Goal: Task Accomplishment & Management: Manage account settings

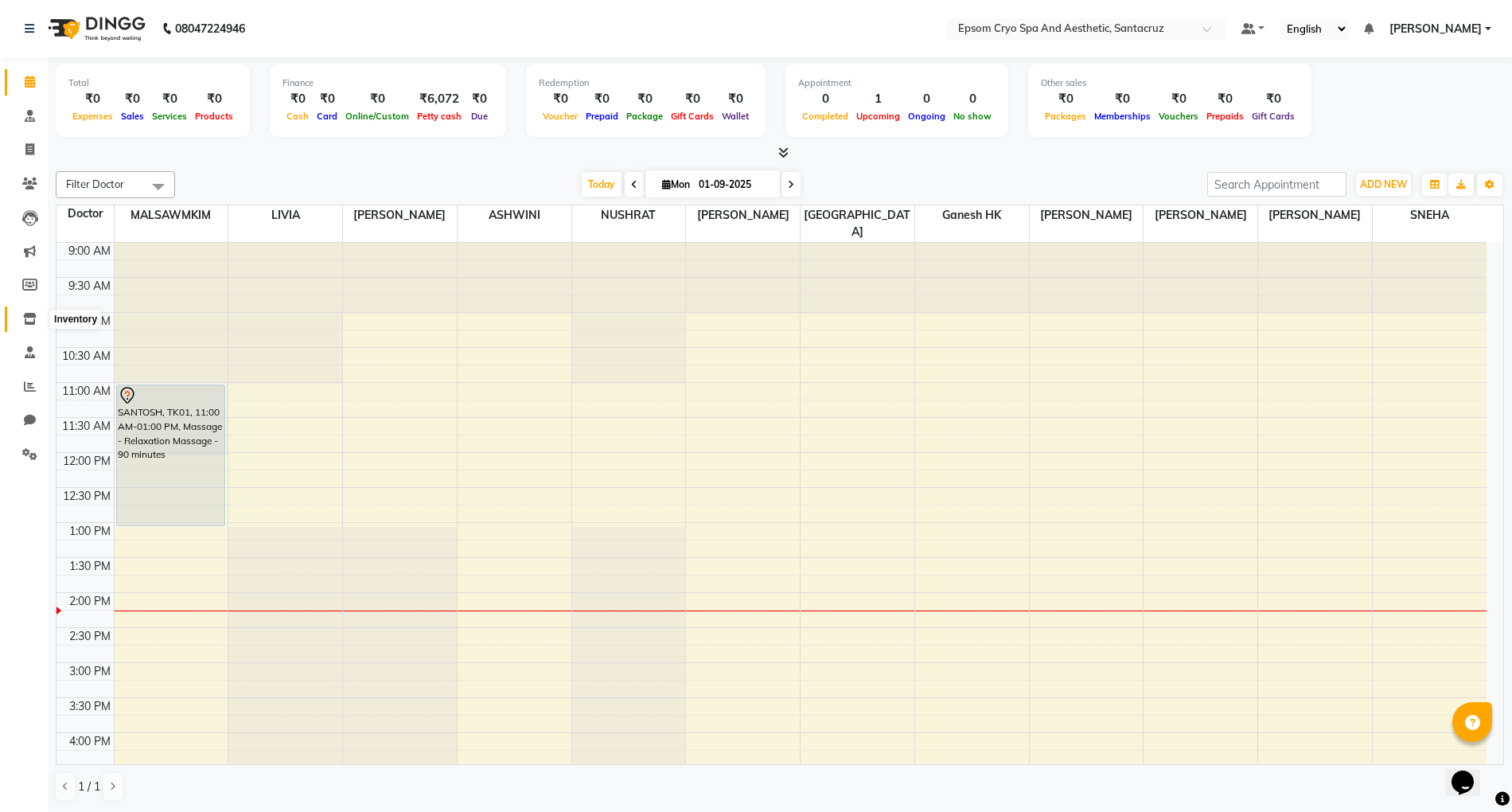
click at [30, 318] on icon at bounding box center [30, 319] width 14 height 12
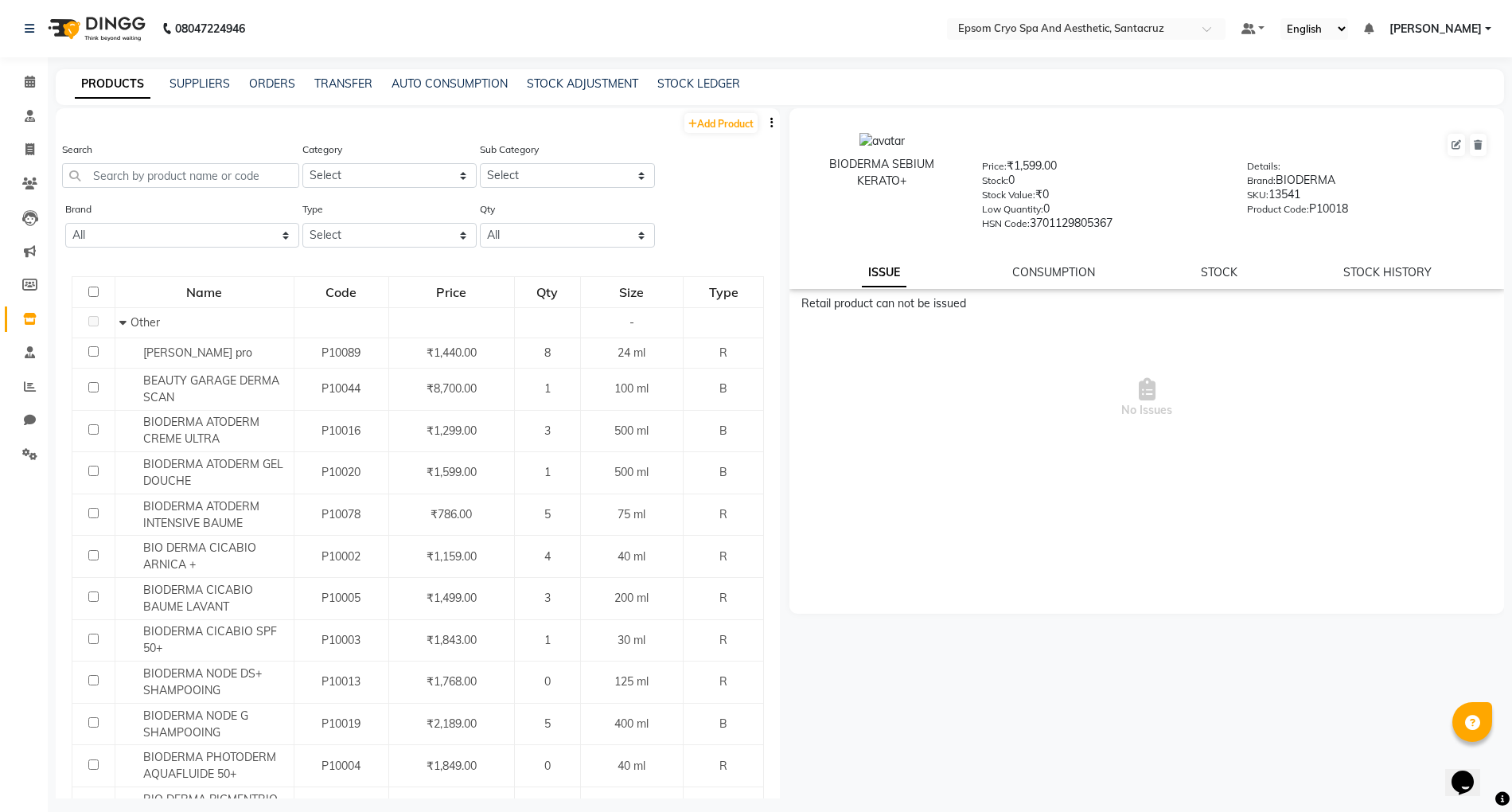
click at [81, 290] on th at bounding box center [93, 293] width 43 height 31
click at [91, 291] on input "checkbox" at bounding box center [93, 292] width 10 height 10
checkbox input "true"
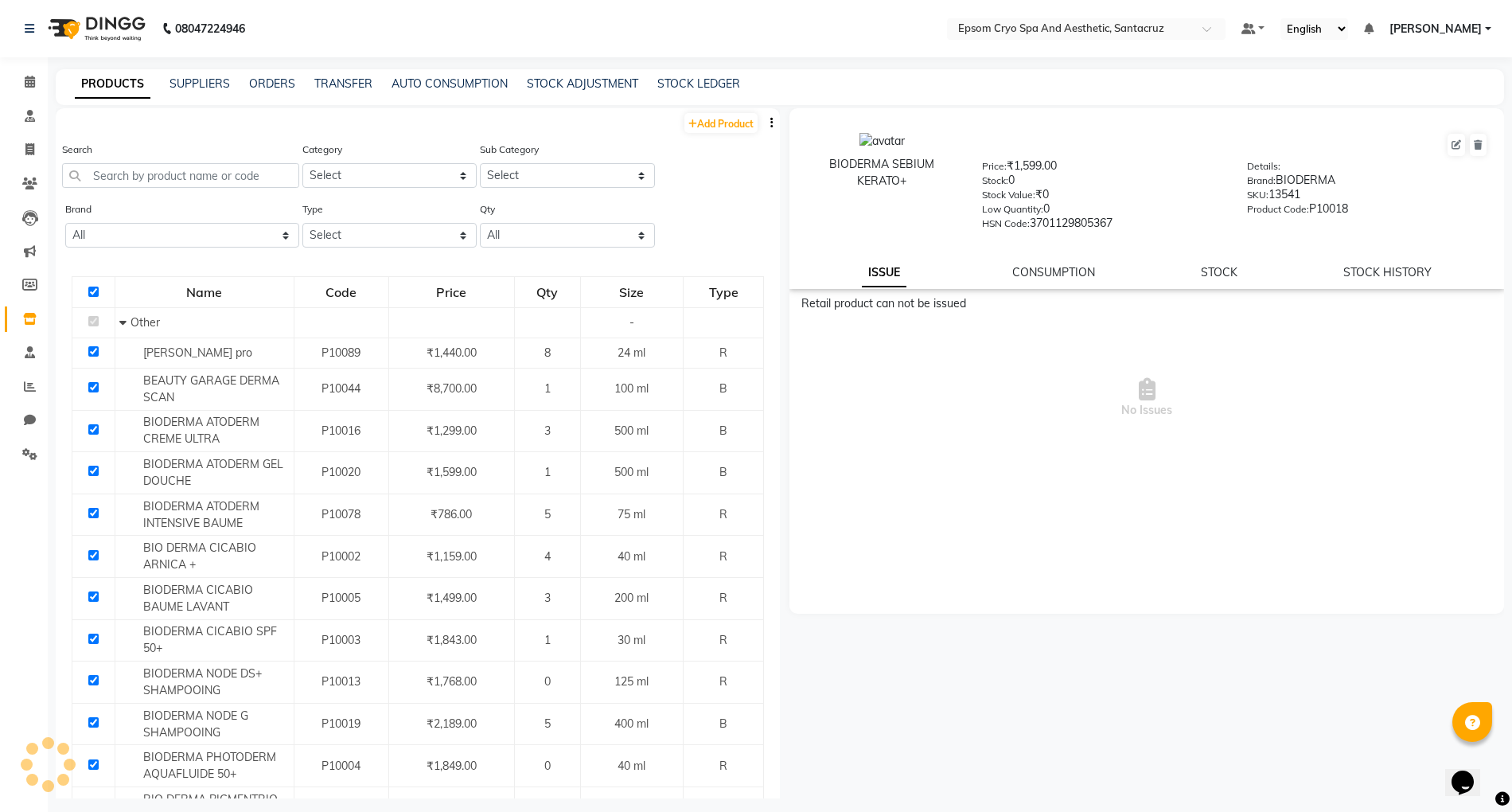
checkbox input "true"
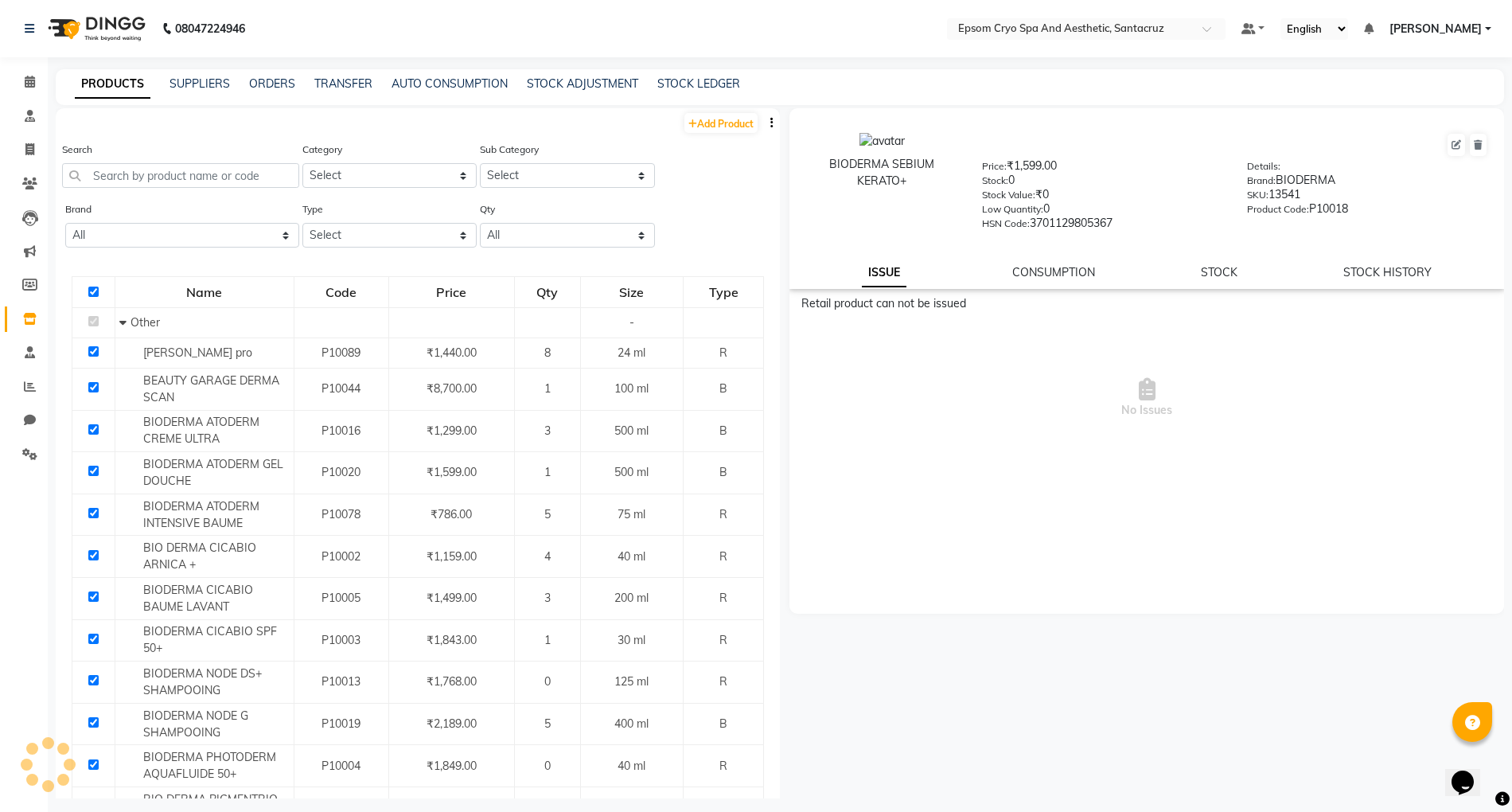
checkbox input "true"
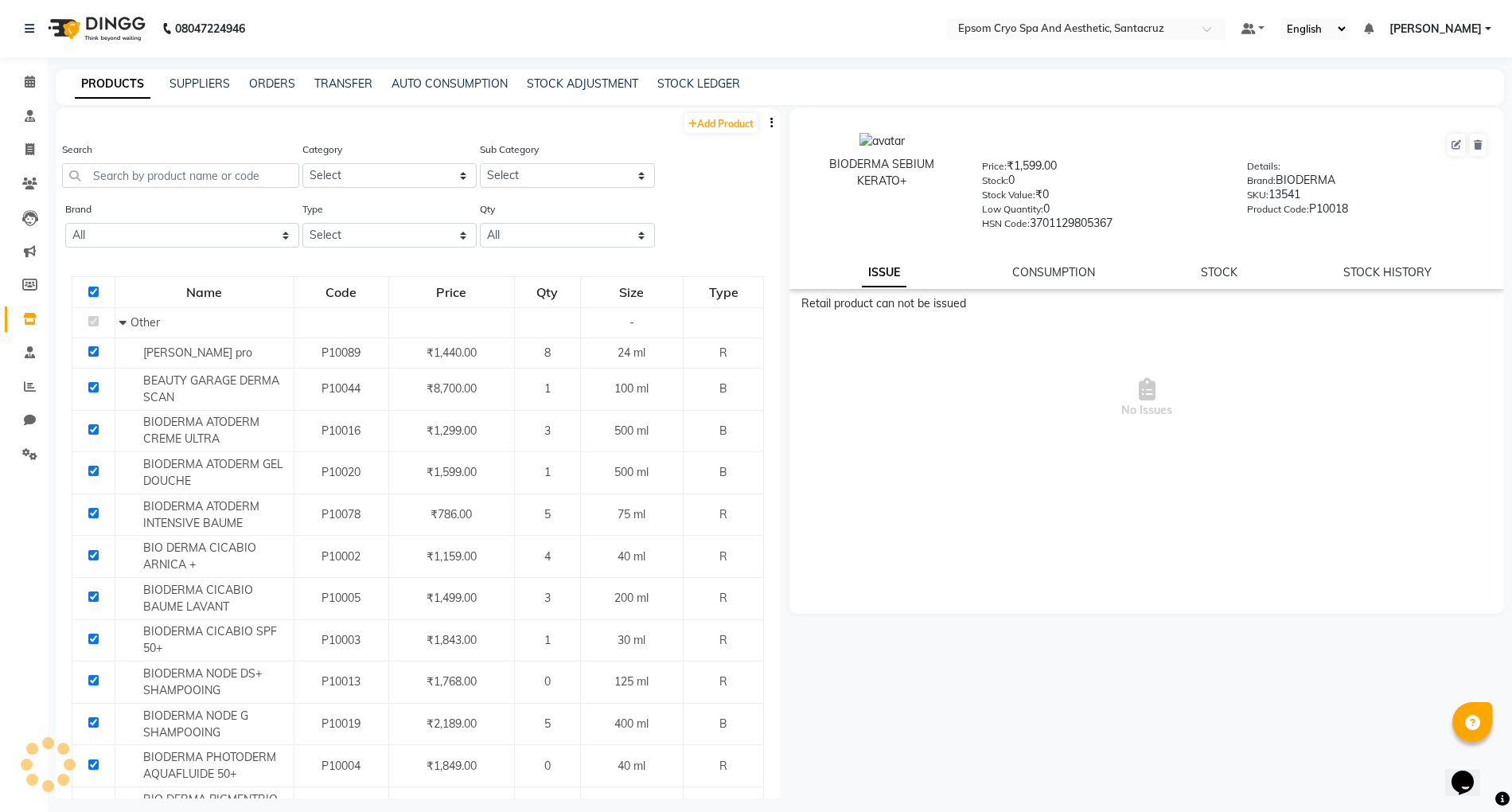
checkbox input "true"
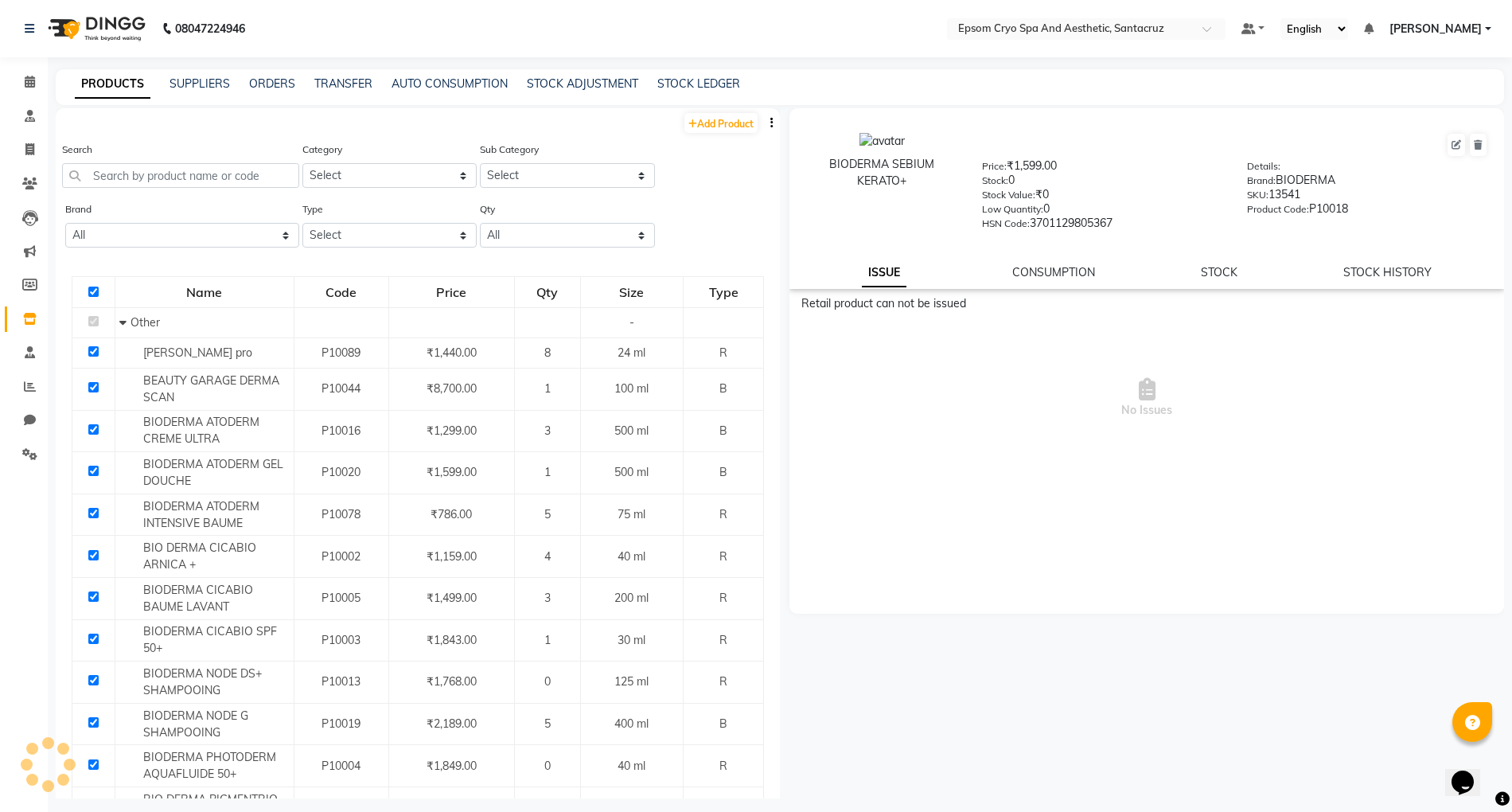
checkbox input "true"
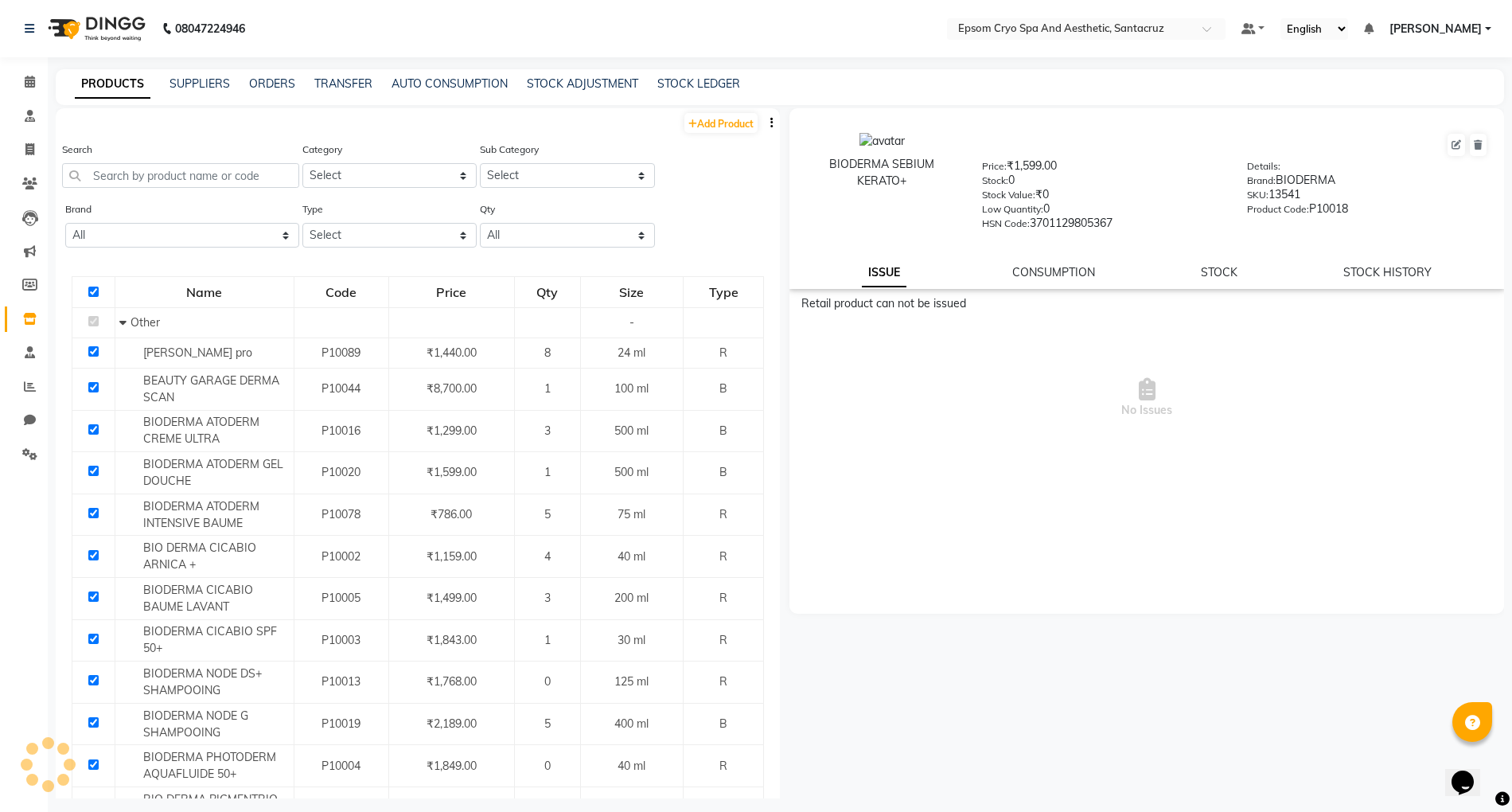
checkbox input "true"
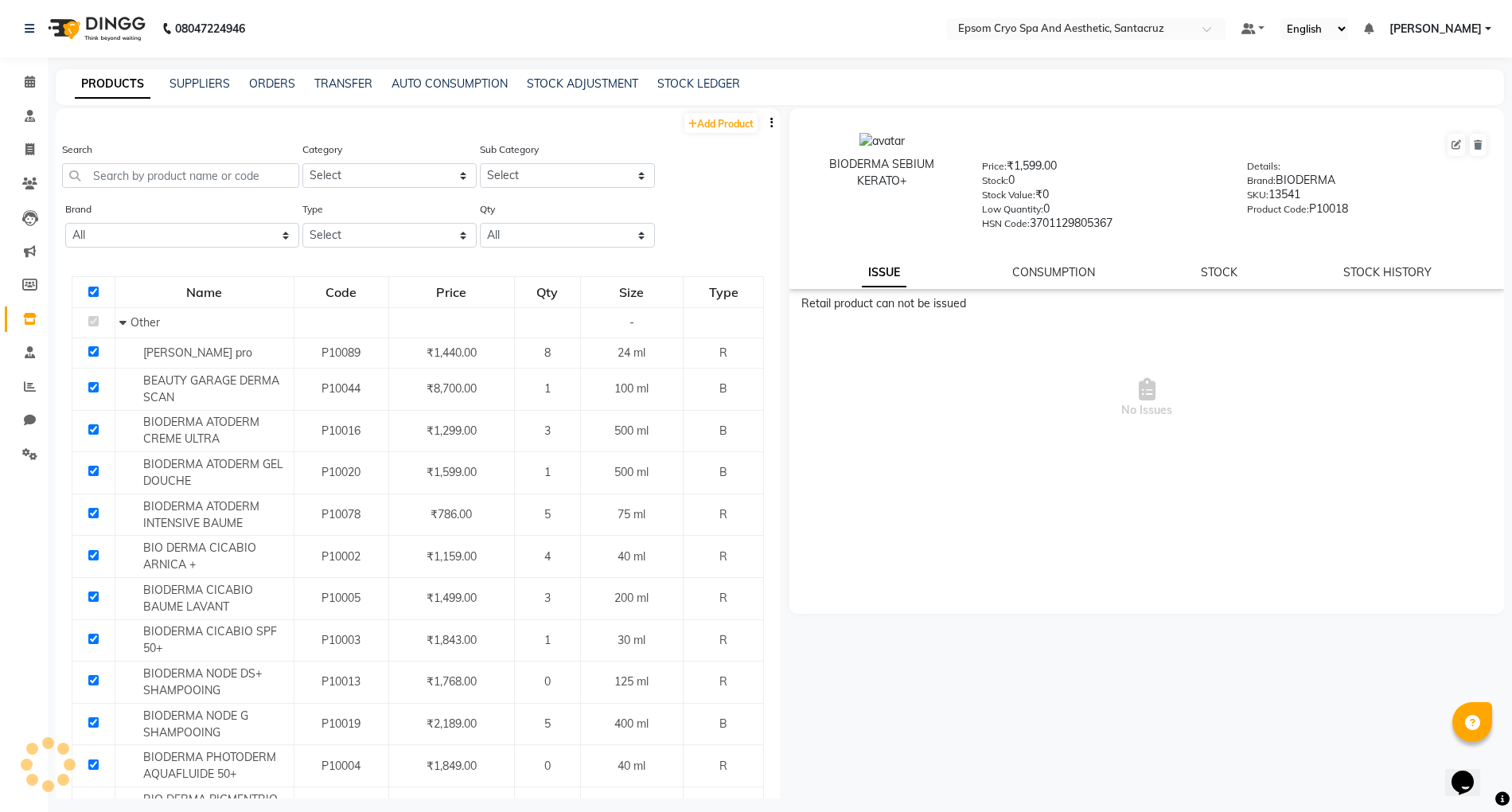
checkbox input "true"
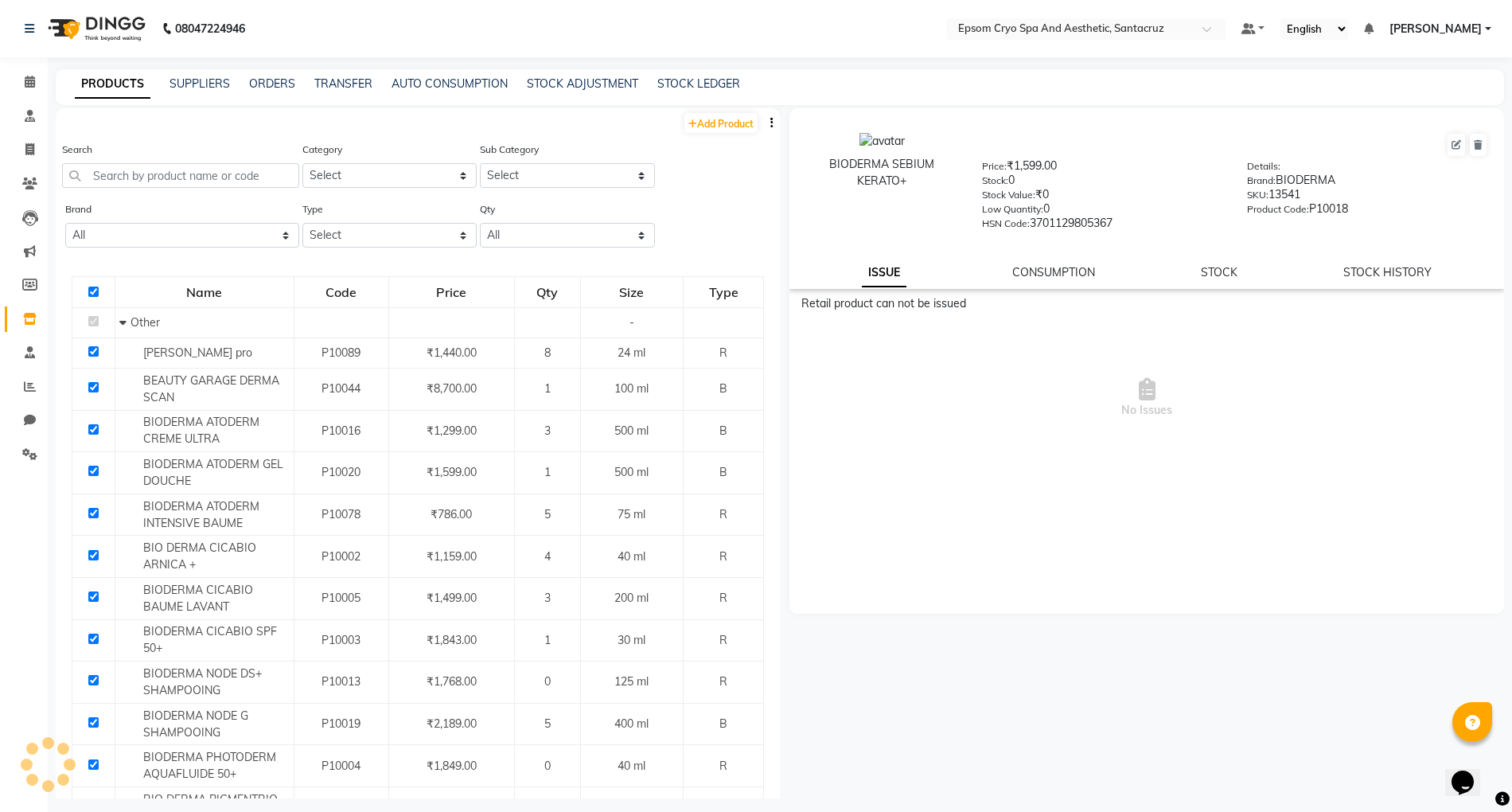
checkbox input "true"
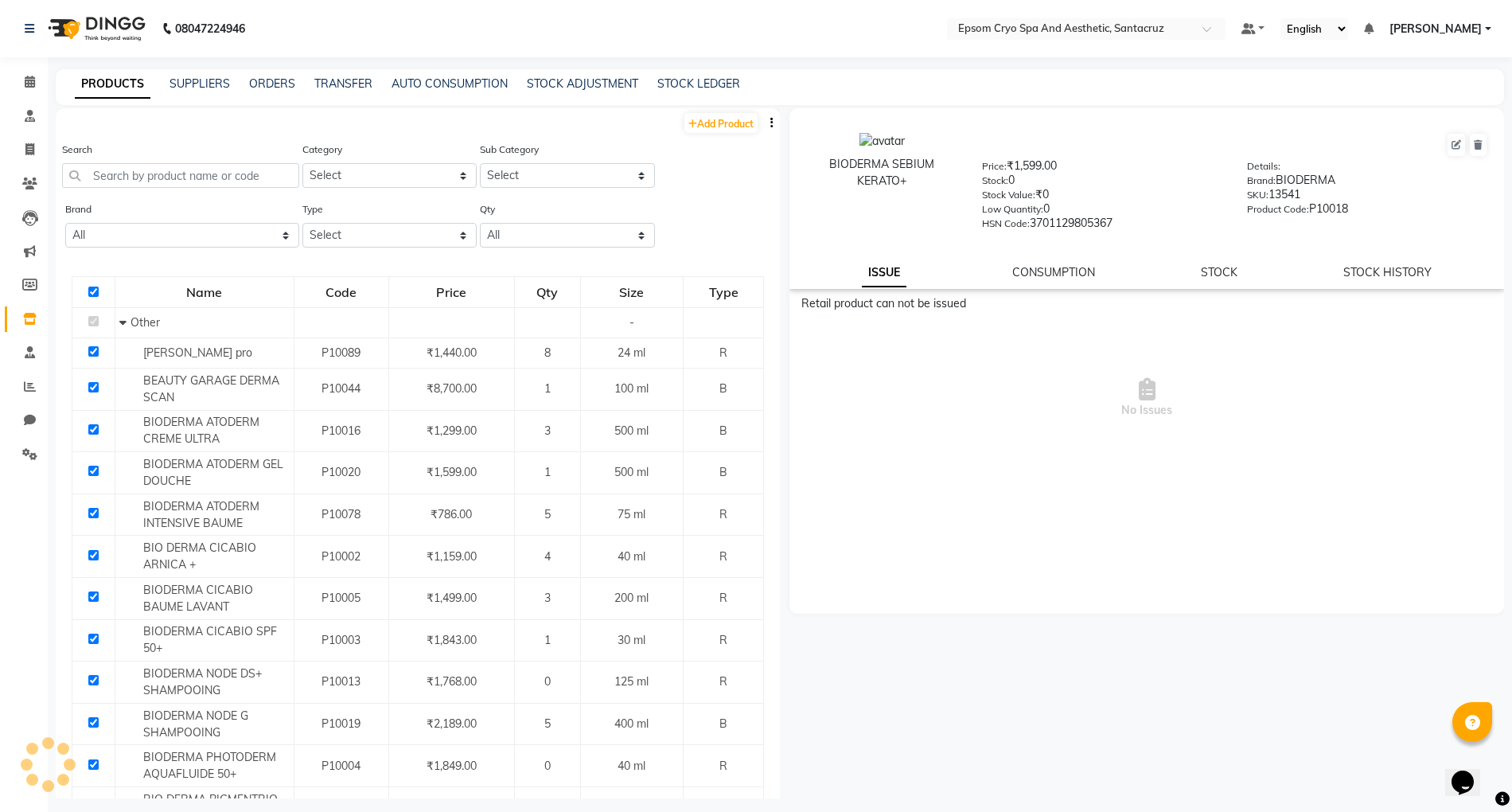
checkbox input "true"
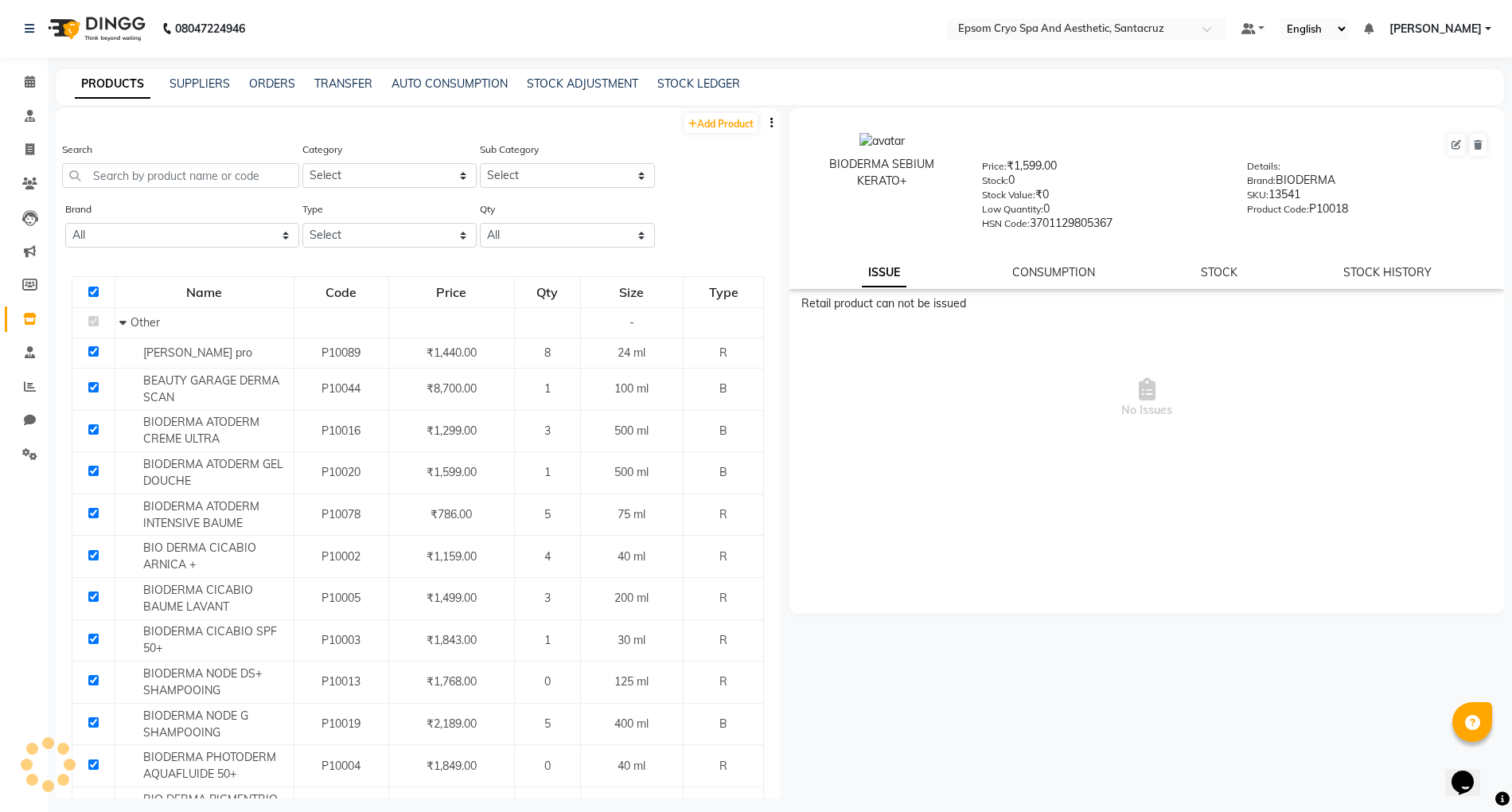
checkbox input "true"
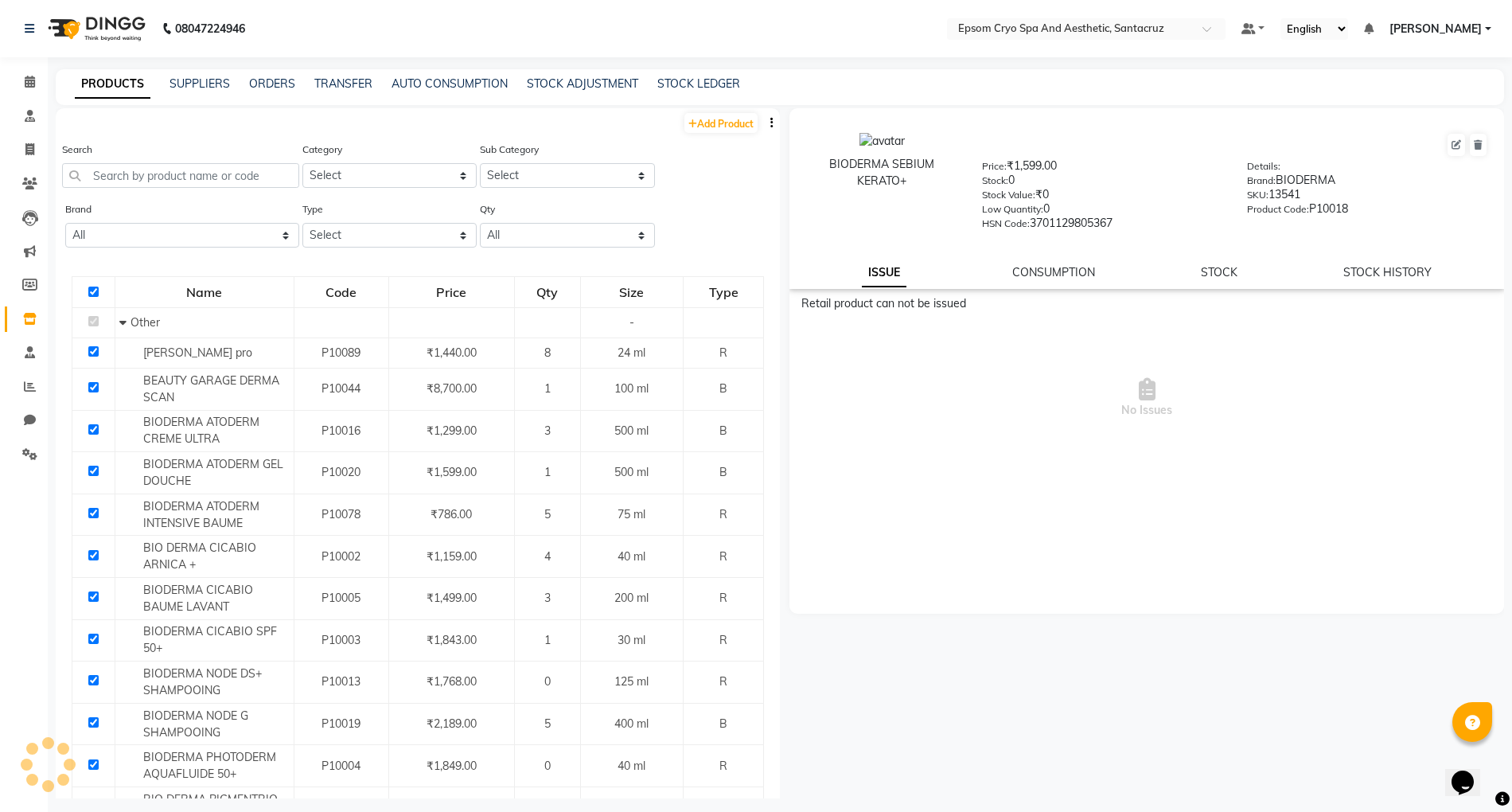
checkbox input "true"
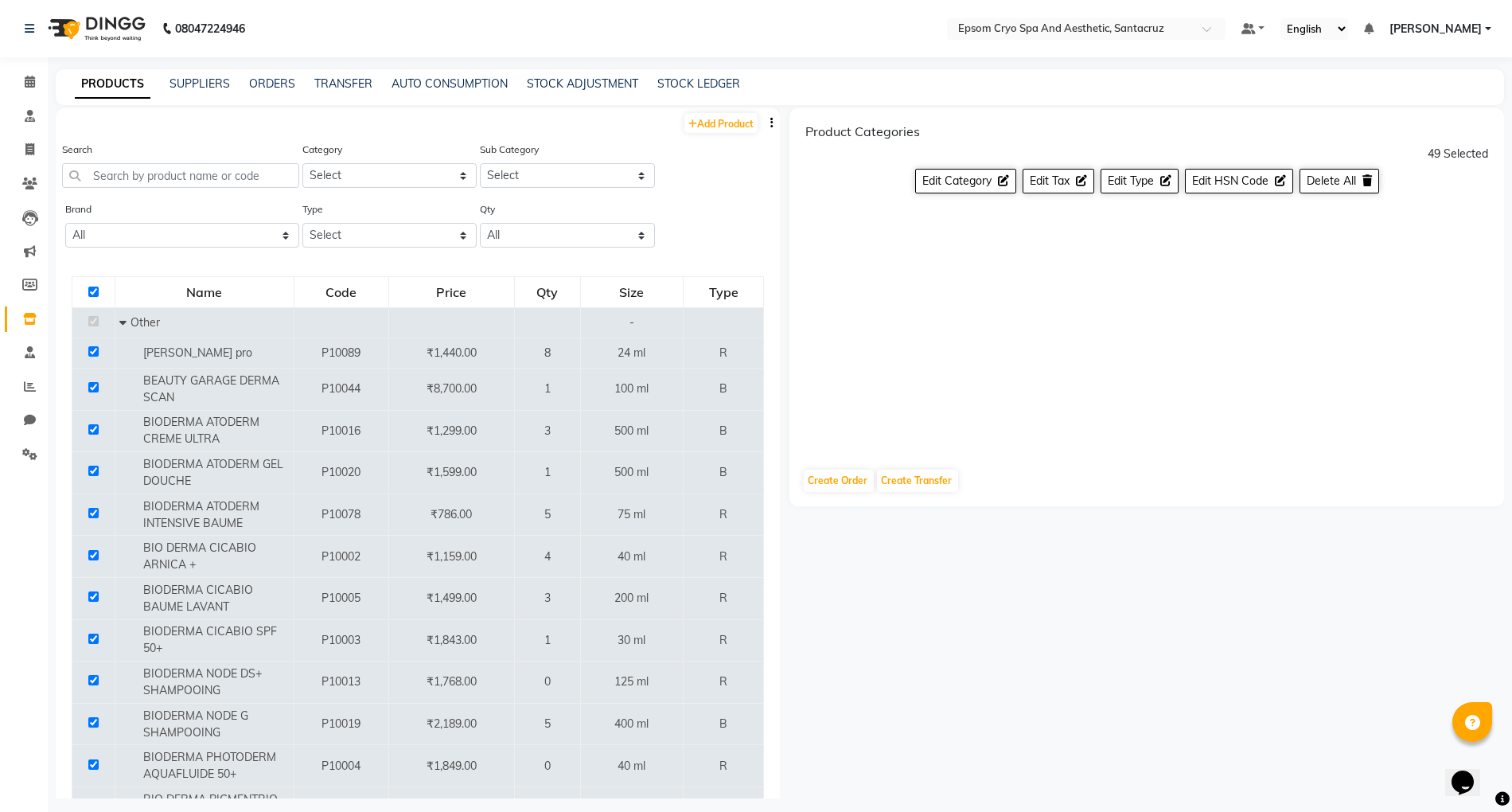
click at [1223, 380] on div "Product Categories 49 Selected Edit Category Edit Tax Edit Type Edit HSN Code D…" at bounding box center [1147, 282] width 715 height 347
click at [88, 293] on input "checkbox" at bounding box center [93, 292] width 10 height 10
checkbox input "false"
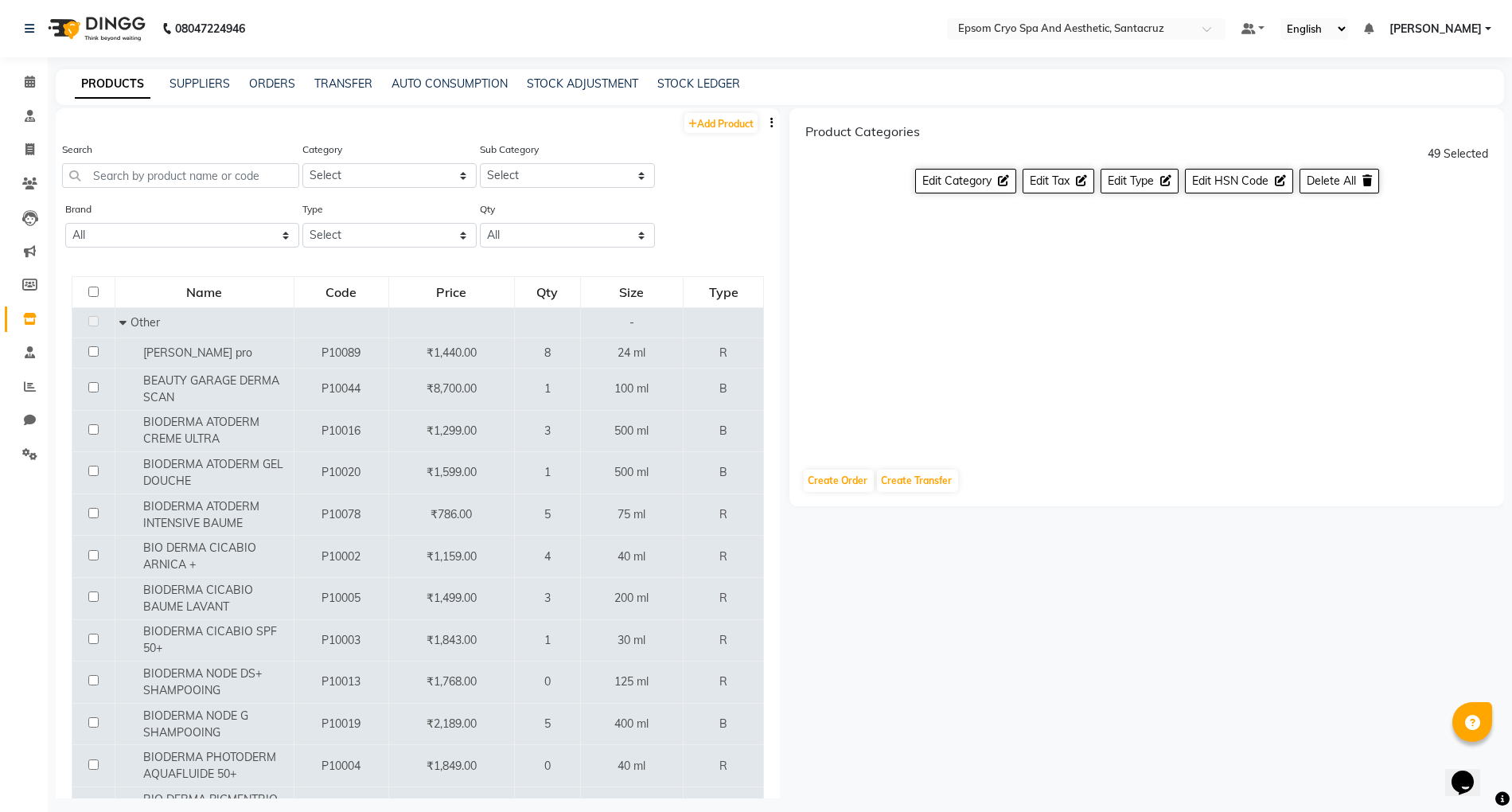
checkbox input "false"
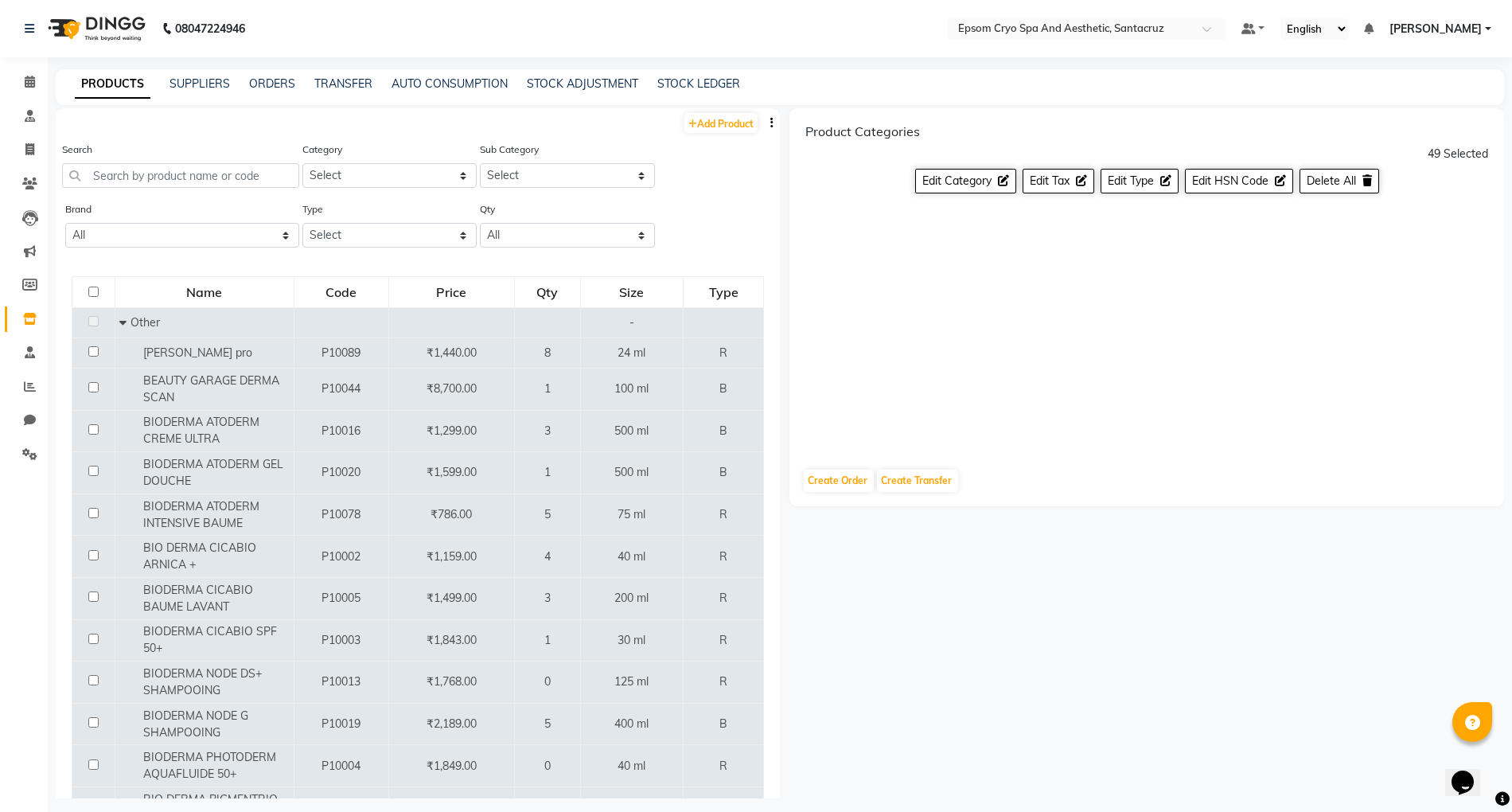
checkbox input "false"
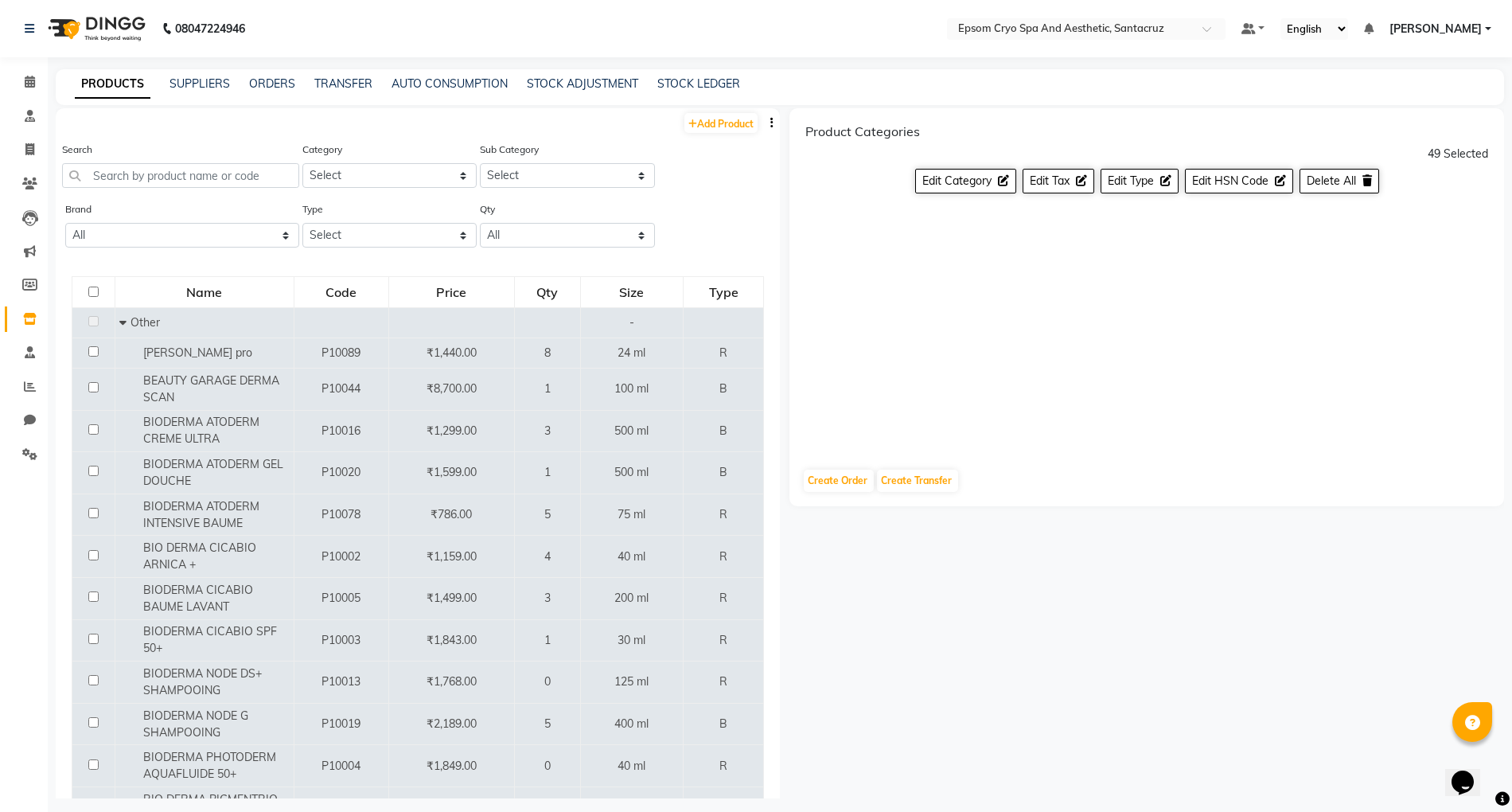
checkbox input "false"
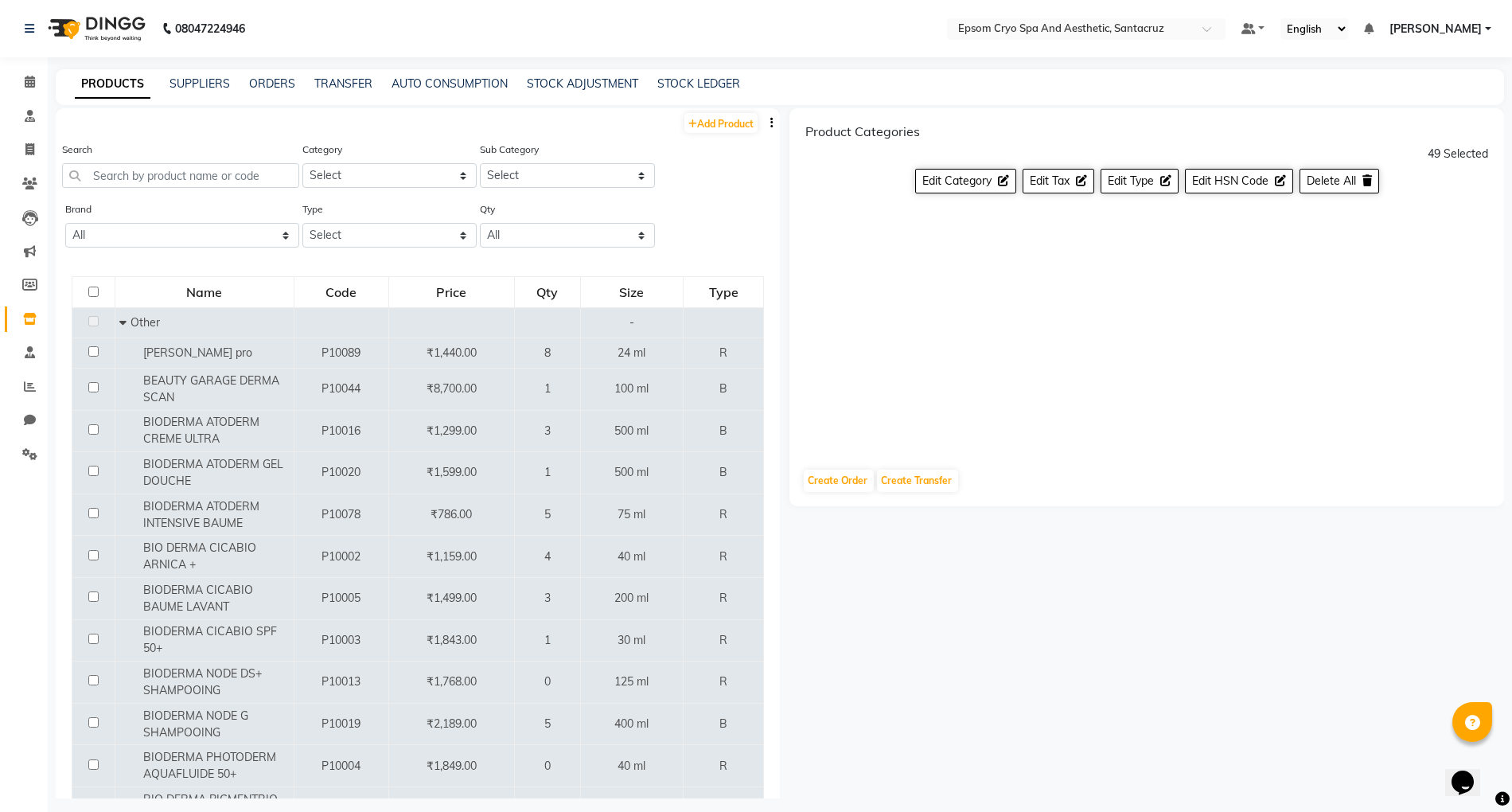
checkbox input "false"
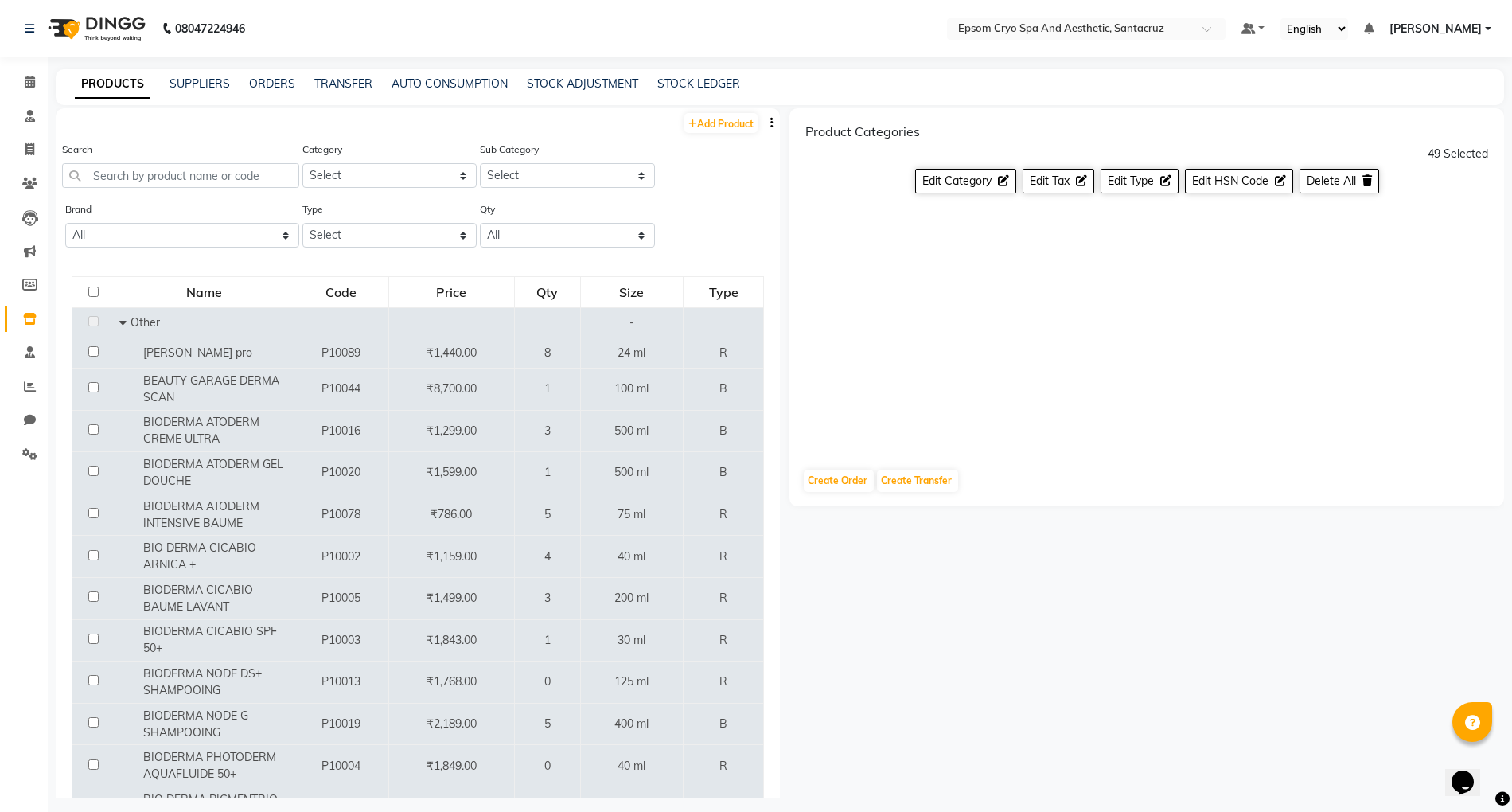
checkbox input "false"
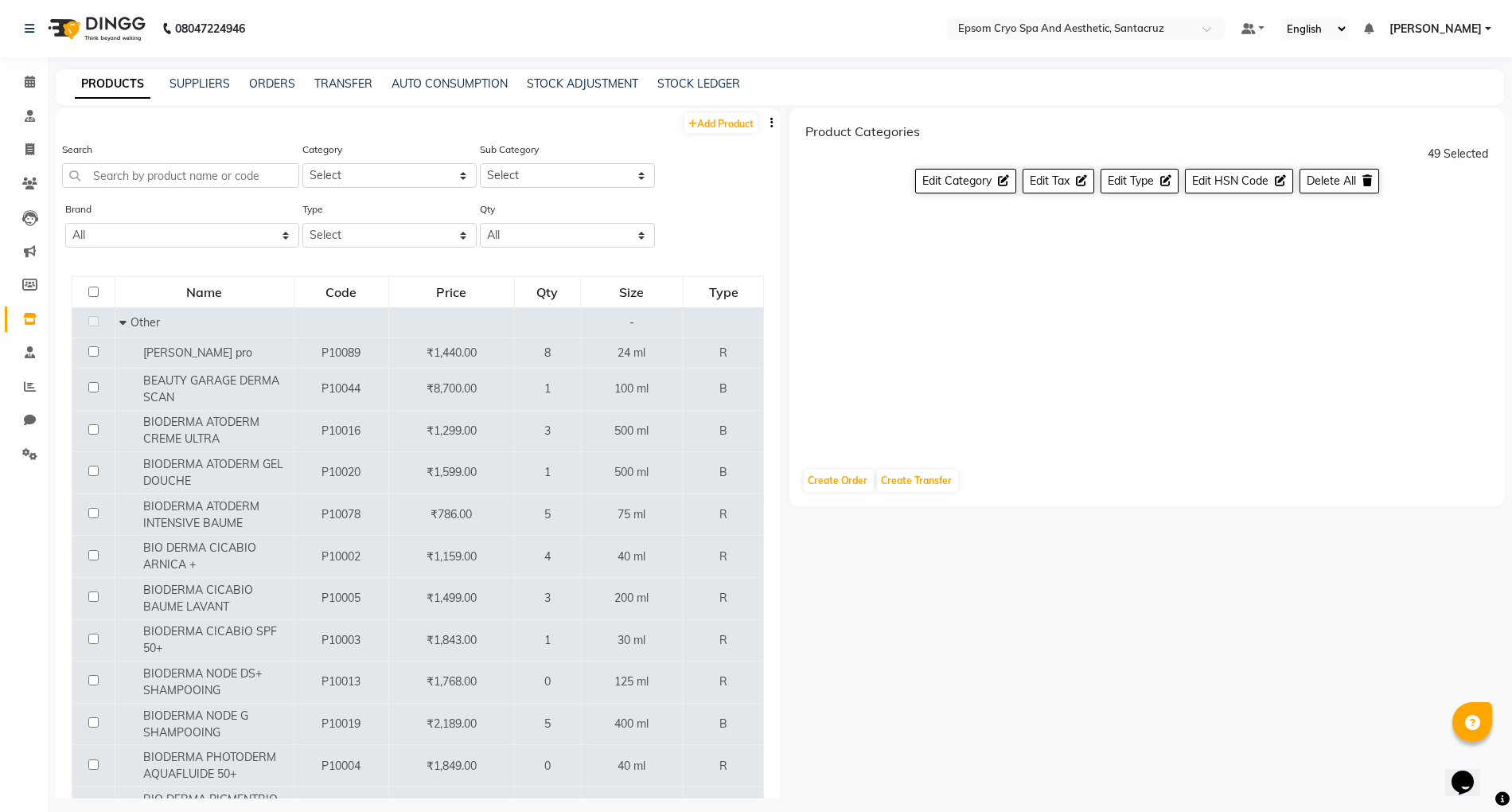
checkbox input "false"
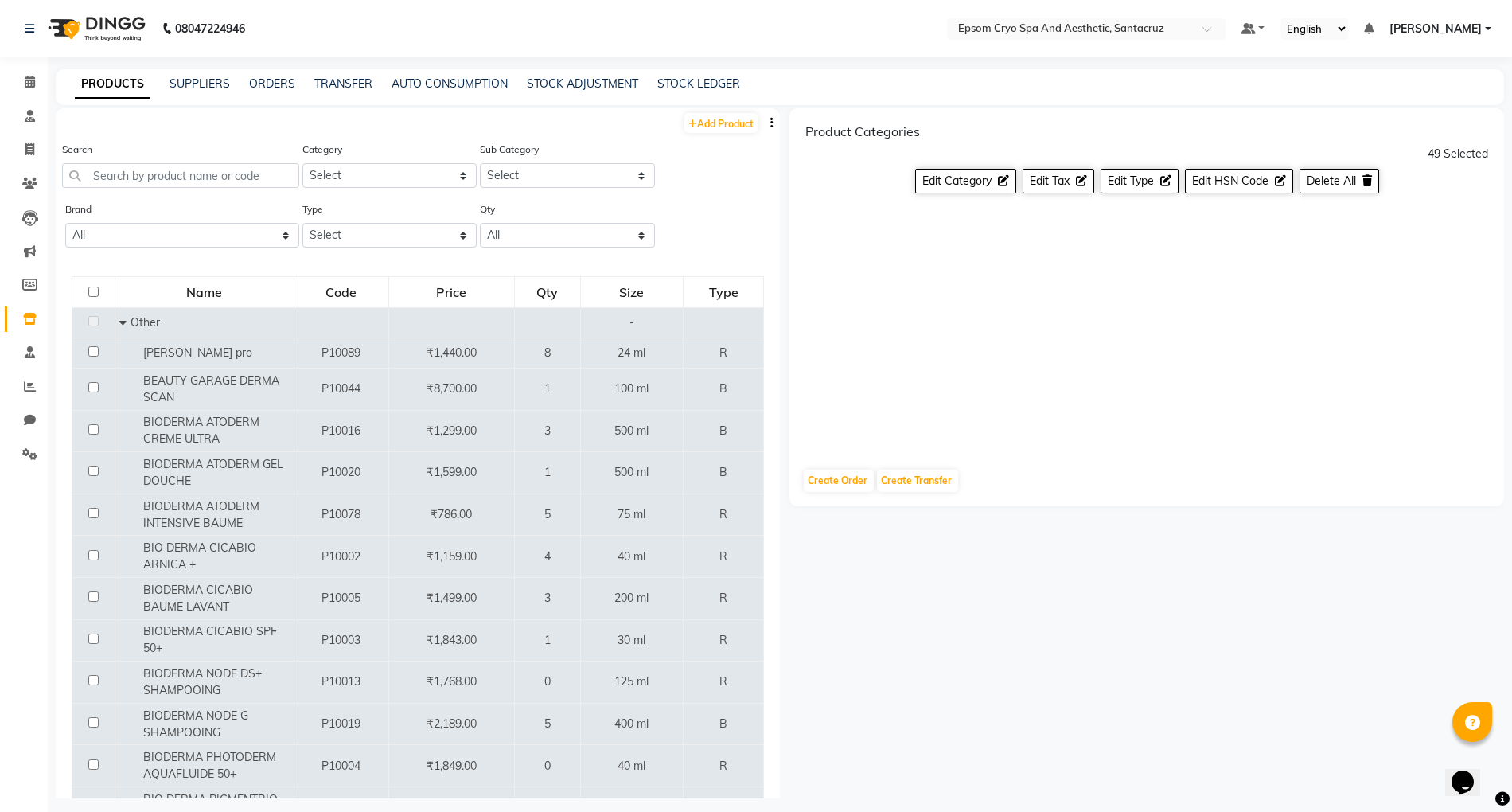
checkbox input "false"
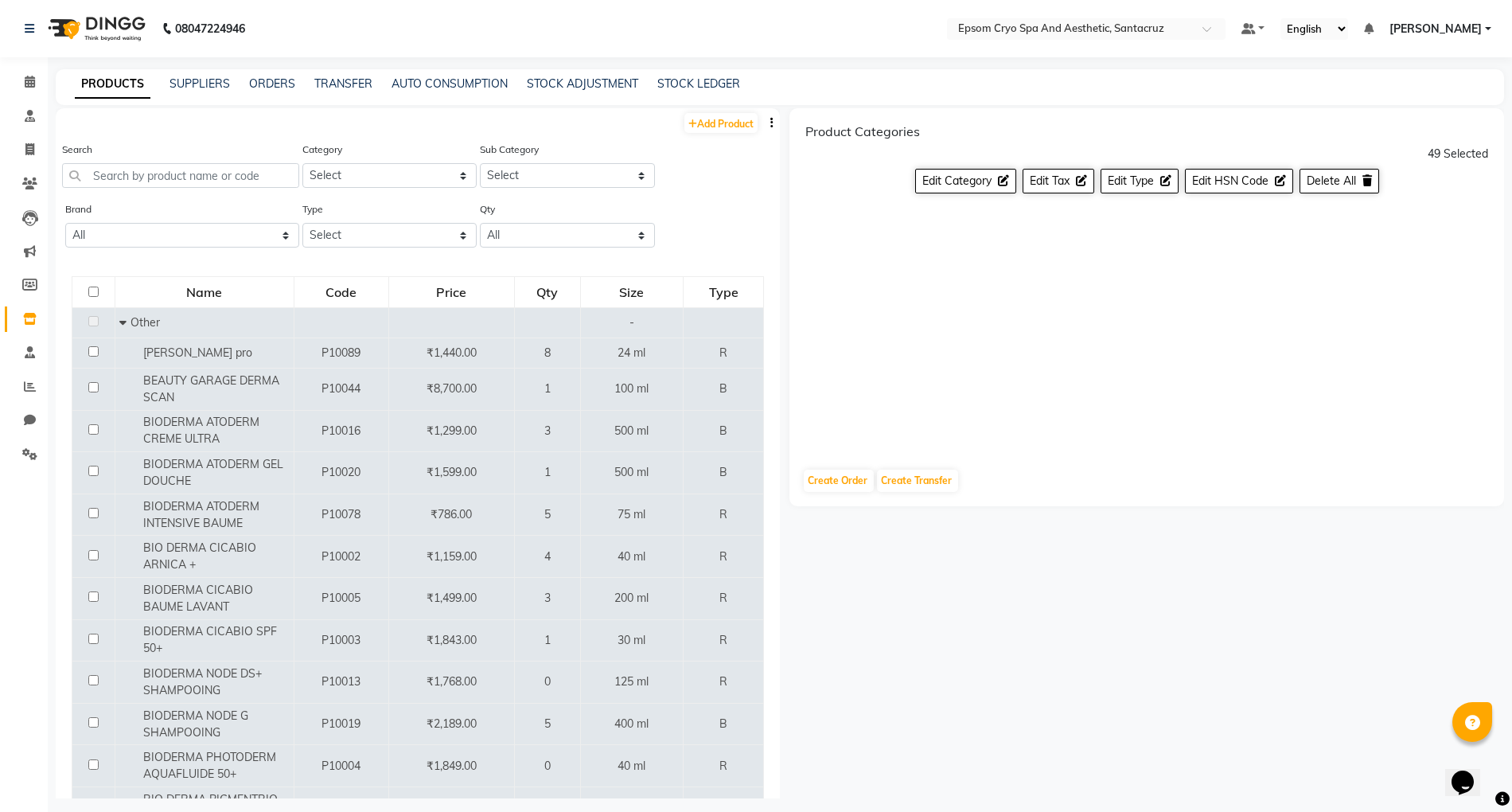
checkbox input "false"
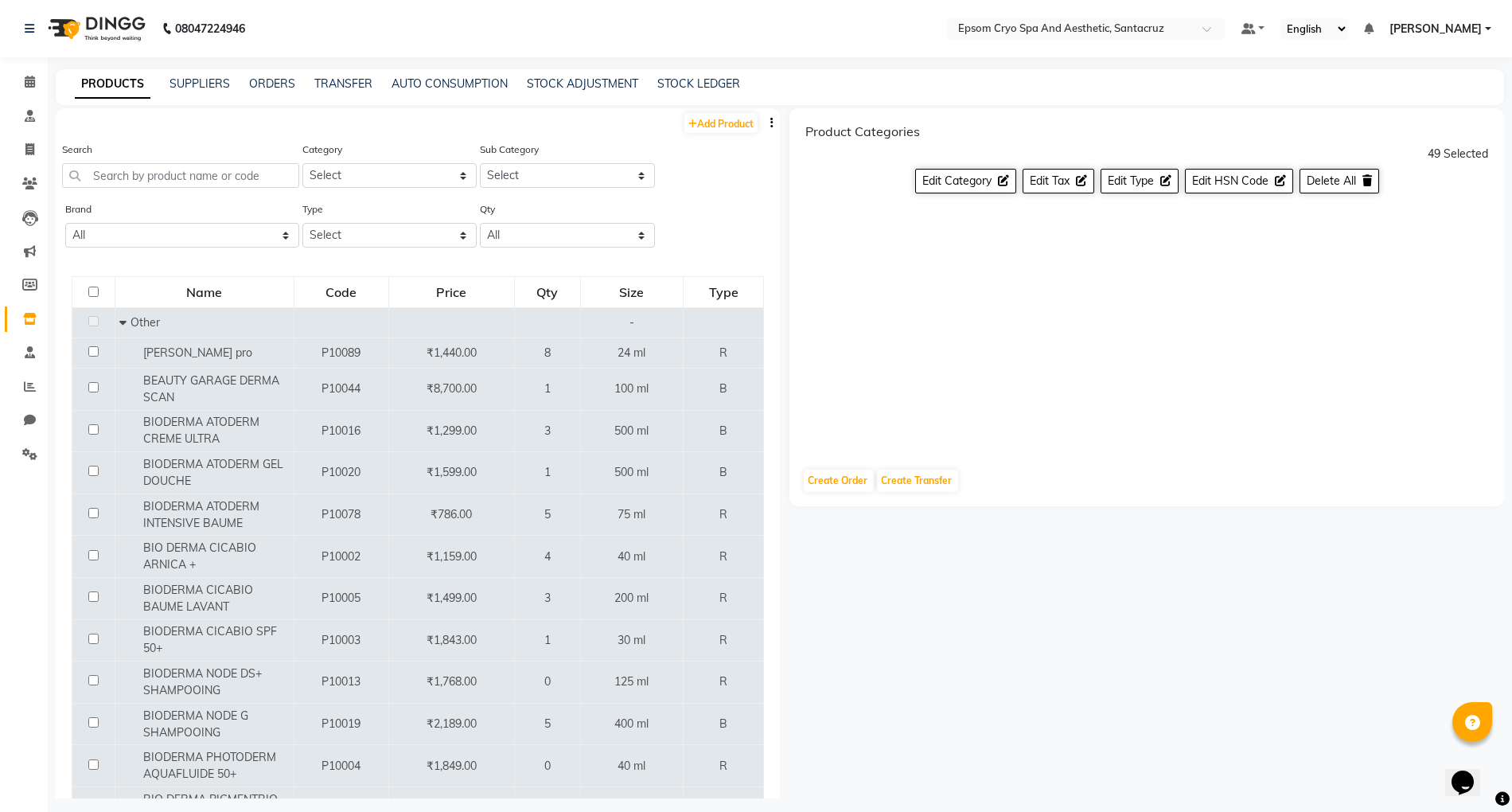
checkbox input "false"
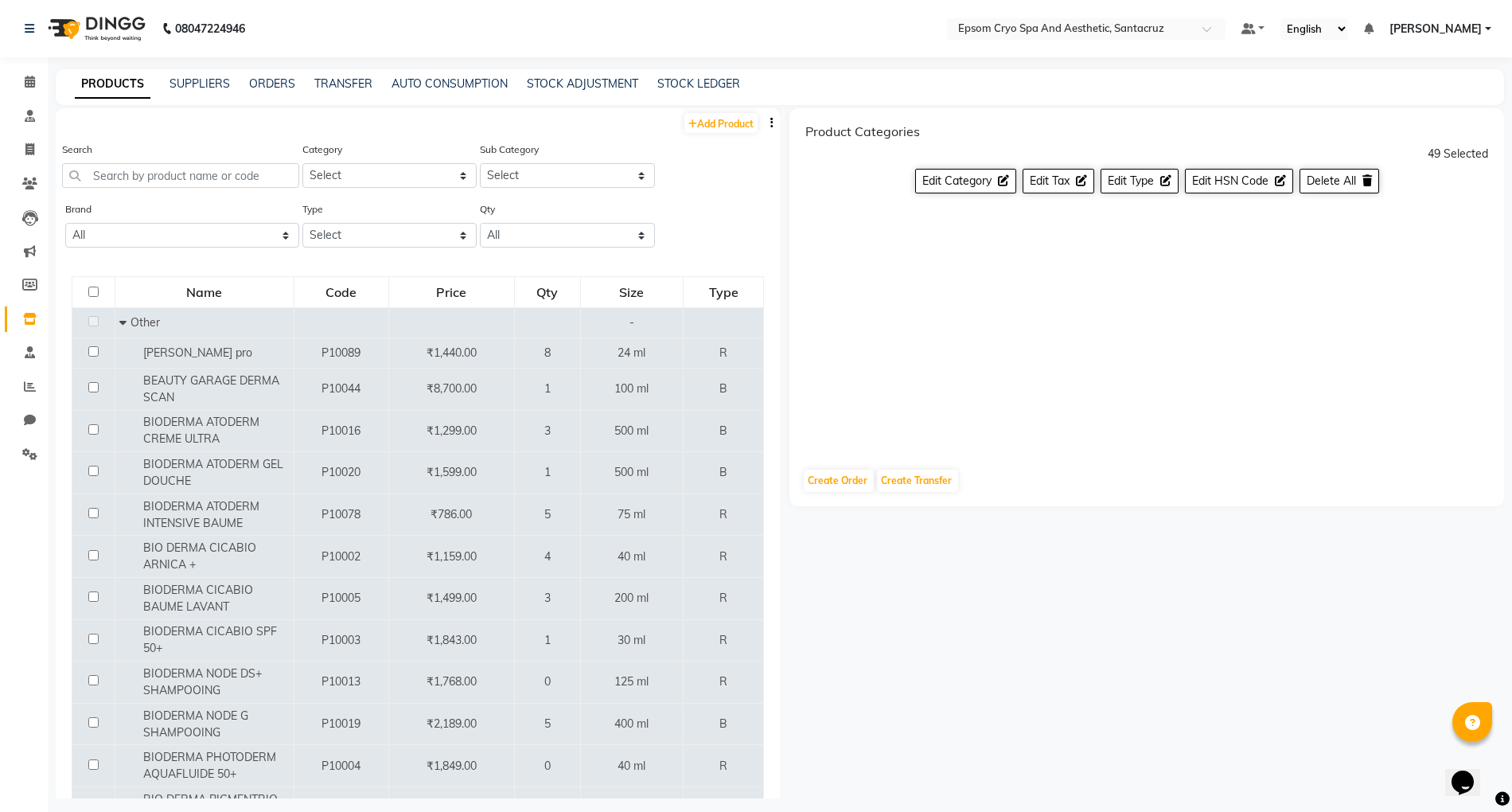
checkbox input "false"
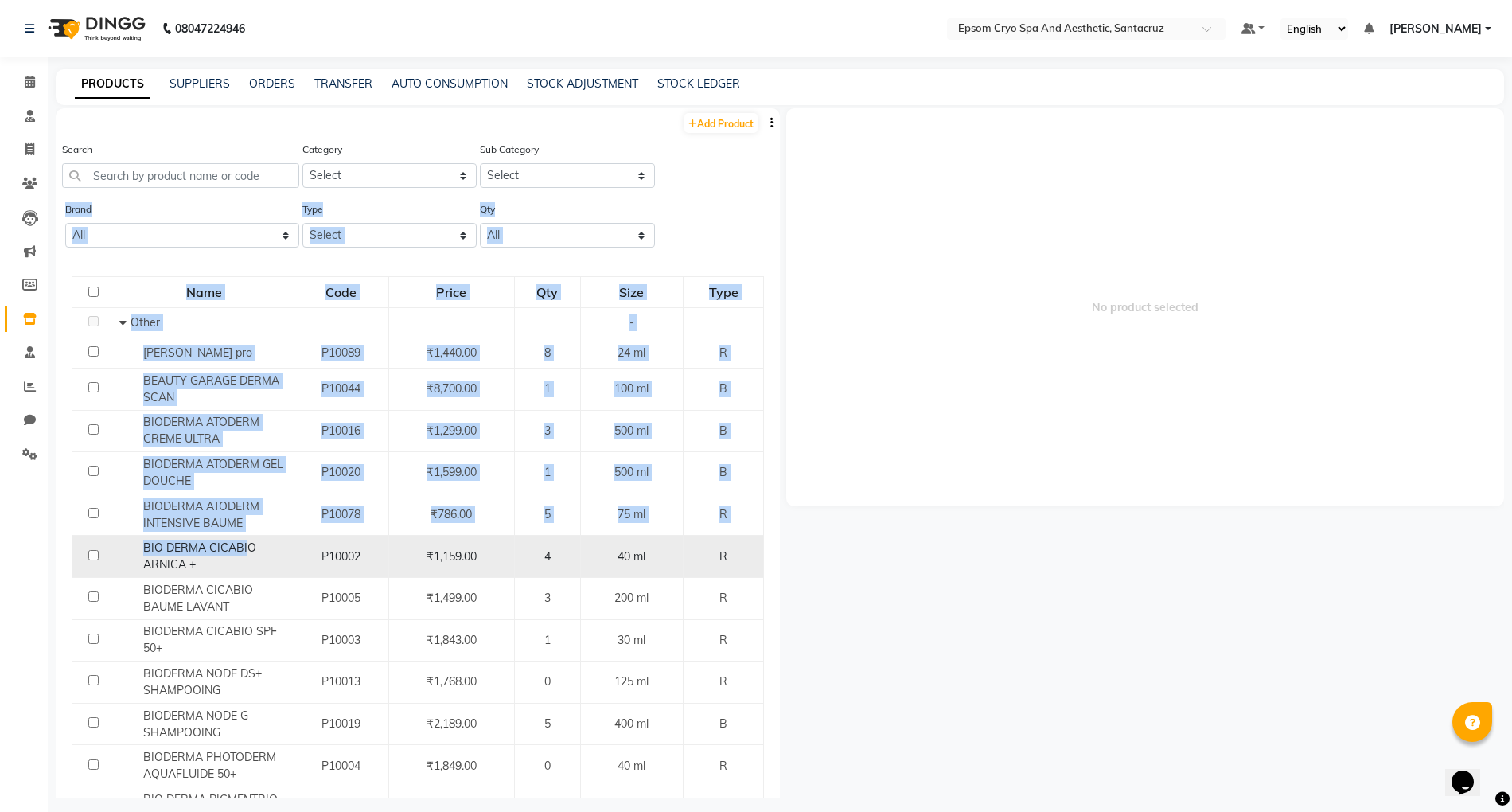
drag, startPoint x: 61, startPoint y: 253, endPoint x: 243, endPoint y: 546, distance: 344.9
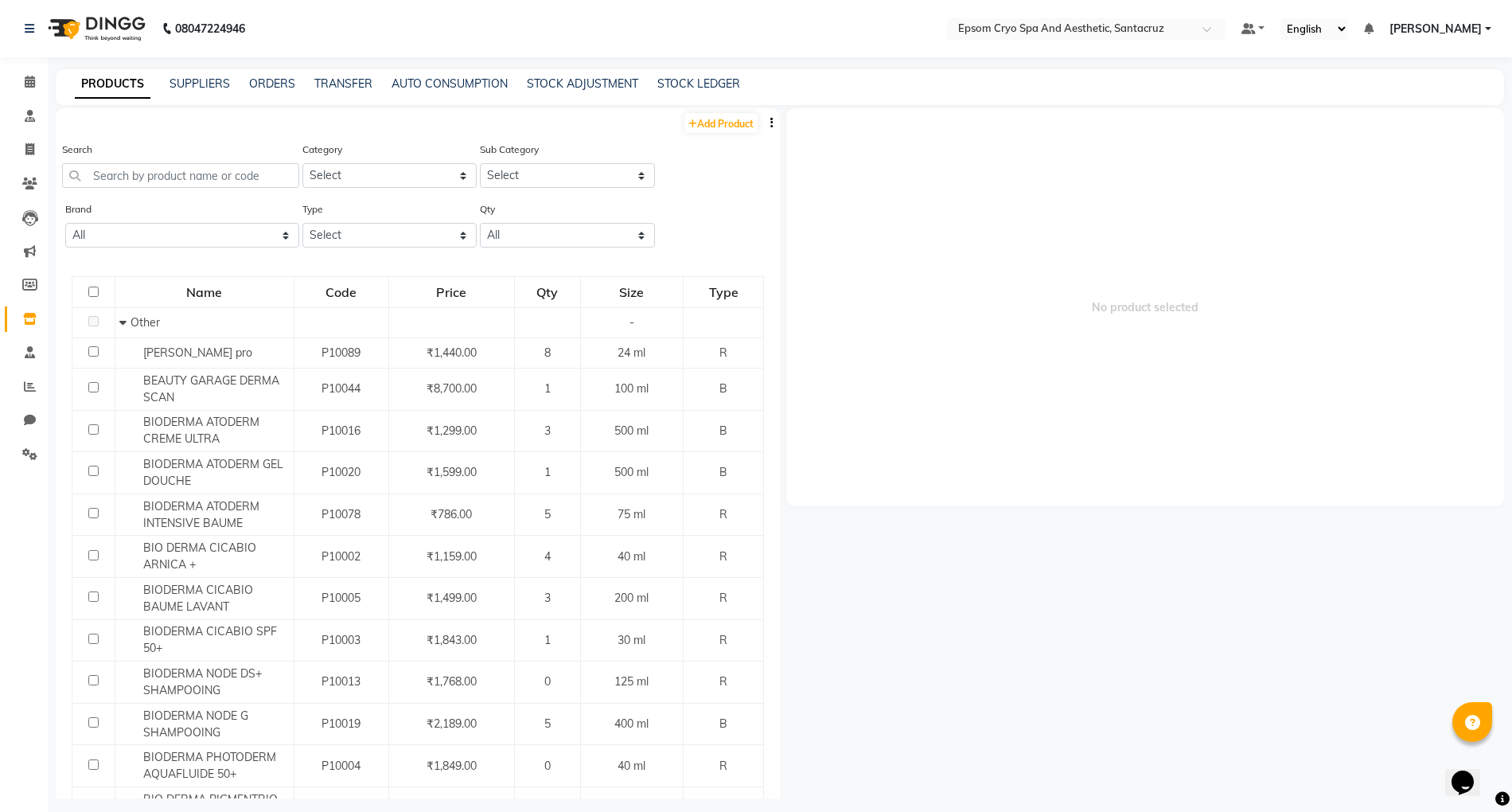
click at [945, 263] on span "No product selected" at bounding box center [1145, 307] width 718 height 398
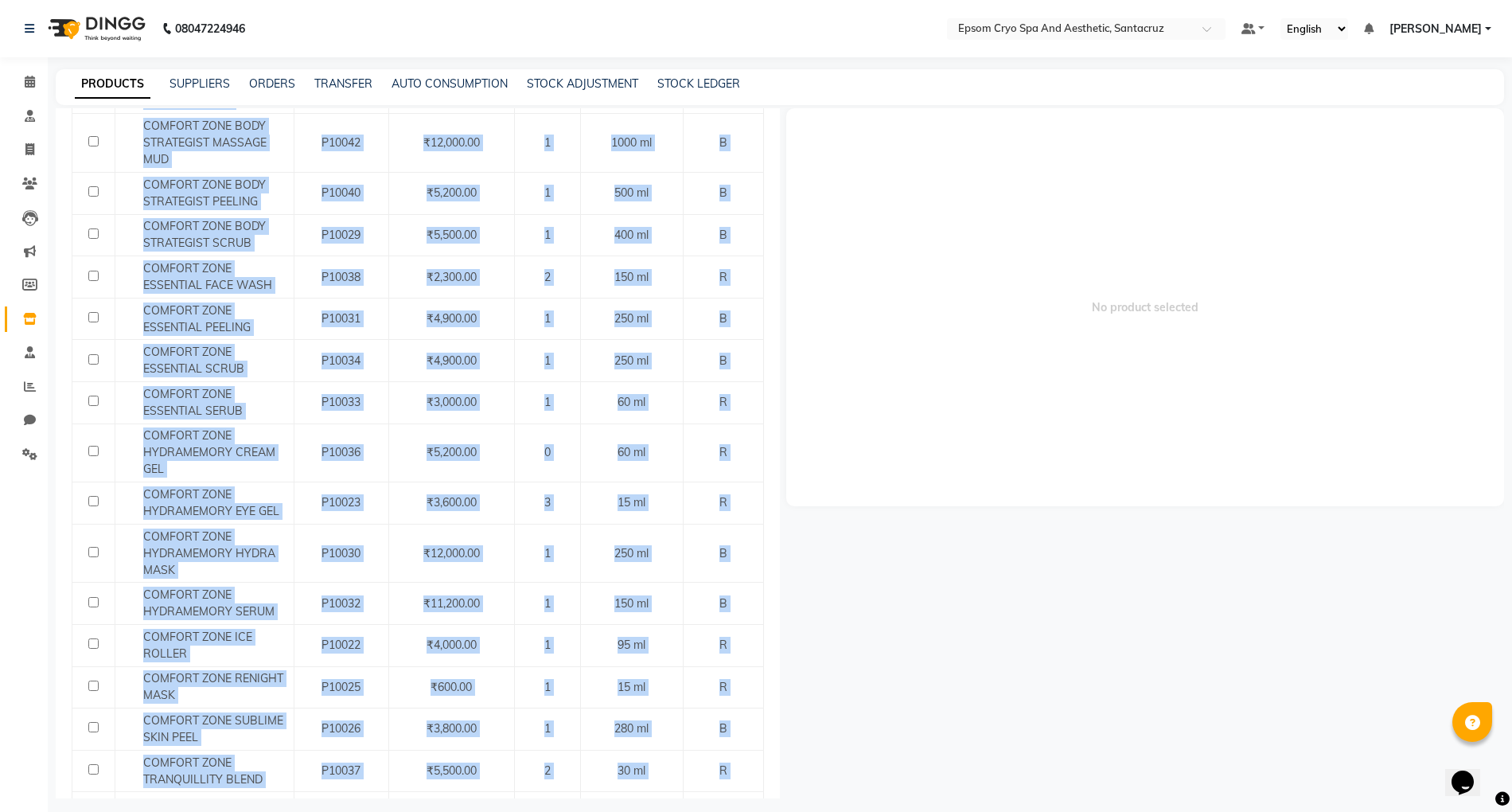
scroll to position [10, 0]
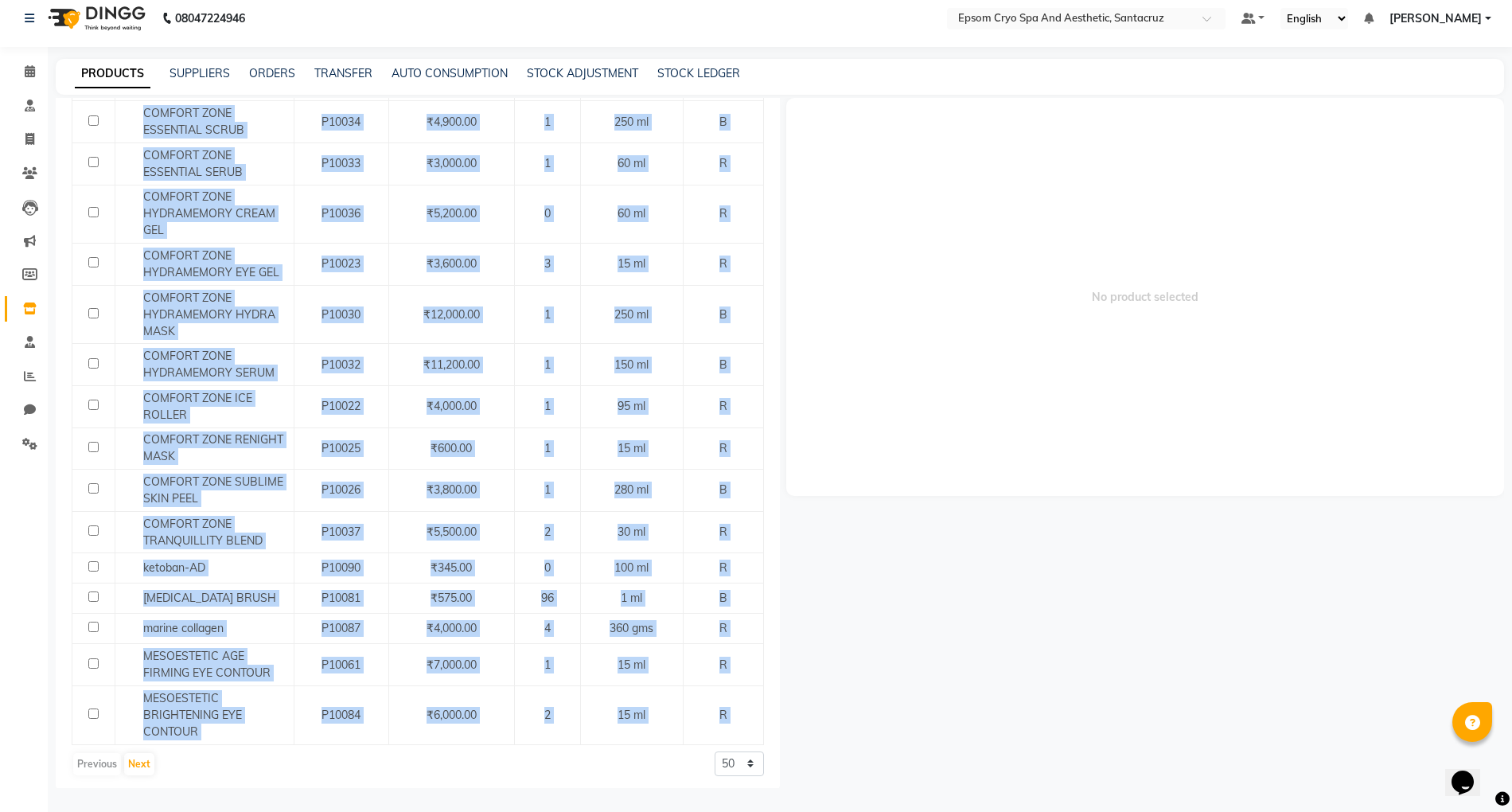
drag, startPoint x: 61, startPoint y: 277, endPoint x: 367, endPoint y: 837, distance: 638.2
click at [367, 802] on html "08047224946 Select Location × Epsom Cryo Spa And Aesthetic, Santacruz Default P…" at bounding box center [756, 395] width 1512 height 812
copy div "Name Code Price Qty Size Type Other - balback pro P10089 ₹1,440.00 8 24 ml R BE…"
click at [134, 758] on button "Next" at bounding box center [139, 764] width 31 height 23
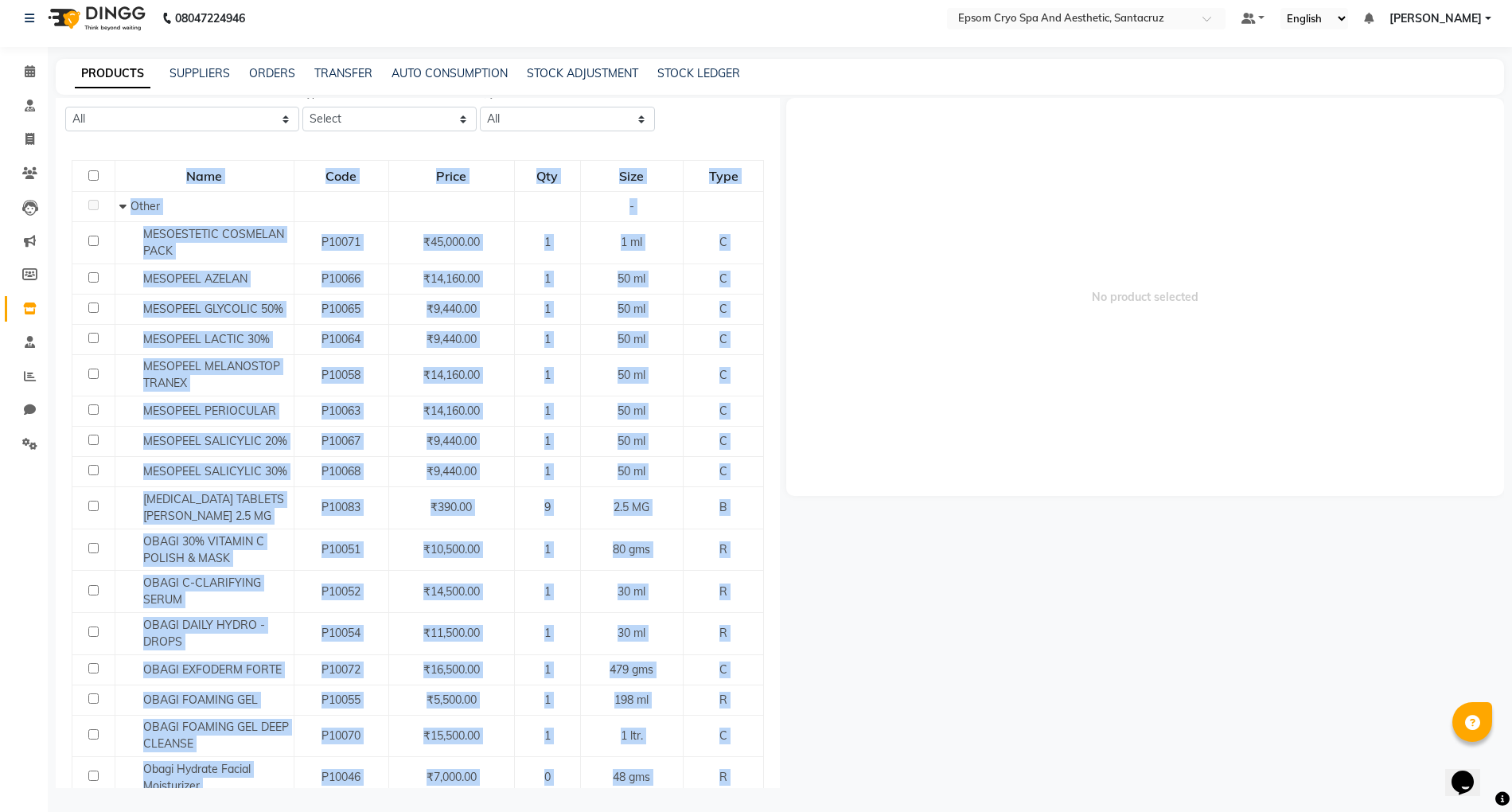
scroll to position [0, 0]
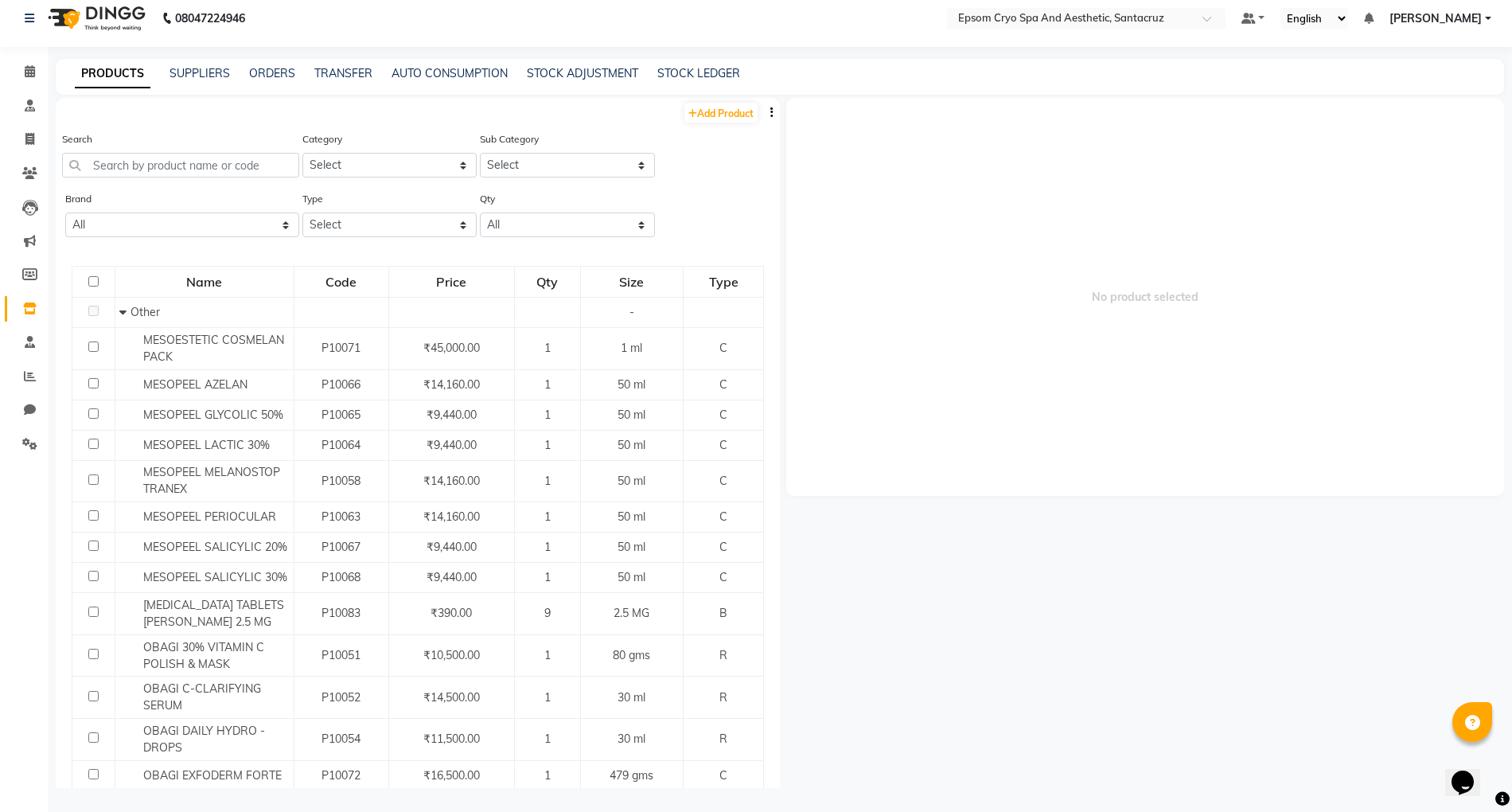
click at [1055, 596] on div "No product selected" at bounding box center [1141, 442] width 725 height 690
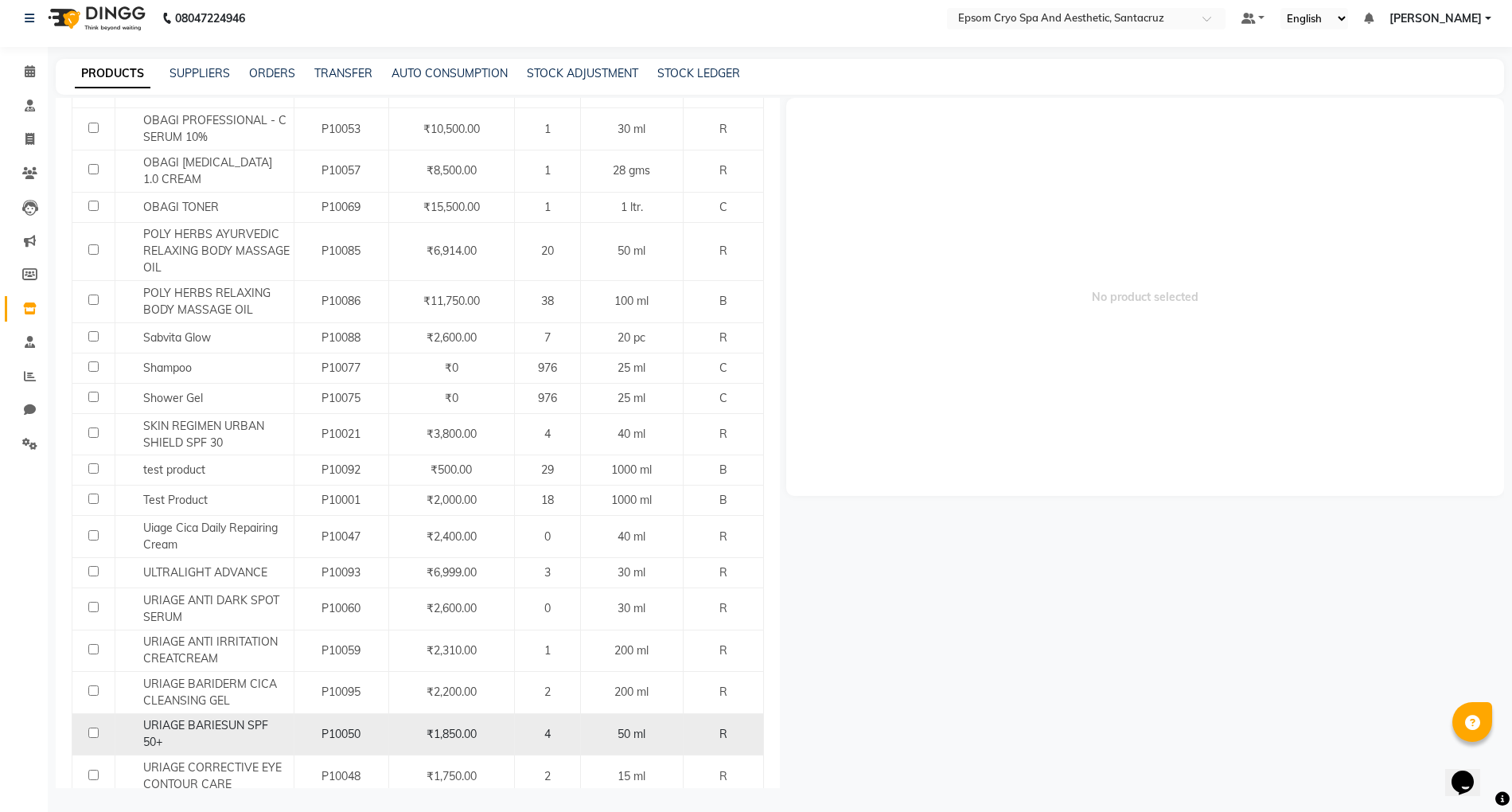
scroll to position [1172, 0]
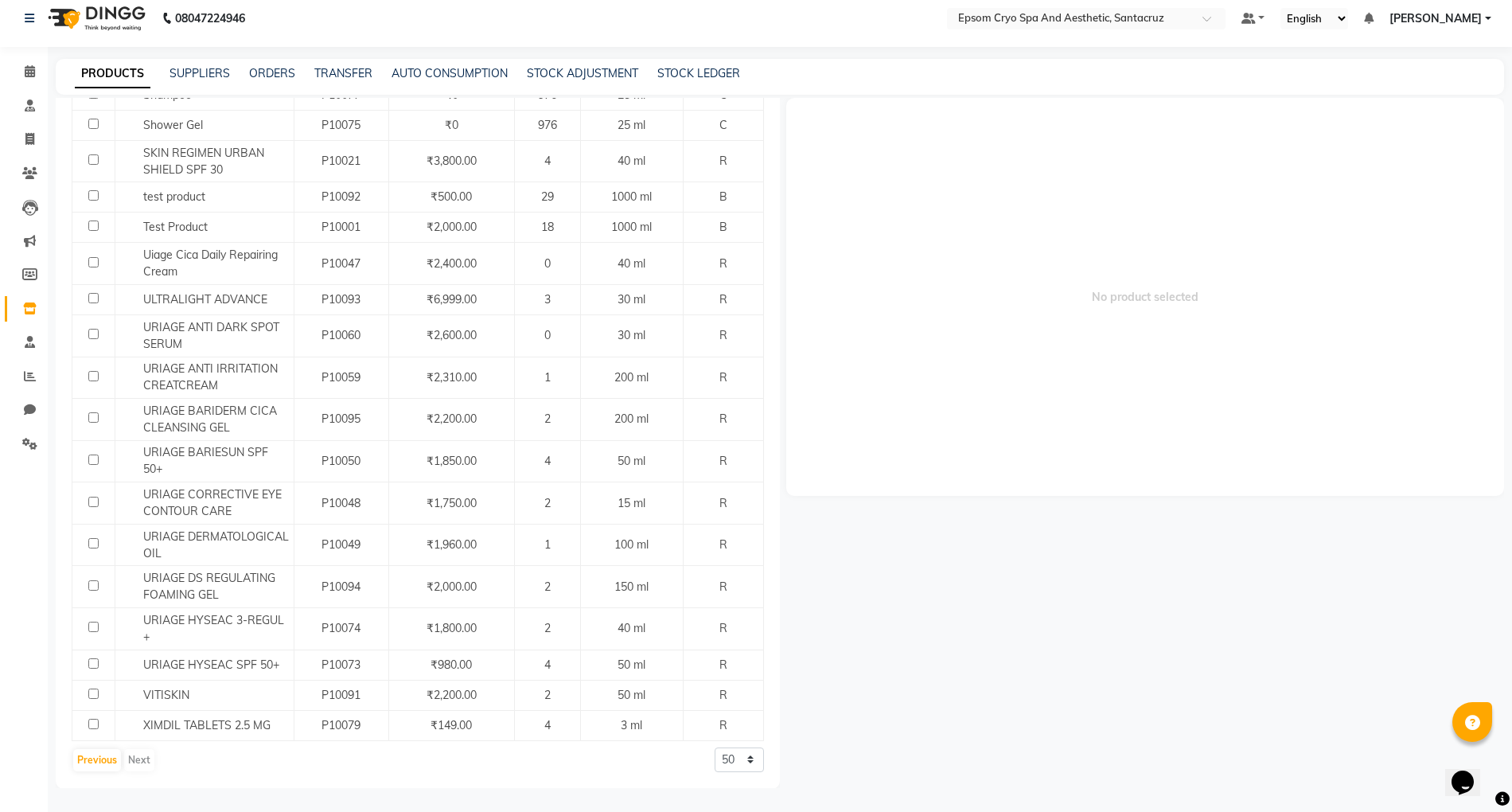
click at [141, 760] on div "Previous Next" at bounding box center [113, 760] width 85 height 25
click at [109, 758] on button "Previous" at bounding box center [97, 761] width 48 height 23
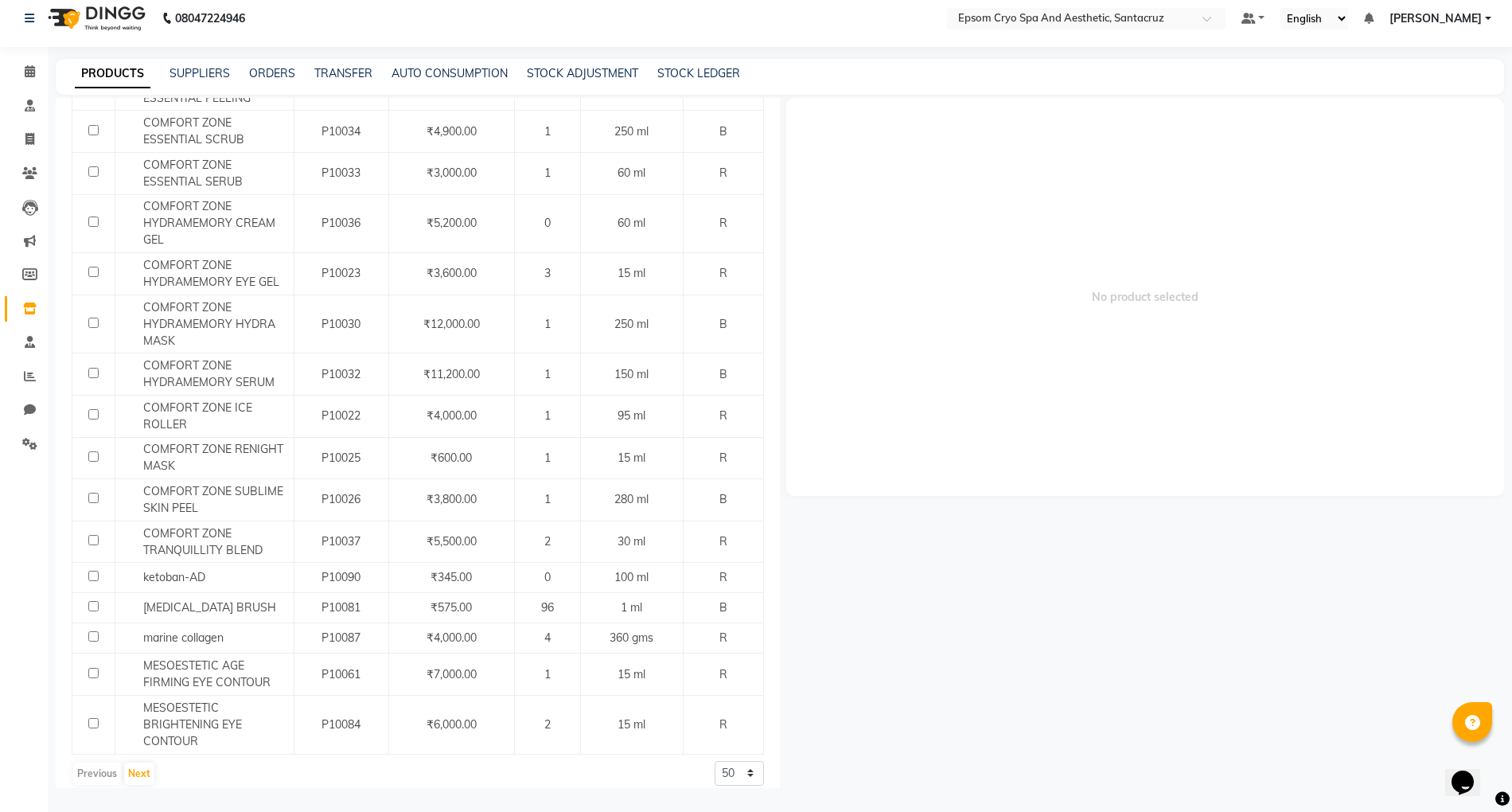
scroll to position [1682, 0]
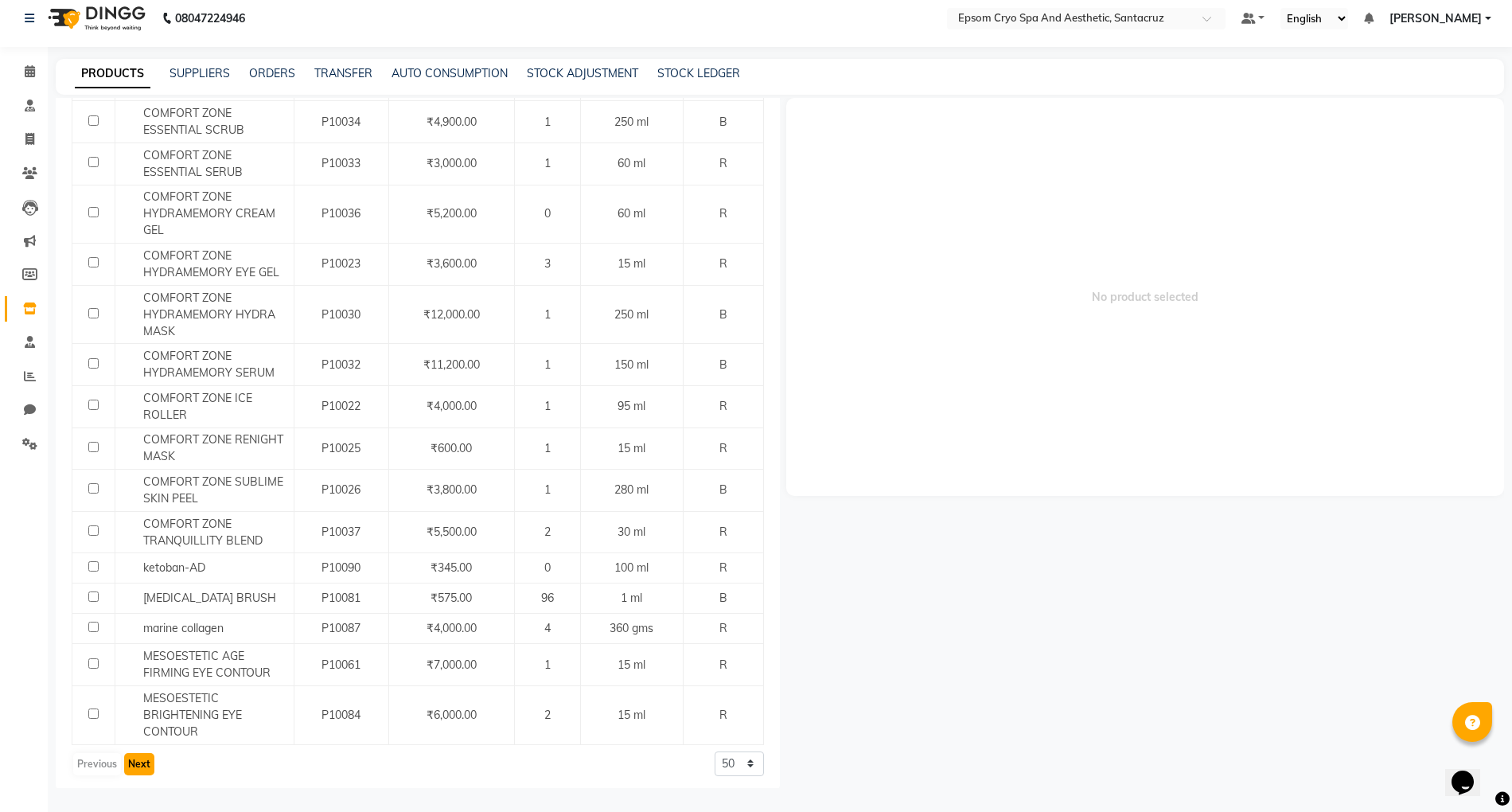
click at [139, 765] on button "Next" at bounding box center [139, 764] width 31 height 23
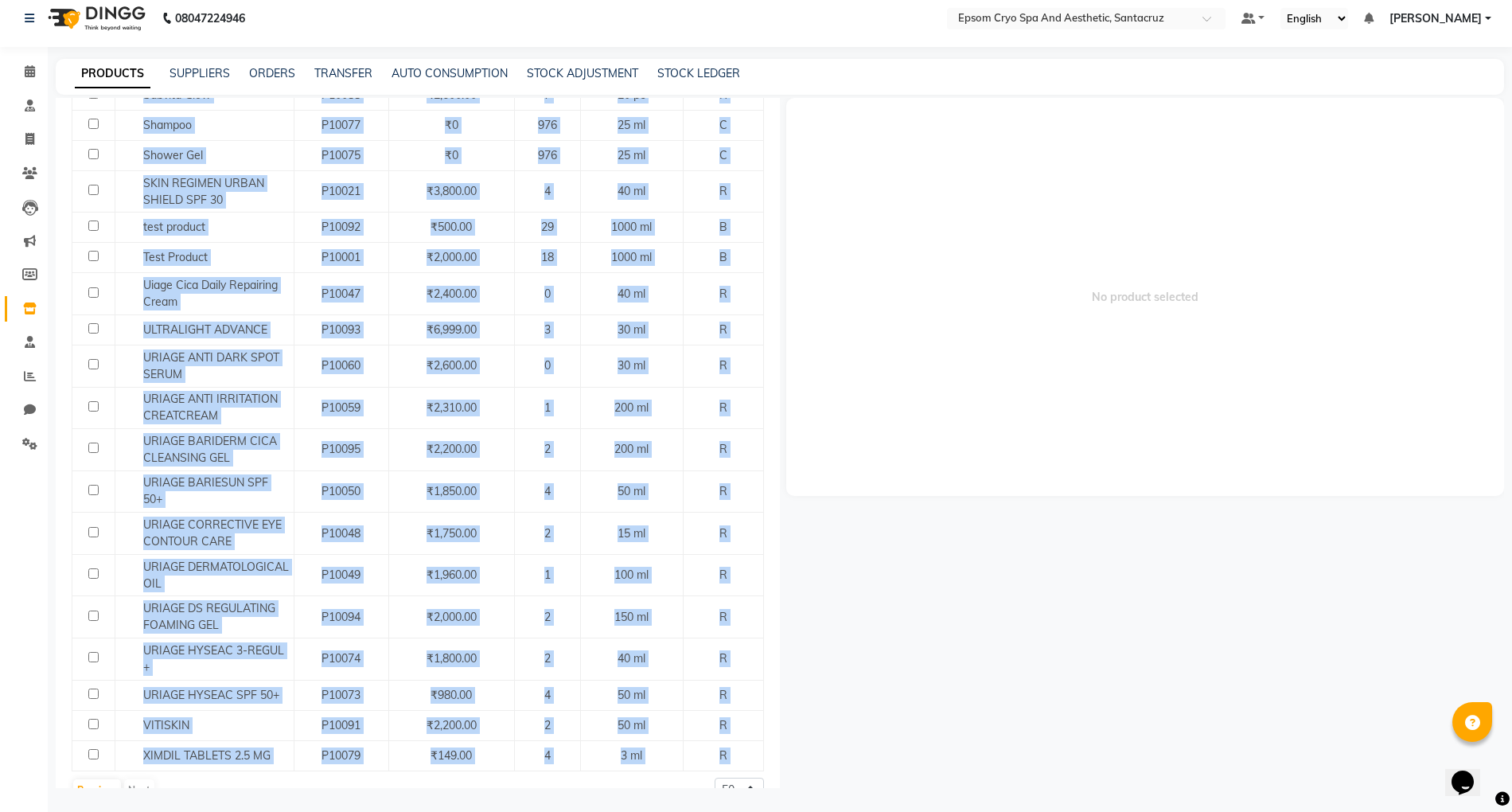
scroll to position [1172, 0]
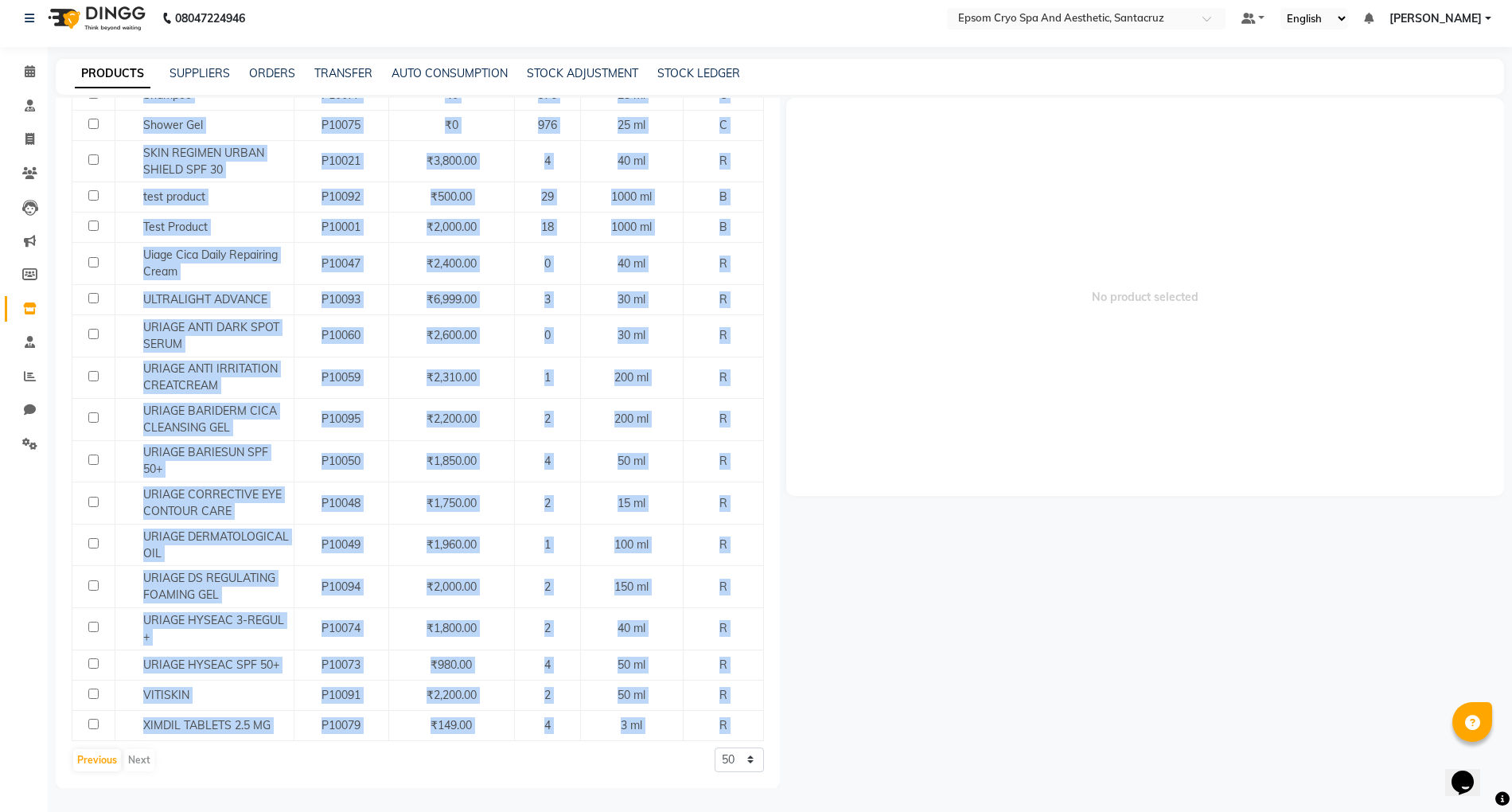
drag, startPoint x: 61, startPoint y: 288, endPoint x: 194, endPoint y: 850, distance: 577.5
click at [194, 802] on html "08047224946 Select Location × Epsom Cryo Spa And Aesthetic, Santacruz Default P…" at bounding box center [756, 395] width 1512 height 812
copy div "Name Code Price Qty Size Type Other - MESOESTETIC COSMELAN PACK P10071 ₹45,000.…"
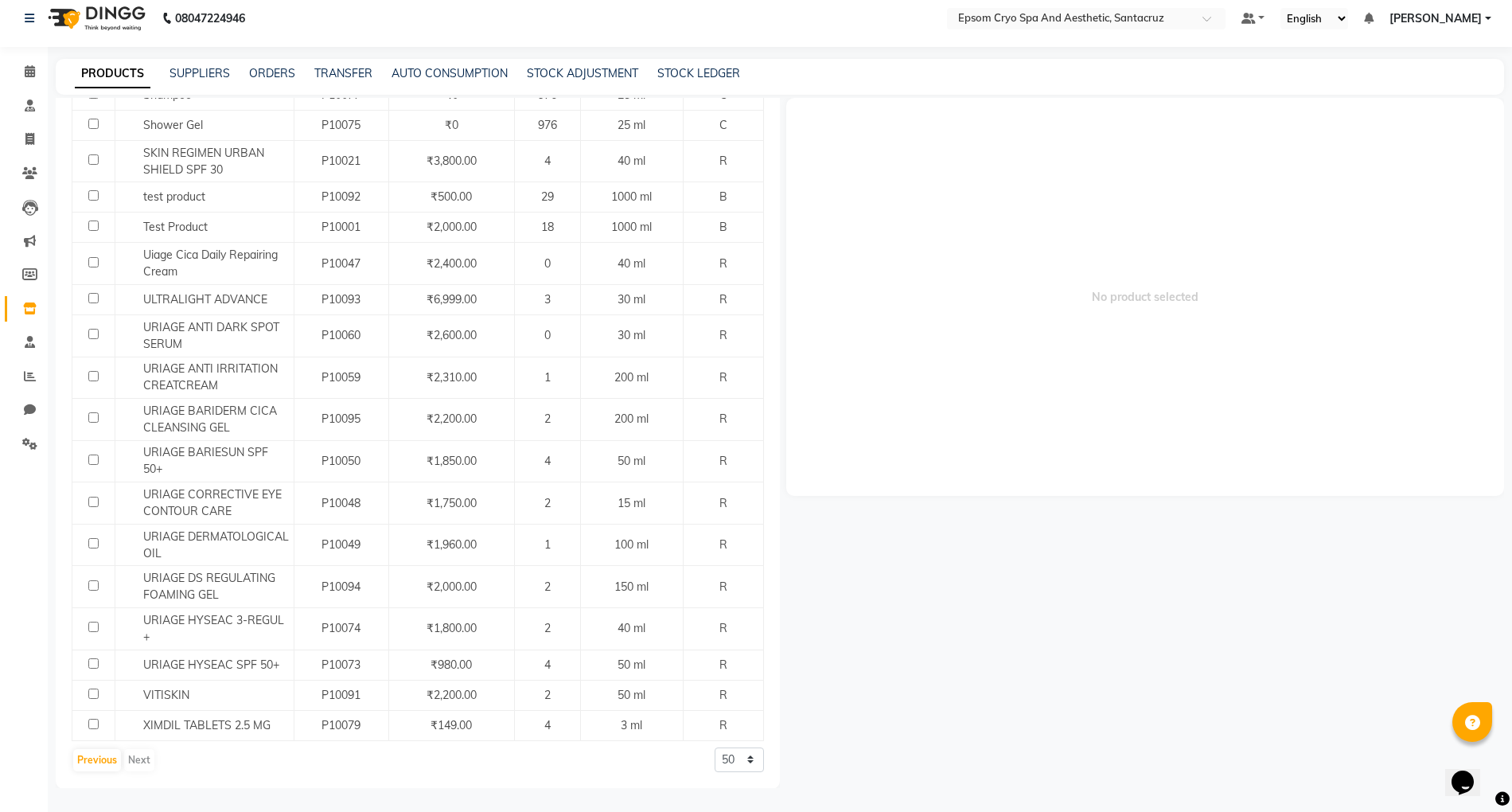
click at [1011, 570] on div "No product selected" at bounding box center [1141, 442] width 725 height 690
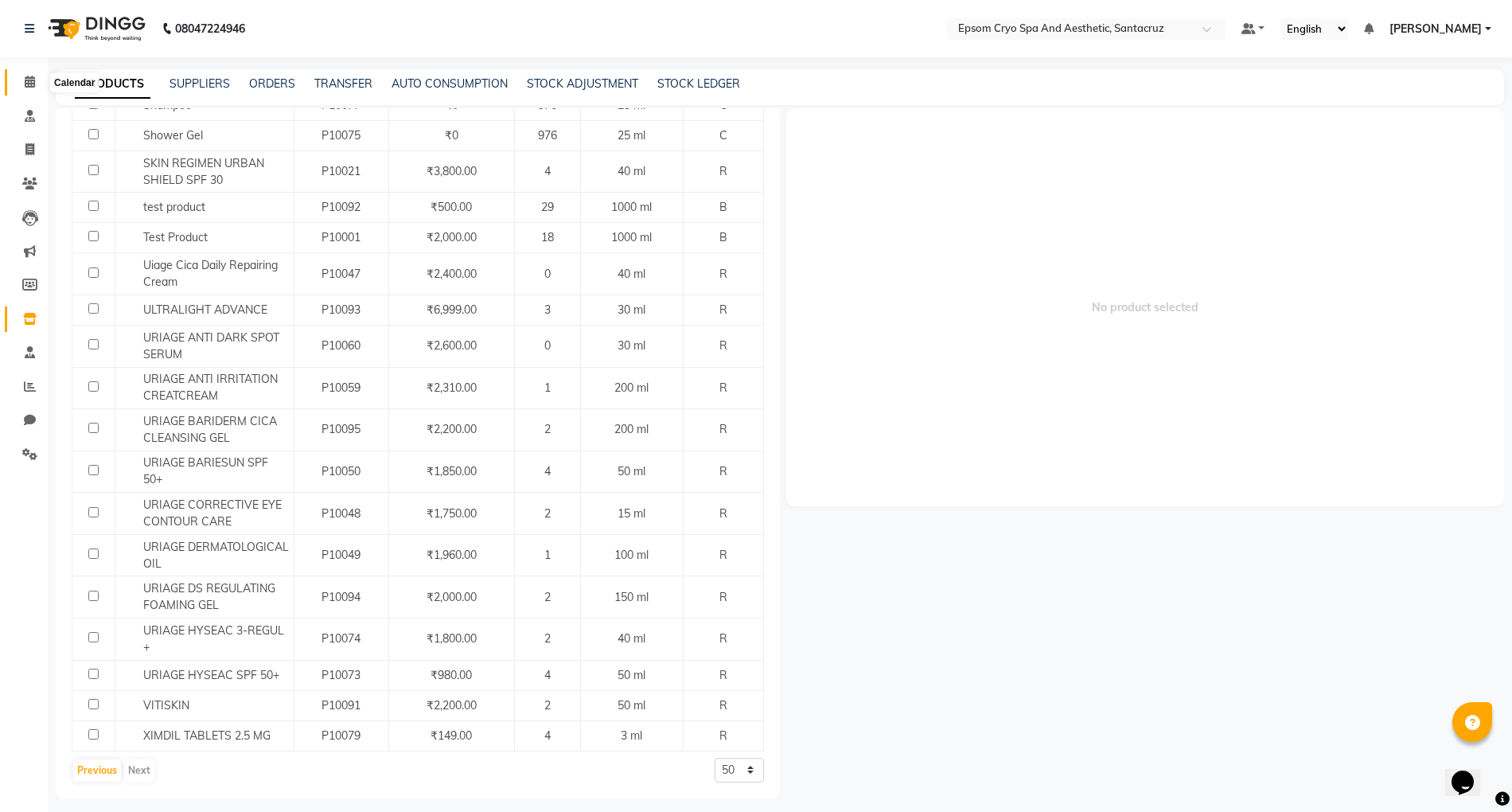
click at [24, 85] on icon at bounding box center [30, 82] width 10 height 12
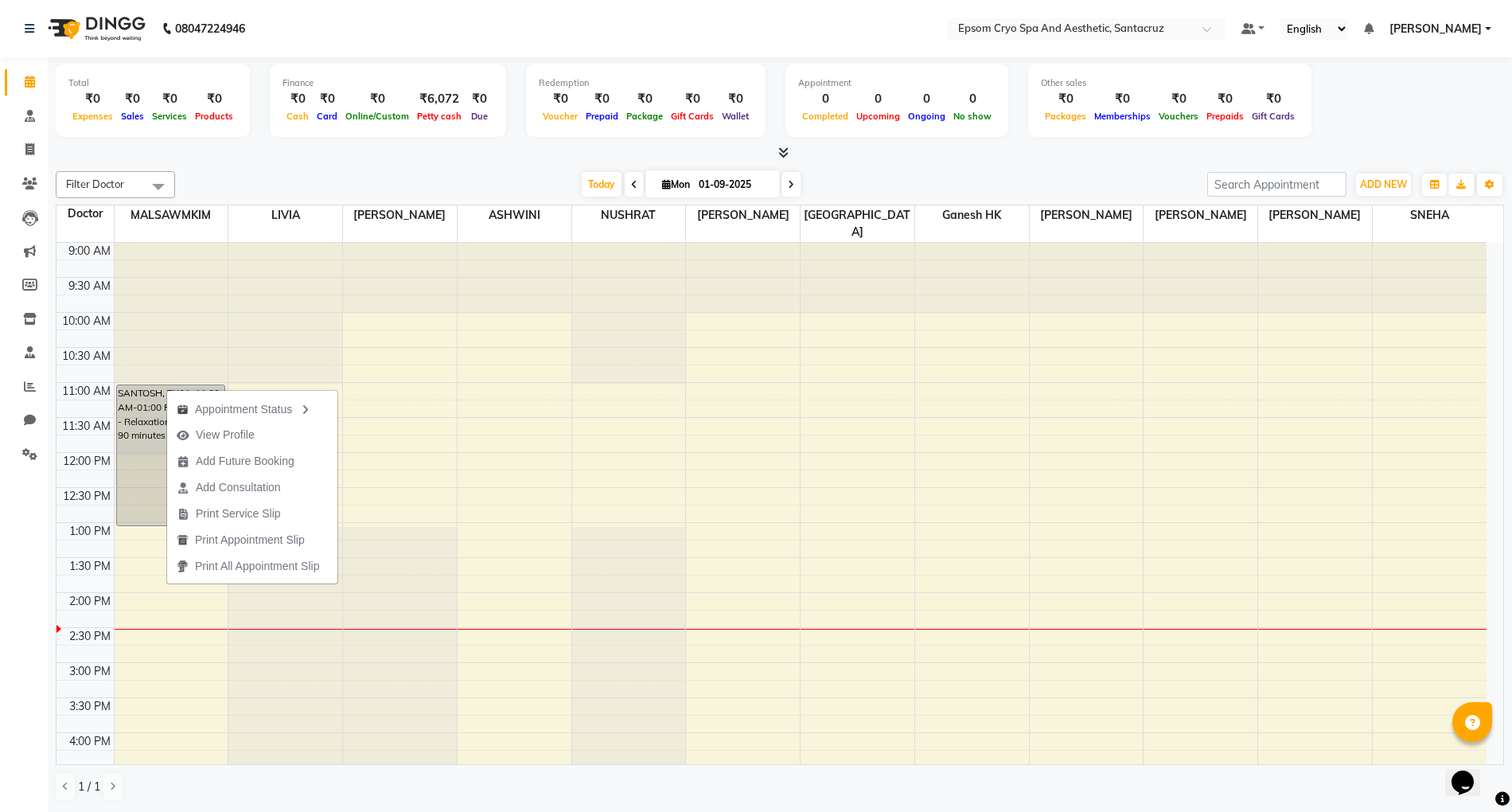
click at [167, 388] on div "Appointment Status View Profile Add Future Booking Add Consultation Print Servi…" at bounding box center [252, 486] width 172 height 196
click at [157, 390] on div "SANTOSH, TK01, 11:00 AM-01:00 PM, Massage - Relaxation Massage - 90 minutes" at bounding box center [170, 455] width 107 height 140
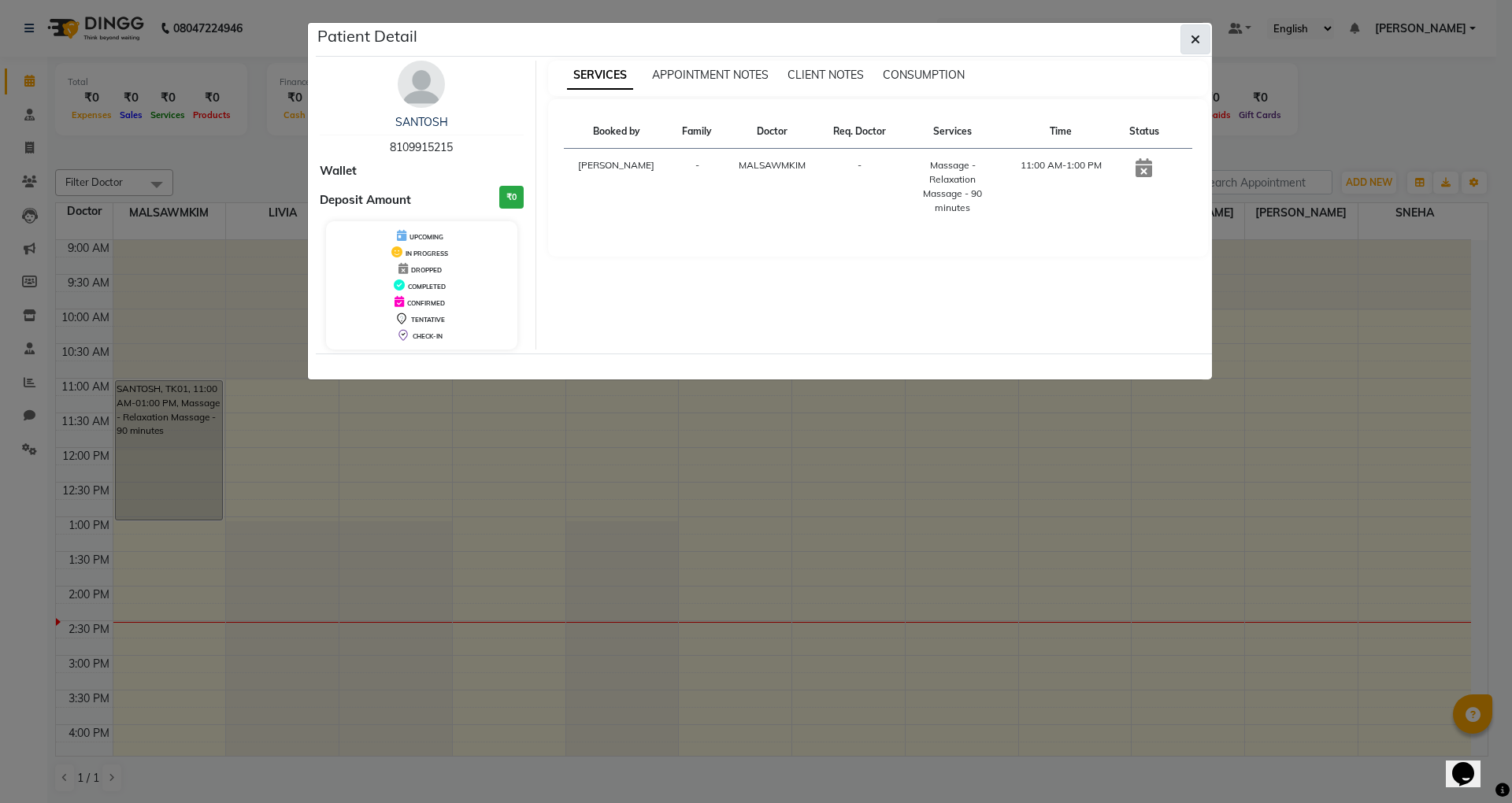
click at [1188, 41] on button "button" at bounding box center [1195, 39] width 30 height 30
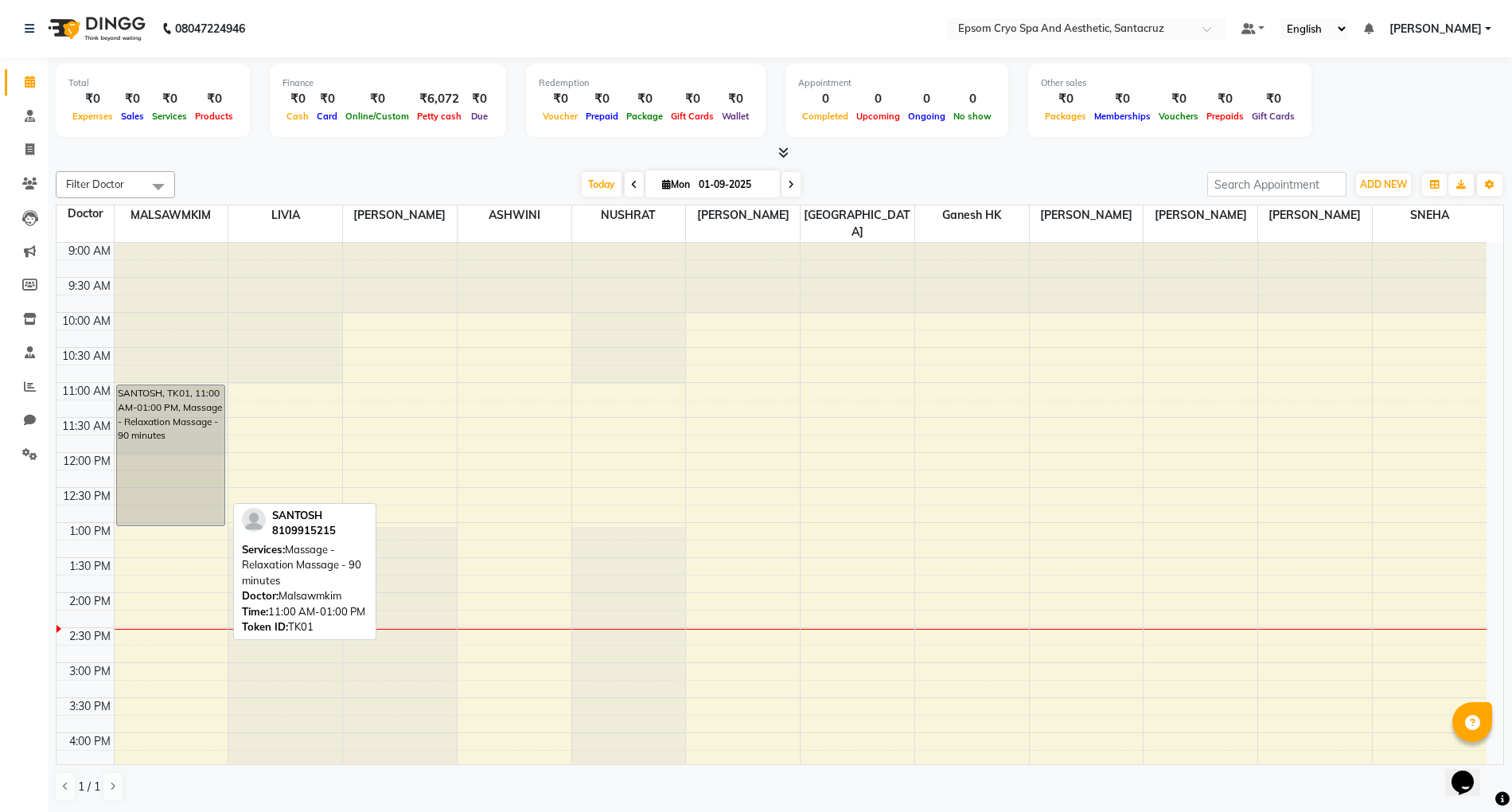
click at [169, 422] on div "SANTOSH, TK01, 11:00 AM-01:00 PM, Massage - Relaxation Massage - 90 minutes" at bounding box center [170, 455] width 107 height 140
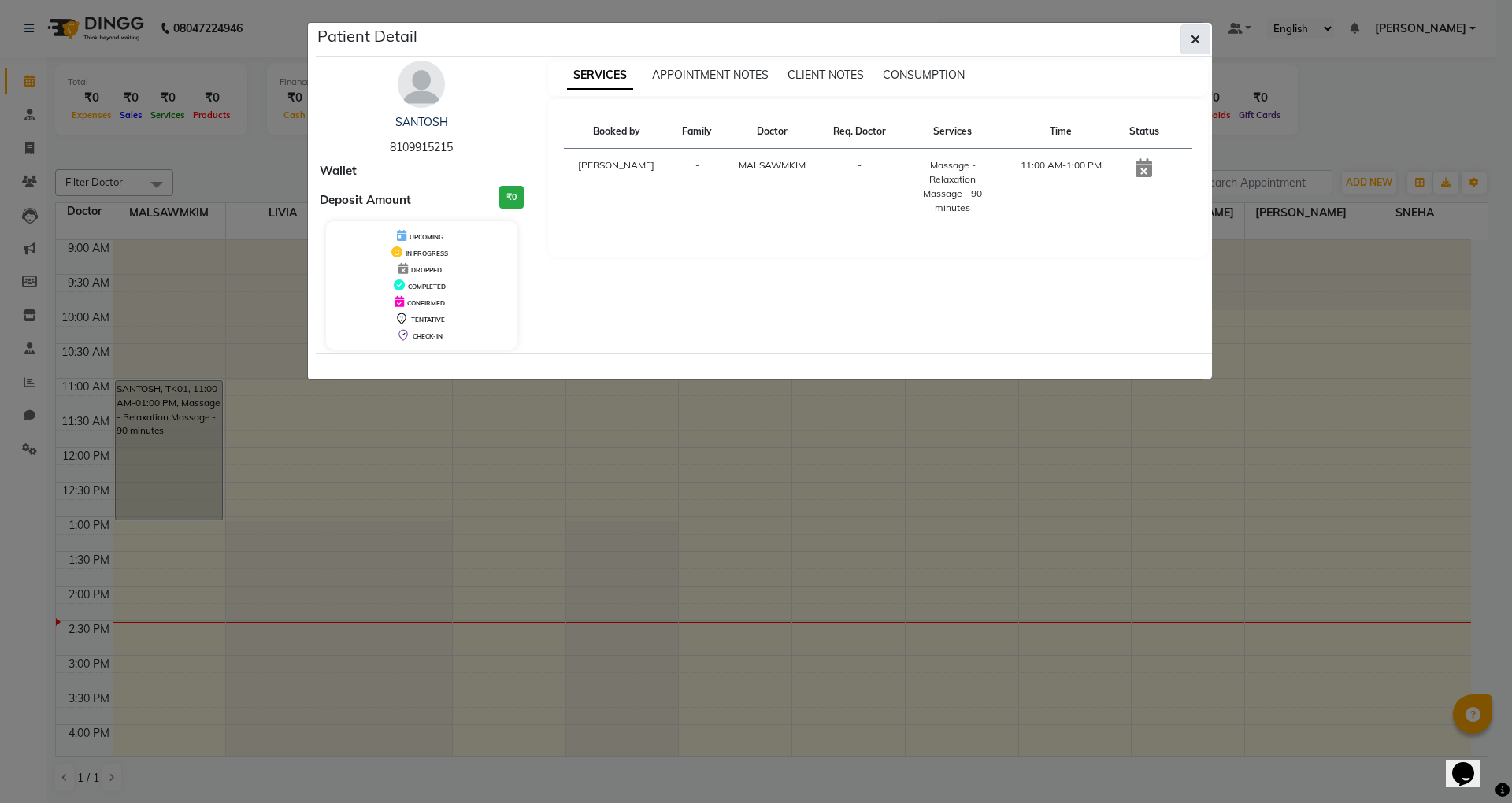
click at [1193, 39] on icon "button" at bounding box center [1195, 39] width 9 height 13
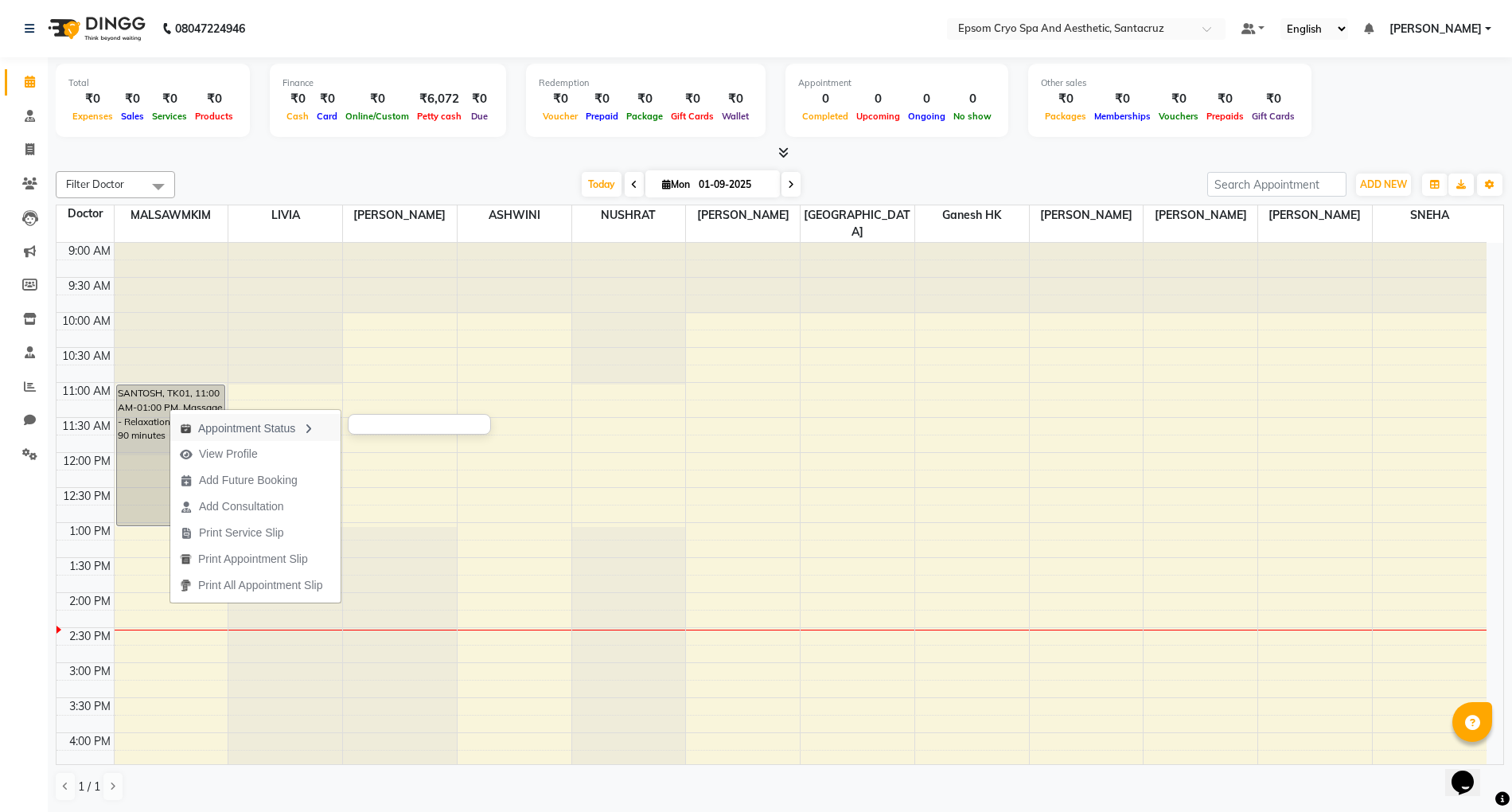
click at [282, 431] on div "Appointment Status" at bounding box center [255, 427] width 170 height 27
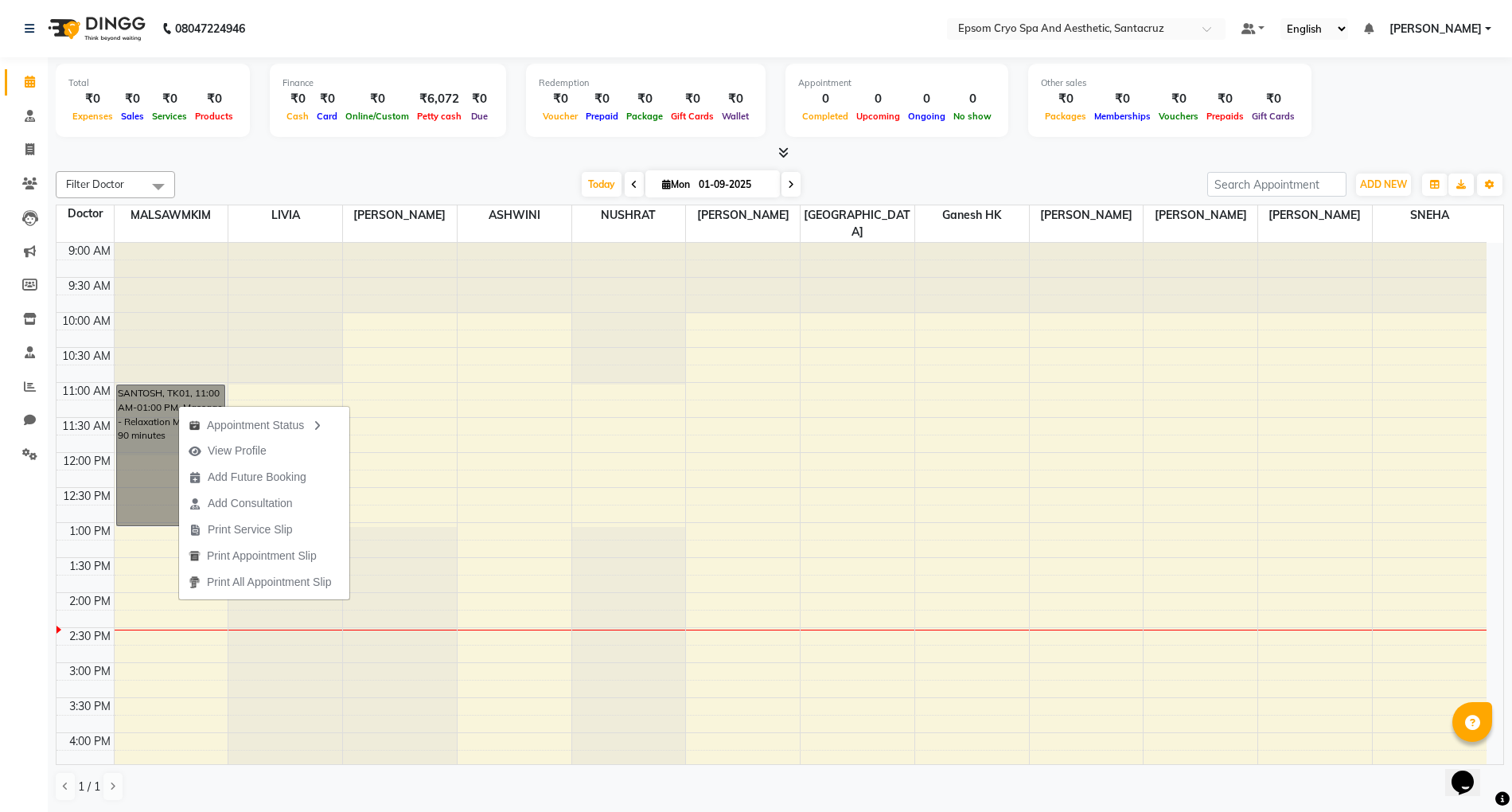
click at [498, 414] on div "9:00 AM 9:30 AM 10:00 AM 10:30 AM 11:00 AM 11:30 AM 12:00 PM 12:30 PM 1:00 PM 1…" at bounding box center [772, 733] width 1430 height 980
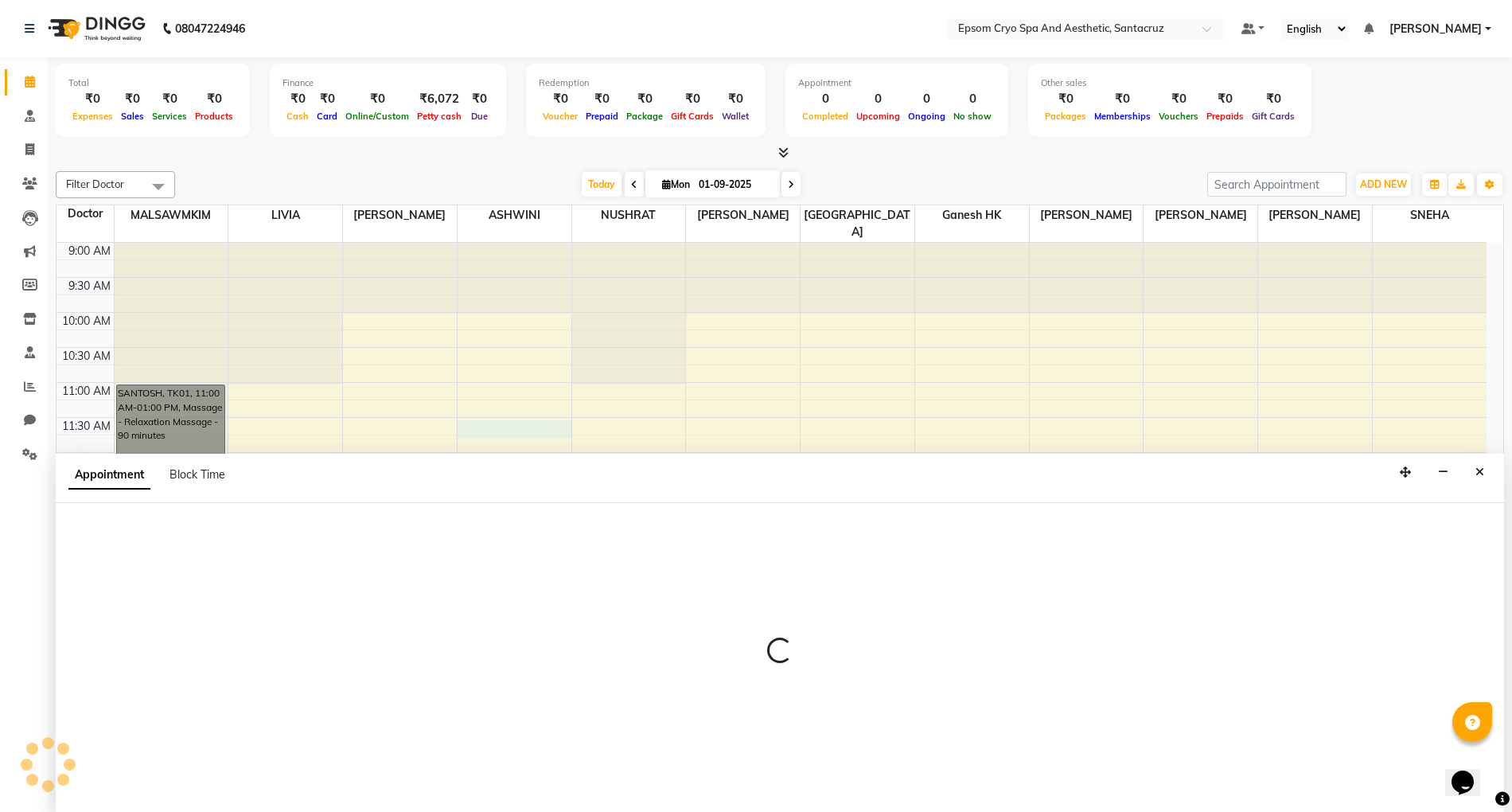
scroll to position [1, 0]
click at [1478, 467] on icon "Close" at bounding box center [1480, 472] width 9 height 11
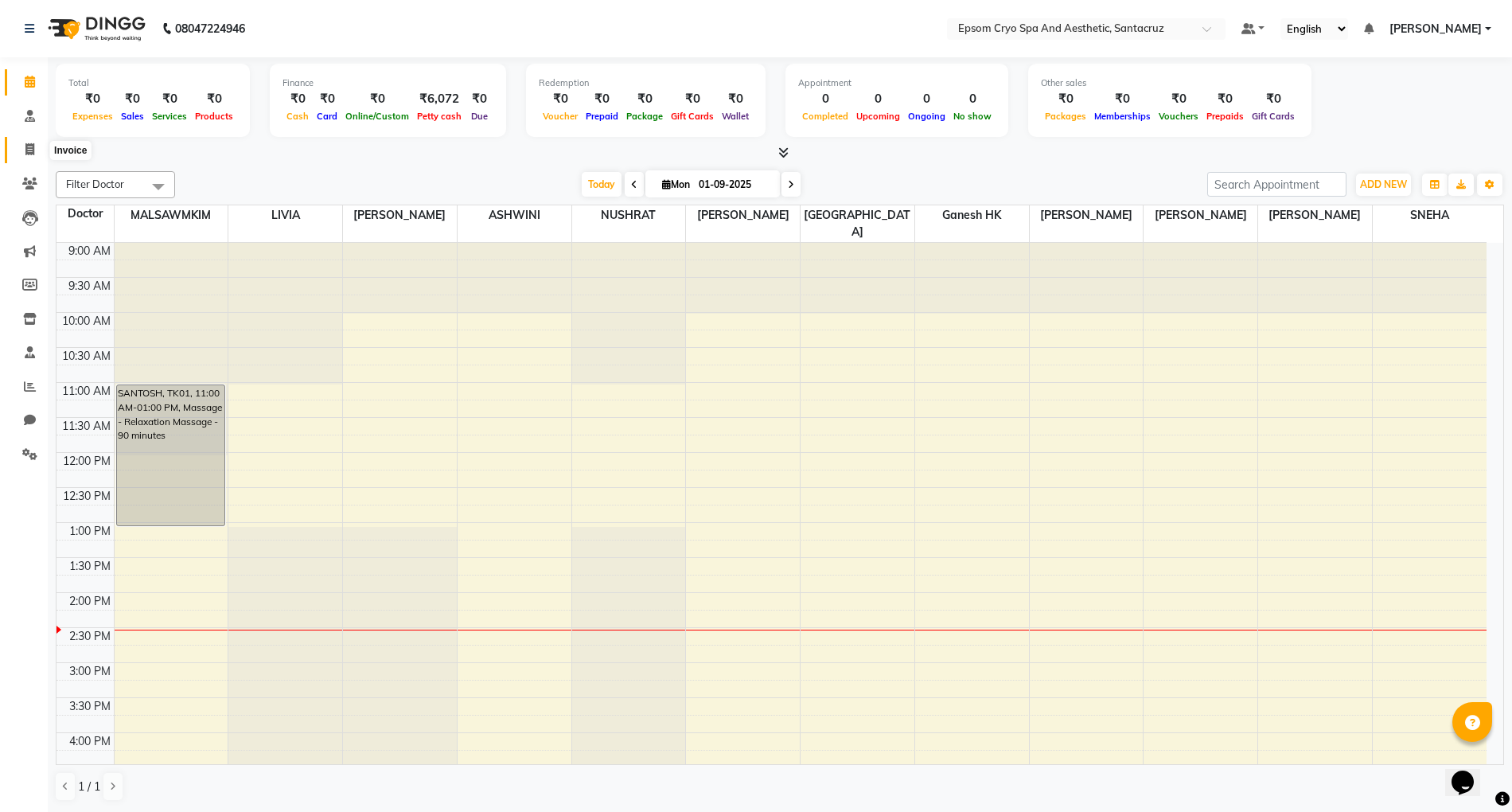
drag, startPoint x: 35, startPoint y: 154, endPoint x: 58, endPoint y: 153, distance: 23.0
click at [35, 154] on span at bounding box center [30, 150] width 28 height 18
select select "8028"
select select "service"
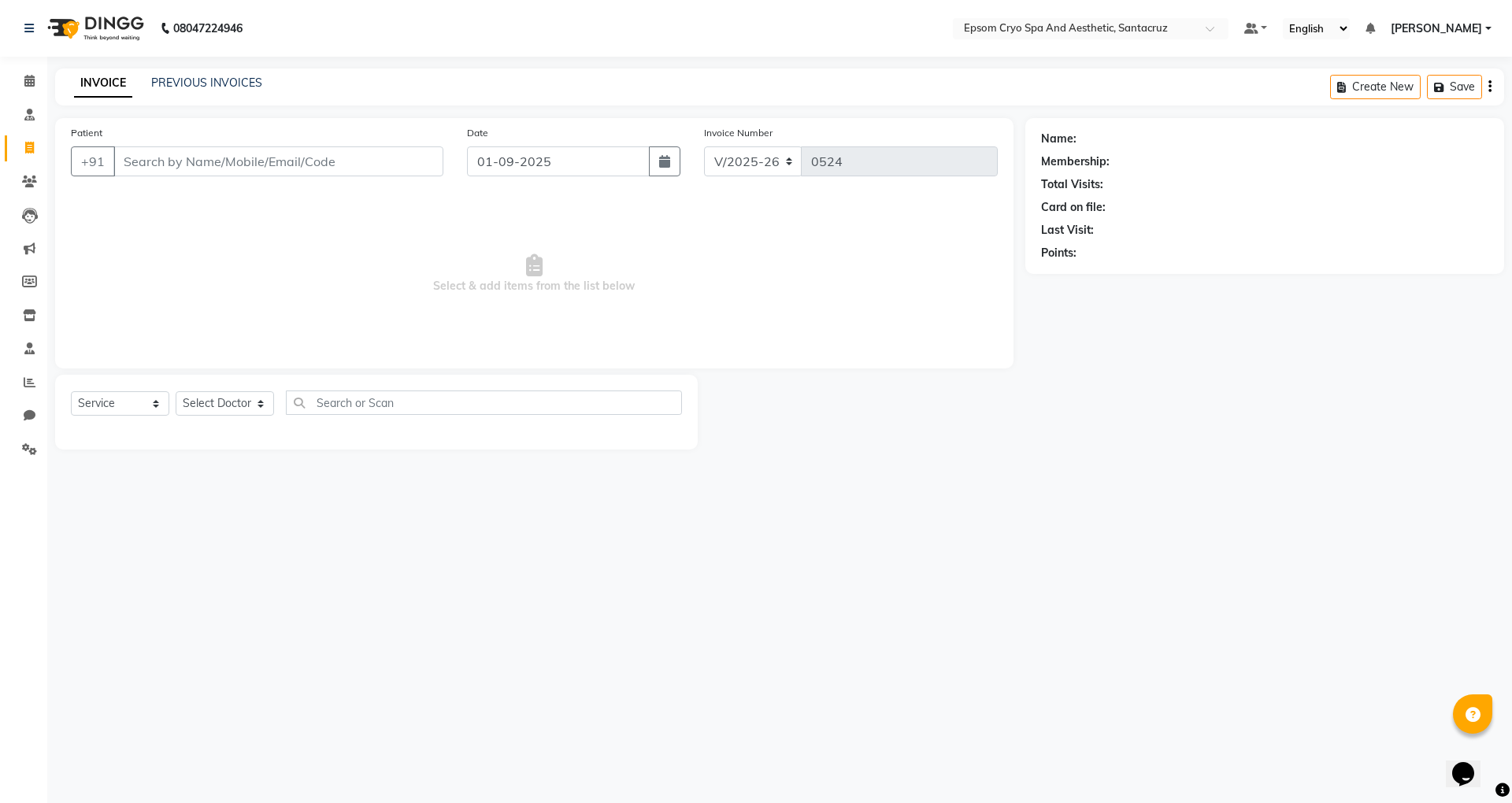
click at [280, 162] on input "Patient" at bounding box center [278, 161] width 330 height 30
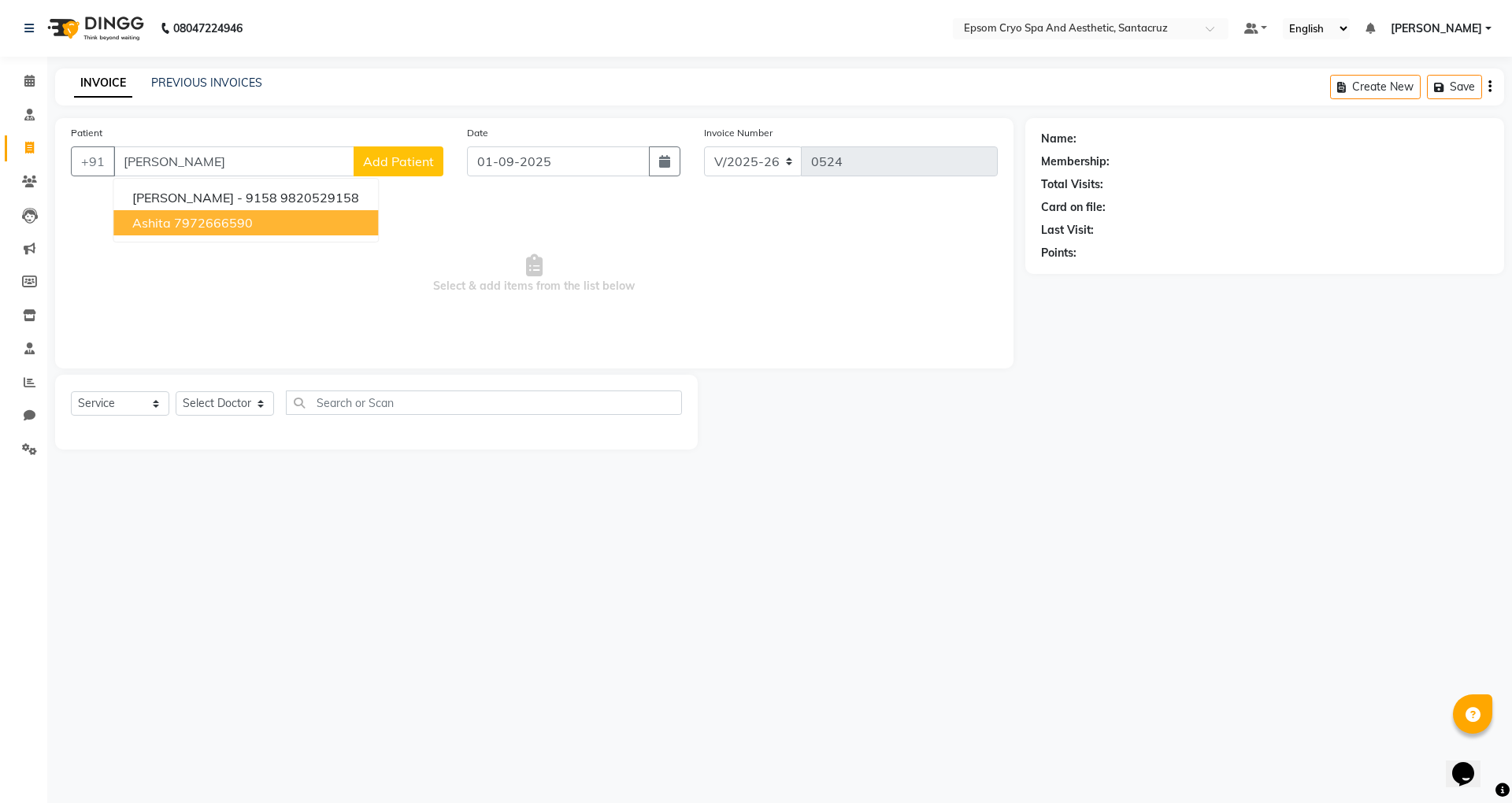
click at [186, 223] on ngb-highlight "7972666590" at bounding box center [213, 223] width 79 height 16
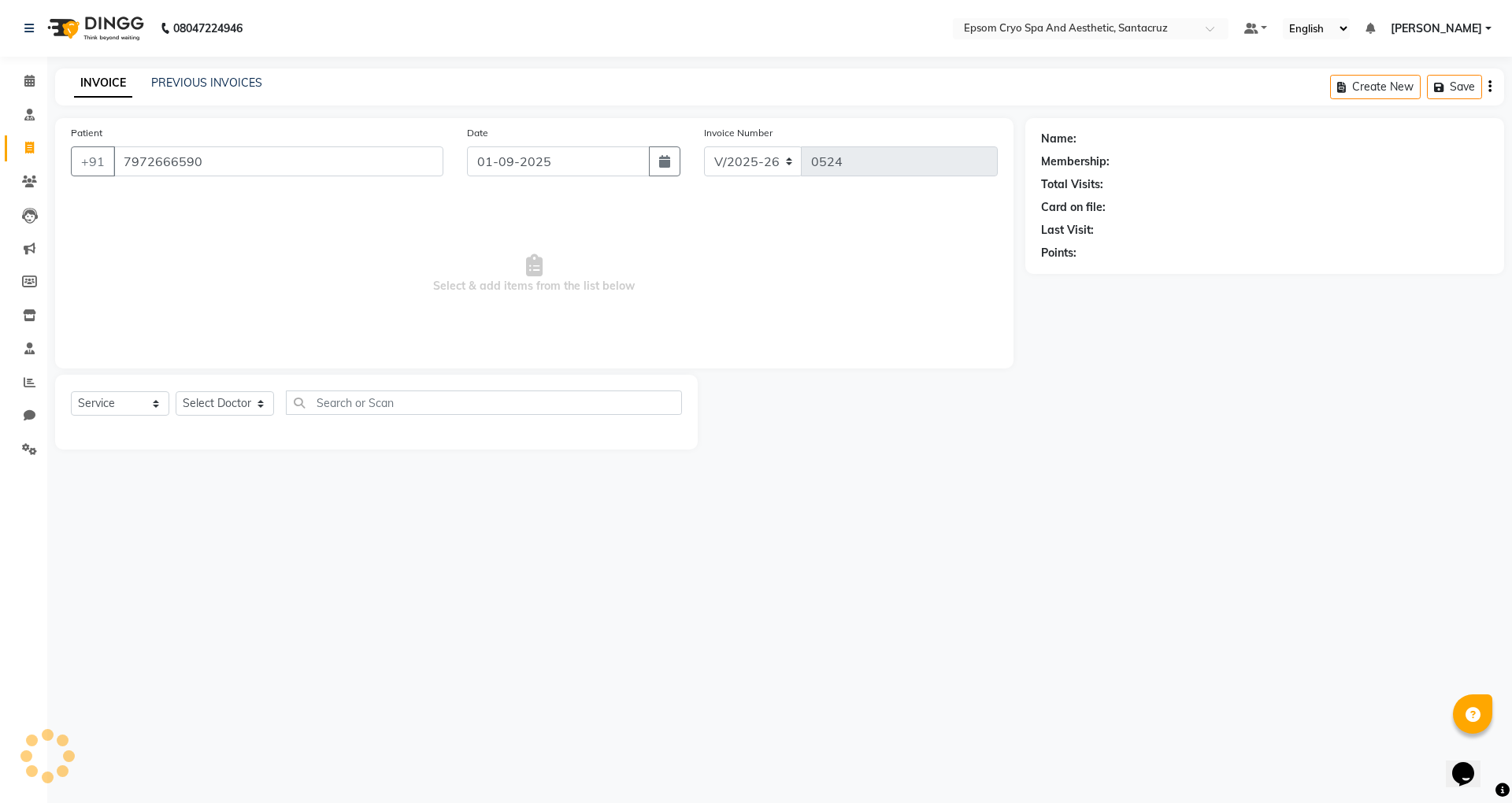
type input "7972666590"
click at [101, 400] on select "Select Service Product Membership Package Voucher Prepaid Gift Card" at bounding box center [120, 404] width 98 height 24
click at [71, 392] on select "Select Service Product Membership Package Voucher Prepaid Gift Card" at bounding box center [120, 404] width 98 height 24
click at [235, 397] on select "Select Doctor Aditya Kumar ASHWINI BINDU Dr. Naman Jha Ekta Singh Ganesh HK Har…" at bounding box center [225, 404] width 98 height 24
select select "72609"
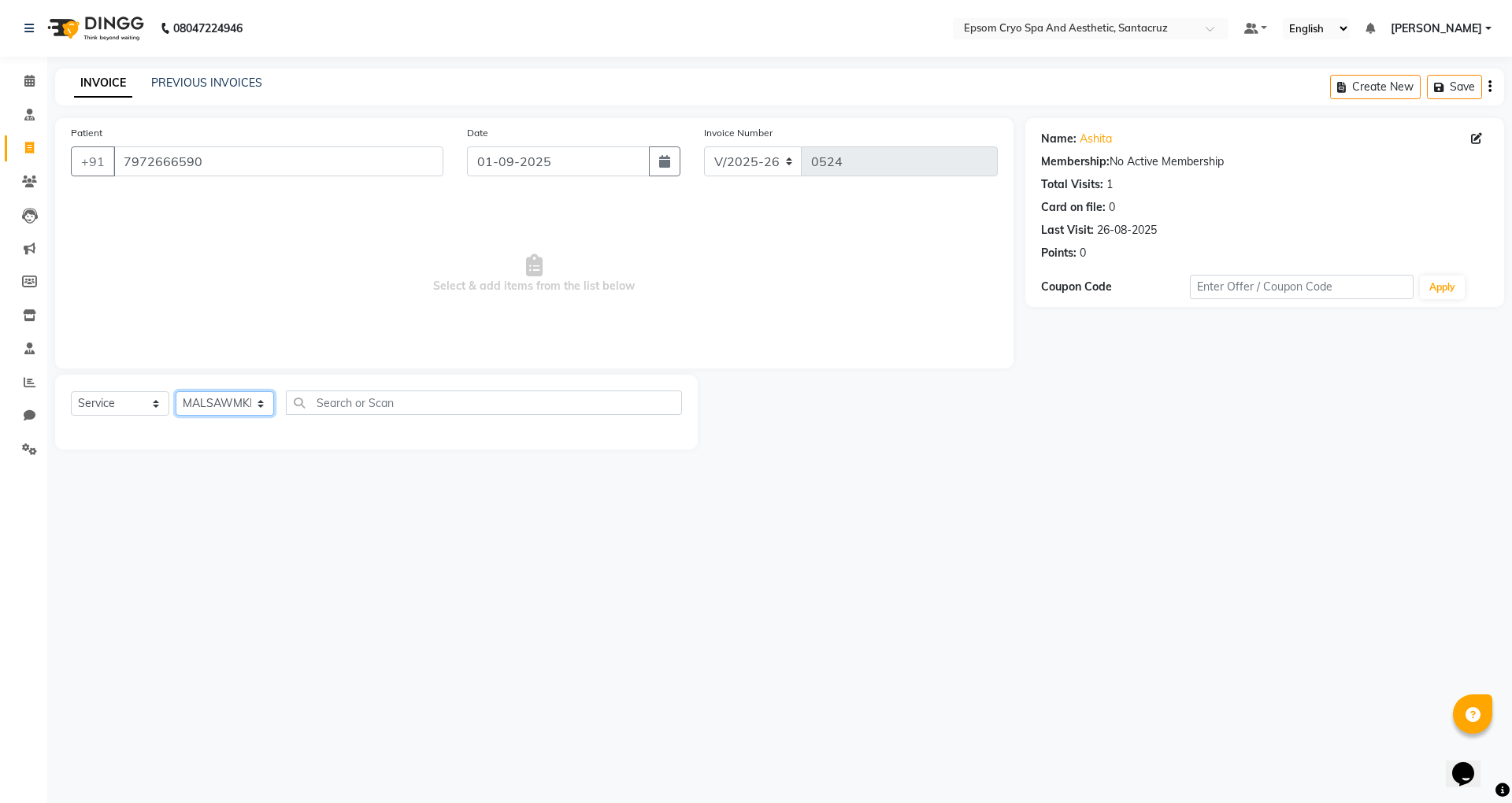
click at [176, 392] on select "Select Doctor Aditya Kumar ASHWINI BINDU Dr. Naman Jha Ekta Singh Ganesh HK Har…" at bounding box center [225, 404] width 98 height 24
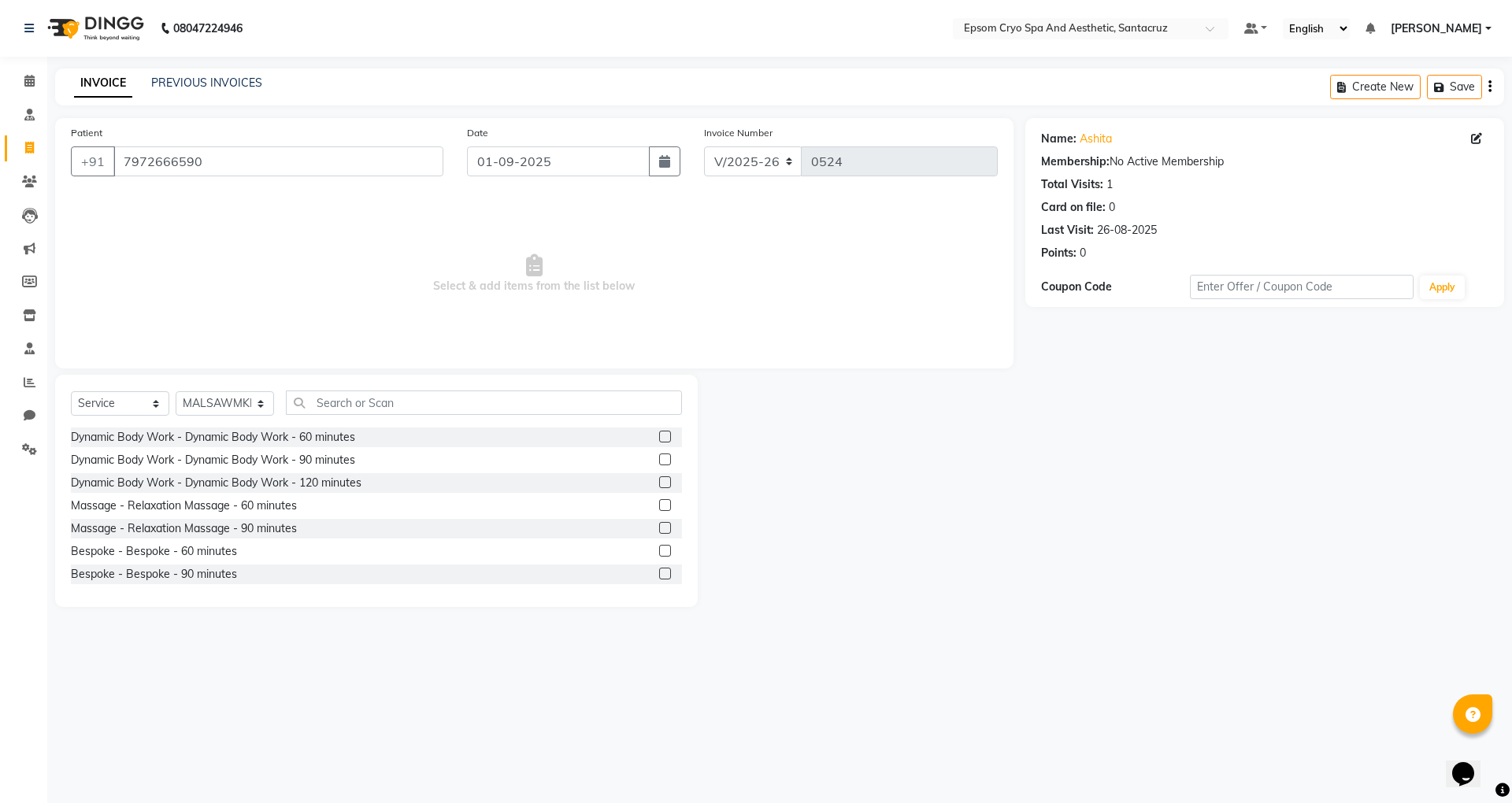
click at [659, 551] on label at bounding box center [665, 551] width 12 height 12
click at [659, 551] on input "checkbox" at bounding box center [665, 551] width 10 height 10
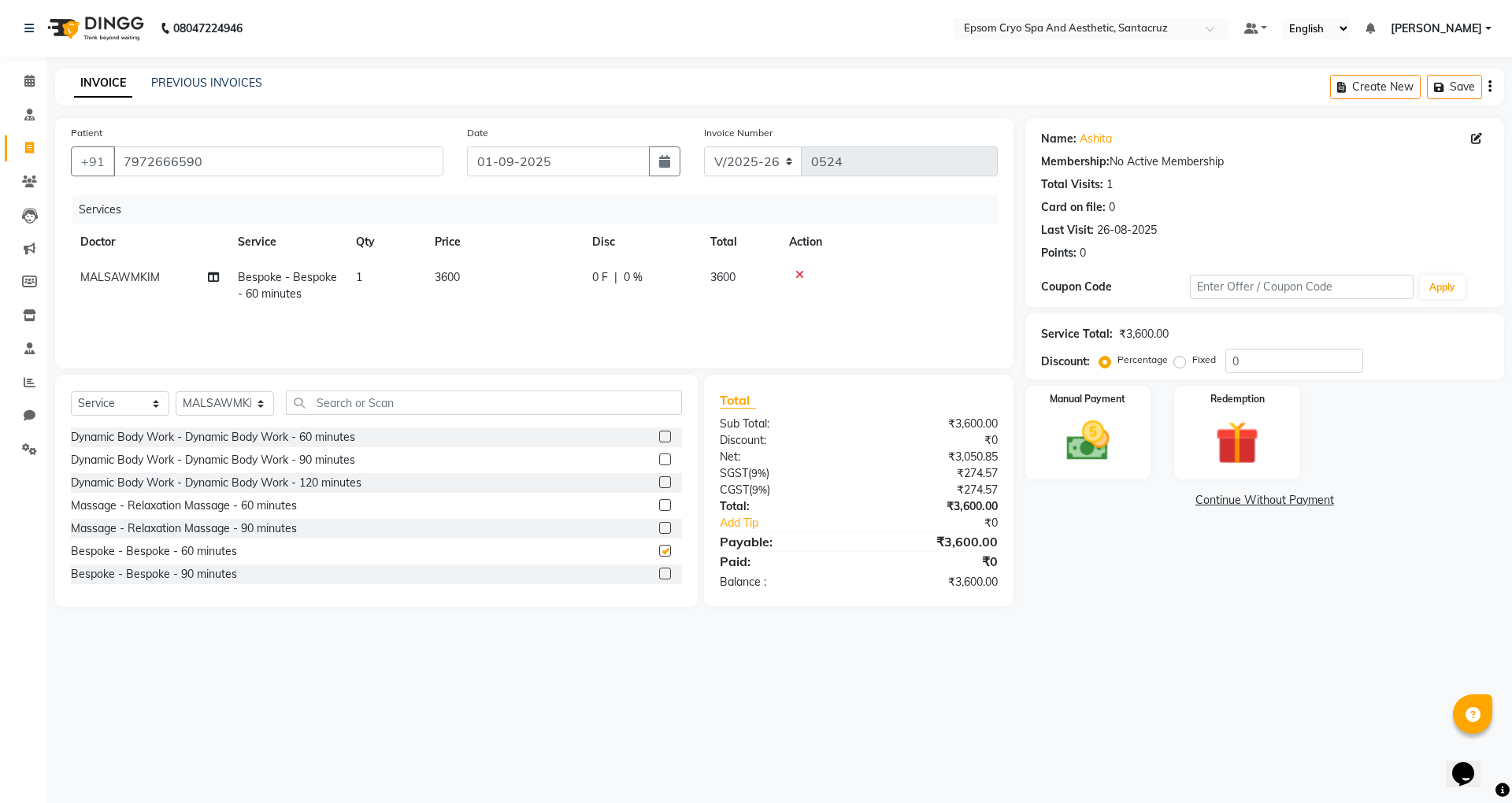
checkbox input "false"
click at [258, 397] on select "Select Doctor Aditya Kumar ASHWINI BINDU Dr. Naman Jha Ekta Singh Ganesh HK Har…" at bounding box center [225, 404] width 98 height 24
select select "72611"
click at [176, 392] on select "Select Doctor Aditya Kumar ASHWINI BINDU Dr. Naman Jha Ekta Singh Ganesh HK Har…" at bounding box center [225, 404] width 98 height 24
click at [659, 552] on label at bounding box center [665, 551] width 12 height 12
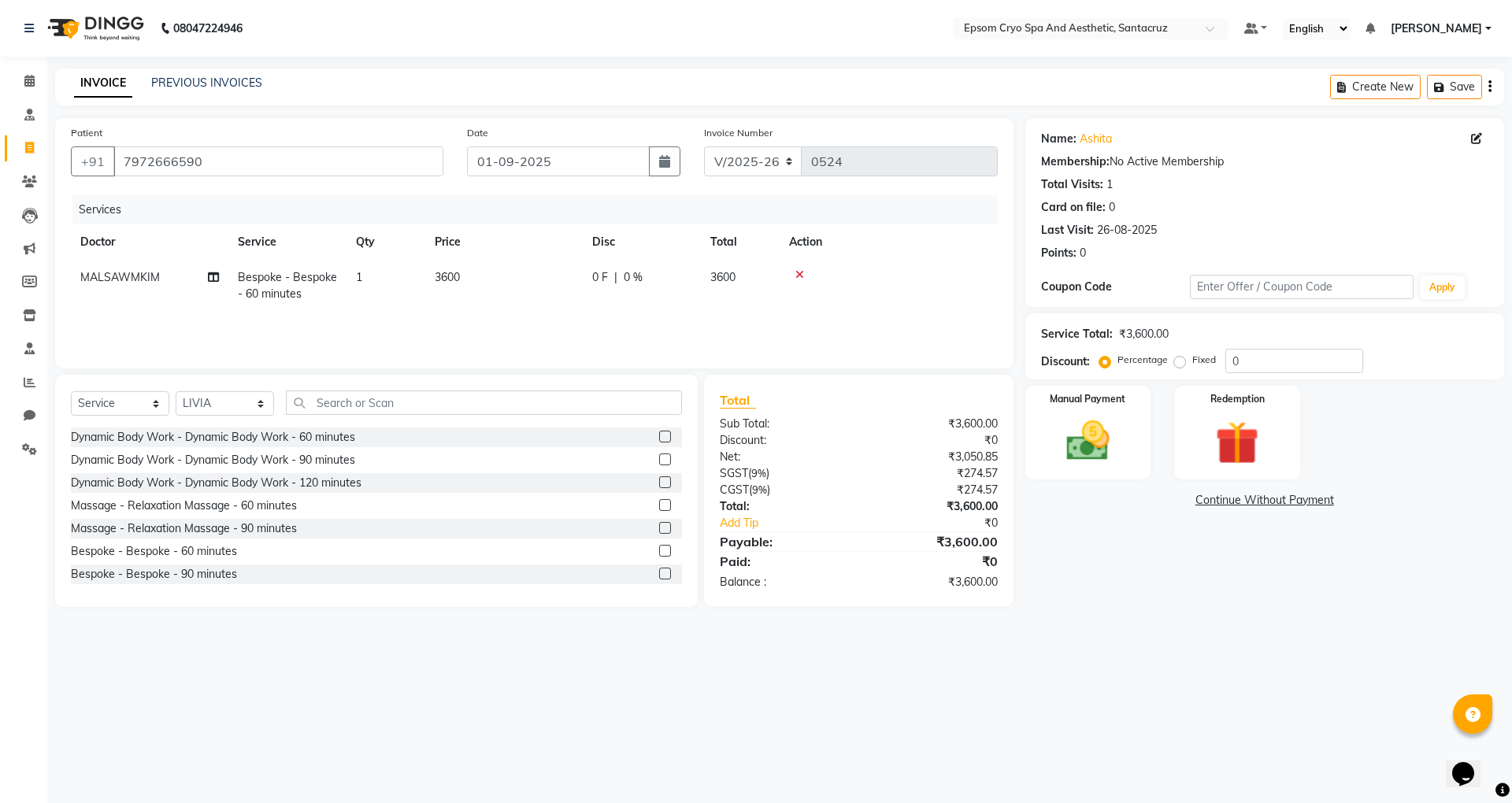
click at [659, 552] on input "checkbox" at bounding box center [665, 551] width 10 height 10
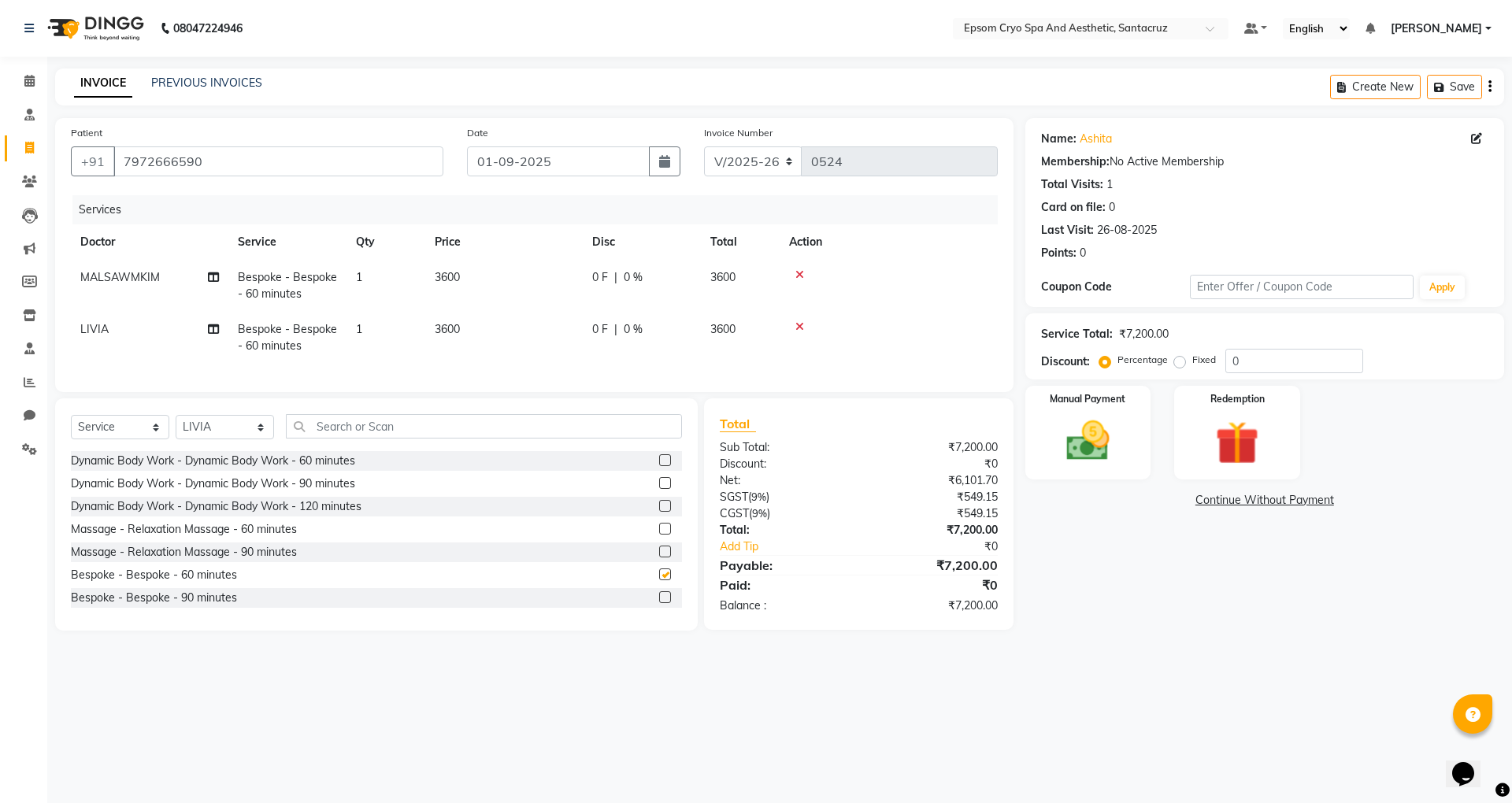
checkbox input "false"
click at [628, 275] on span "0 %" at bounding box center [633, 277] width 19 height 16
select select "72609"
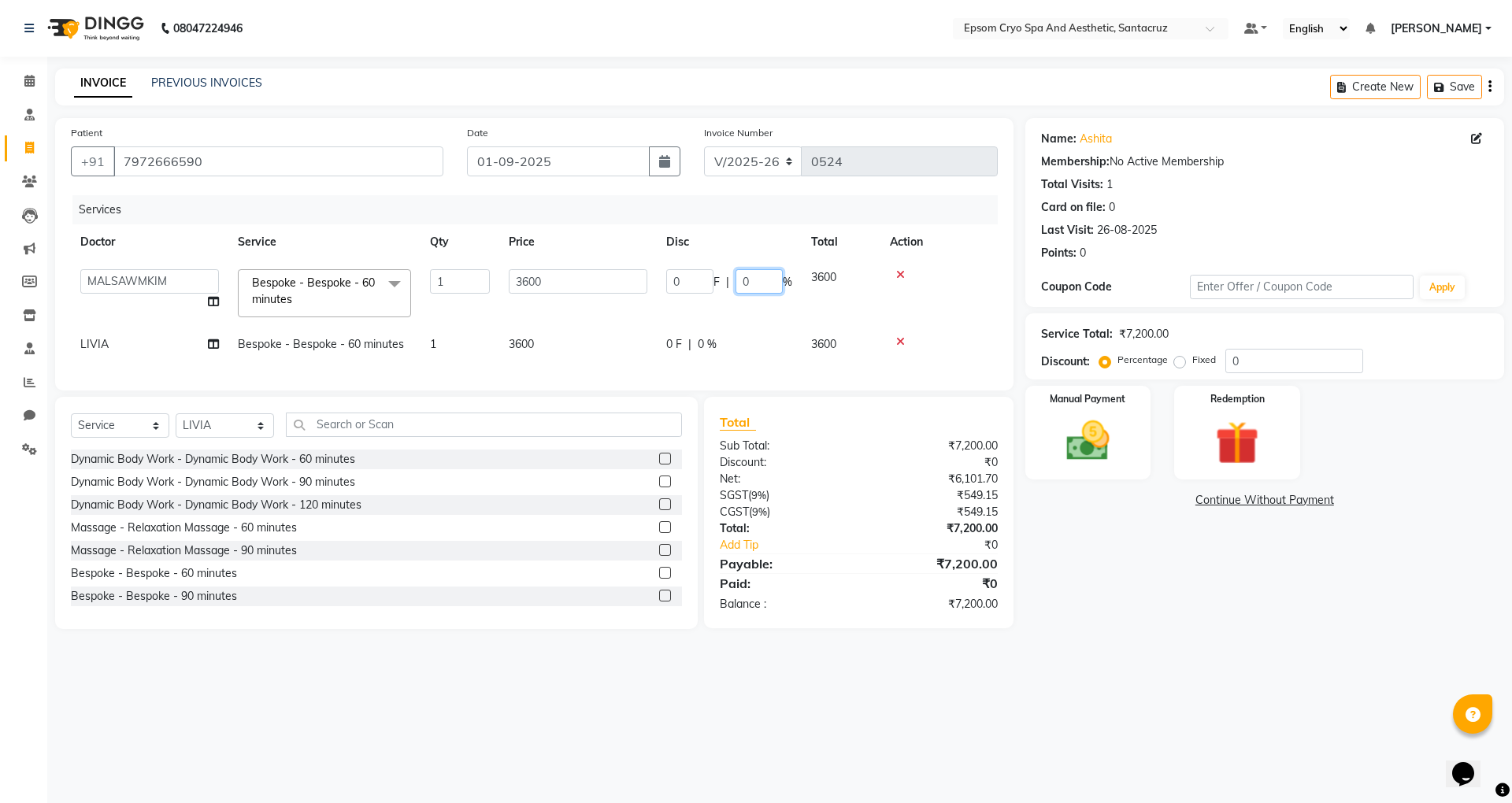
click at [772, 281] on input "0" at bounding box center [759, 281] width 47 height 24
type input "100"
click at [955, 298] on td at bounding box center [939, 293] width 117 height 67
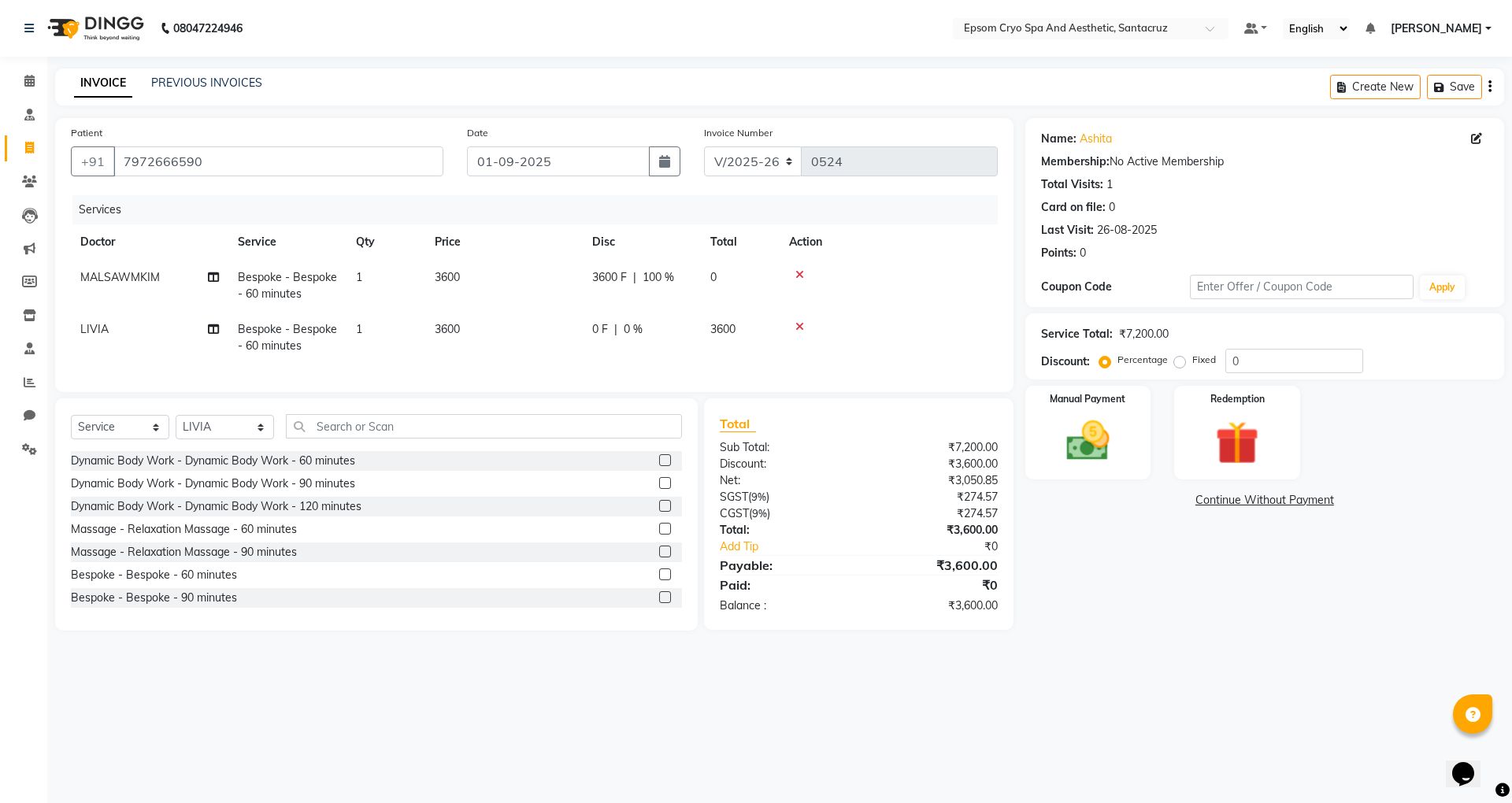
click at [636, 326] on span "0 %" at bounding box center [633, 329] width 19 height 16
select select "72611"
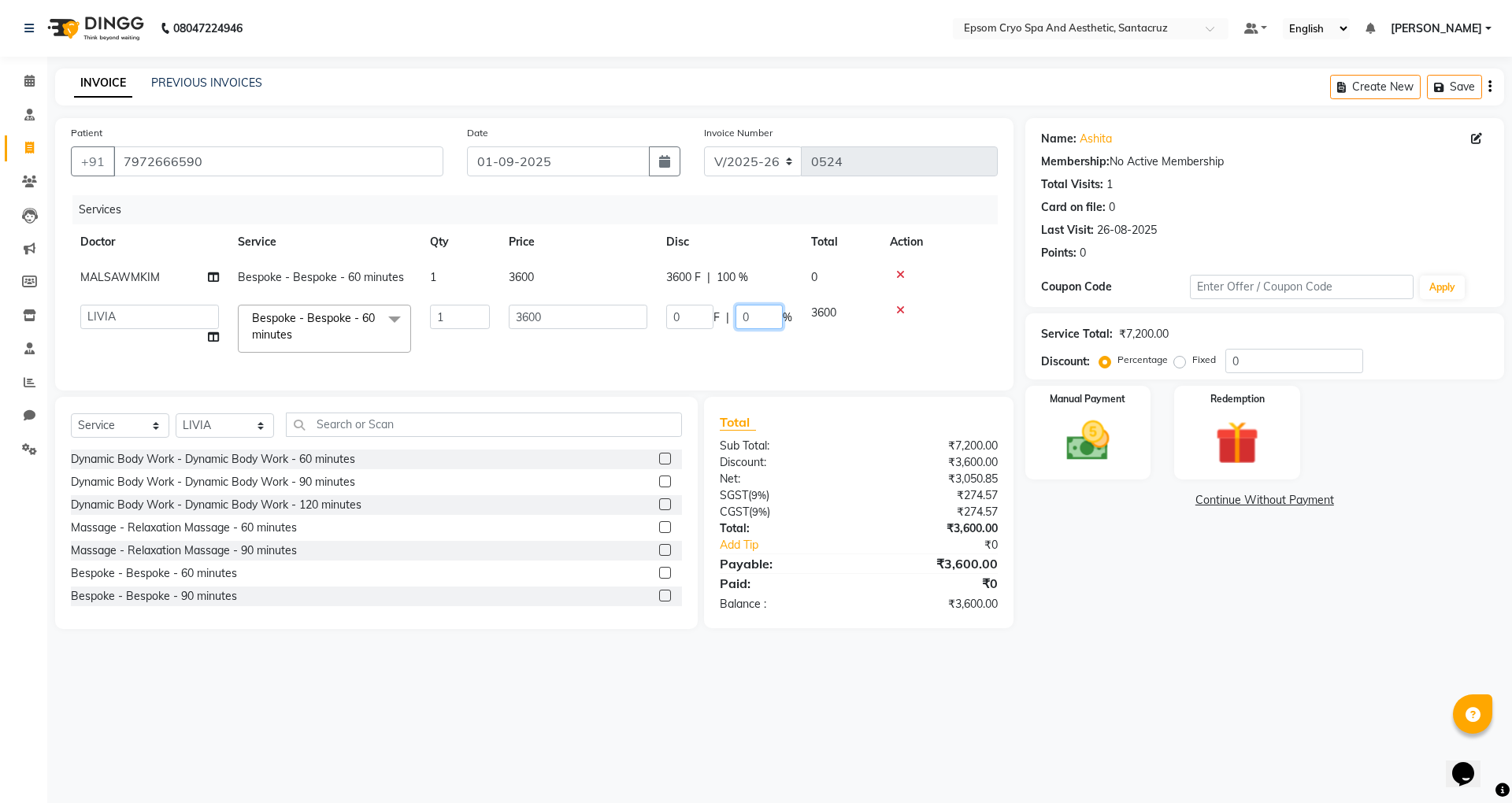
click at [756, 321] on input "0" at bounding box center [759, 317] width 47 height 24
type input "100"
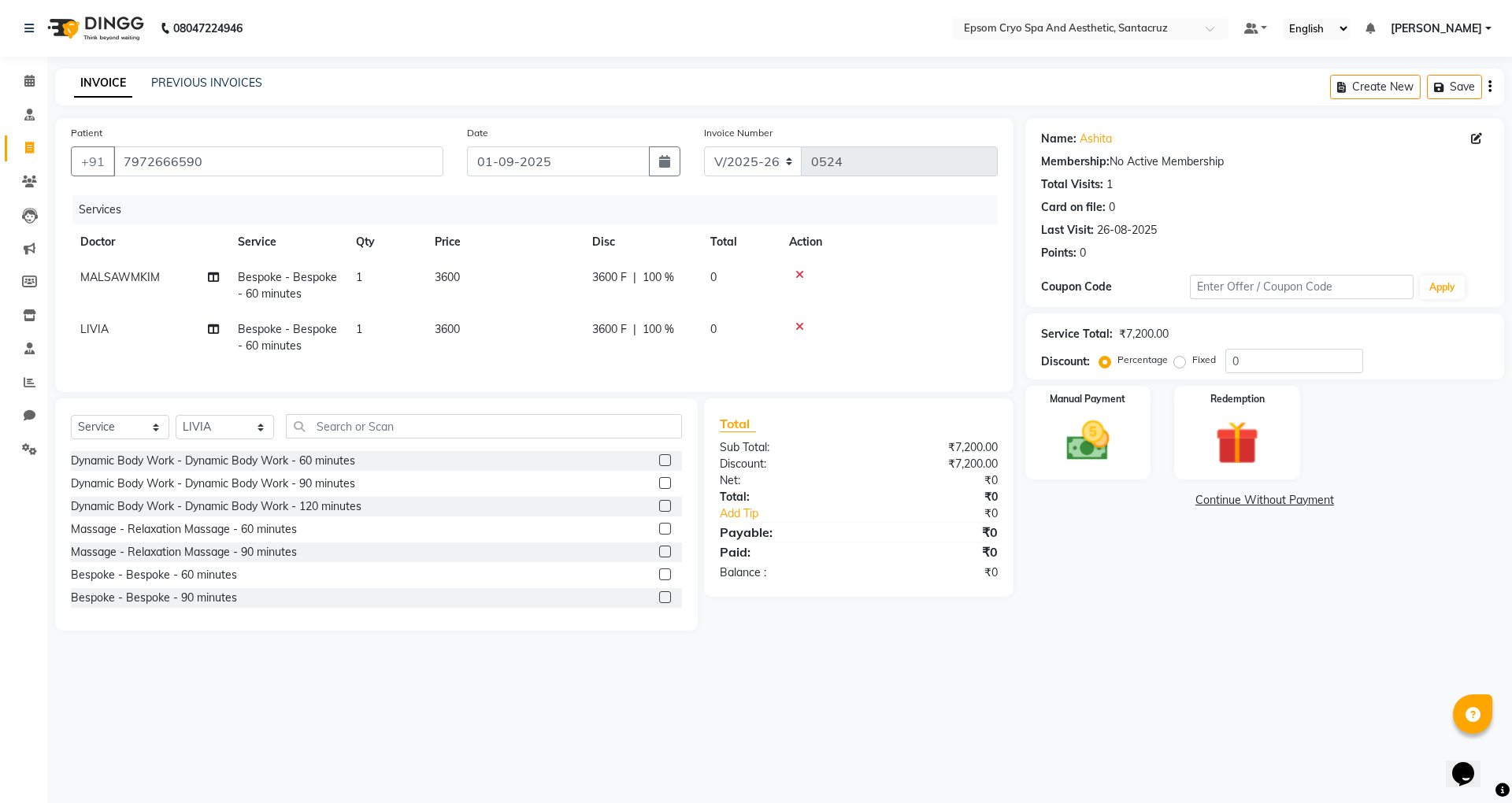
click at [996, 281] on td at bounding box center [889, 285] width 218 height 52
click at [803, 275] on icon at bounding box center [800, 274] width 9 height 11
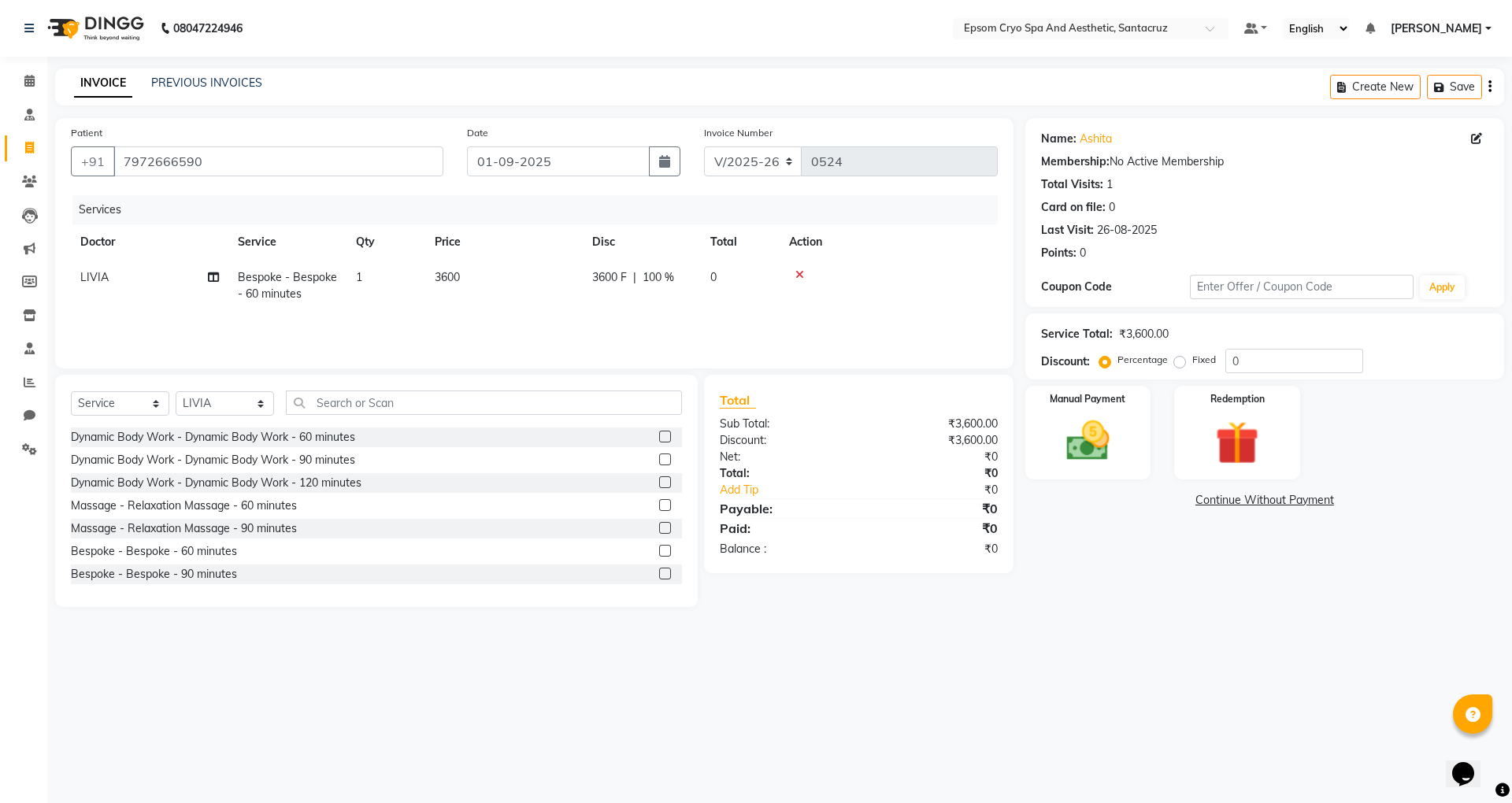
click at [800, 279] on icon at bounding box center [800, 274] width 9 height 11
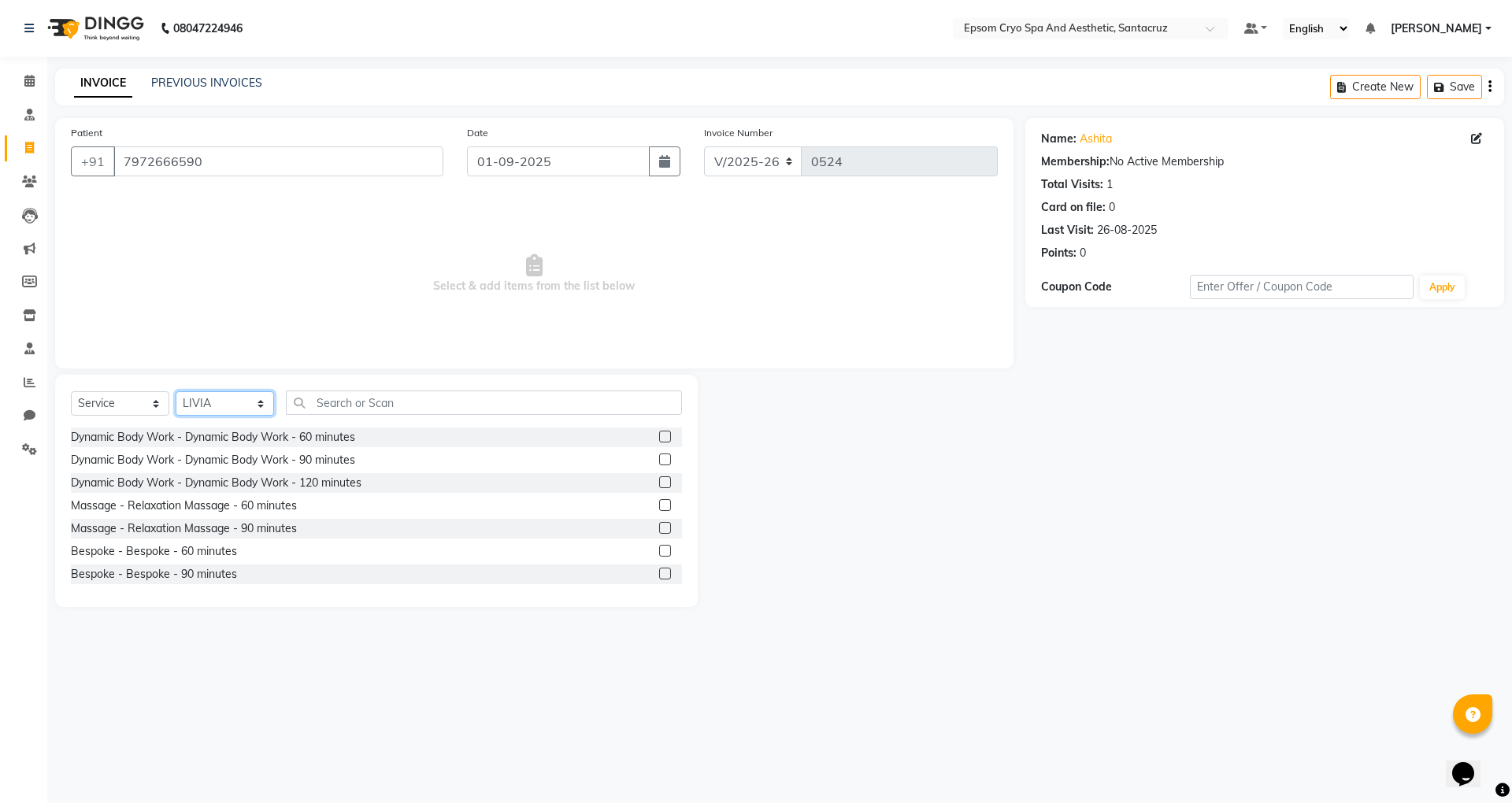
click at [224, 406] on select "Select Doctor Aditya Kumar ASHWINI BINDU Dr. Naman Jha Ekta Singh Ganesh HK Har…" at bounding box center [225, 404] width 98 height 24
select select "72609"
click at [176, 392] on select "Select Doctor Aditya Kumar ASHWINI BINDU Dr. Naman Jha Ekta Singh Ganesh HK Har…" at bounding box center [225, 404] width 98 height 24
click at [410, 398] on input "text" at bounding box center [483, 403] width 396 height 24
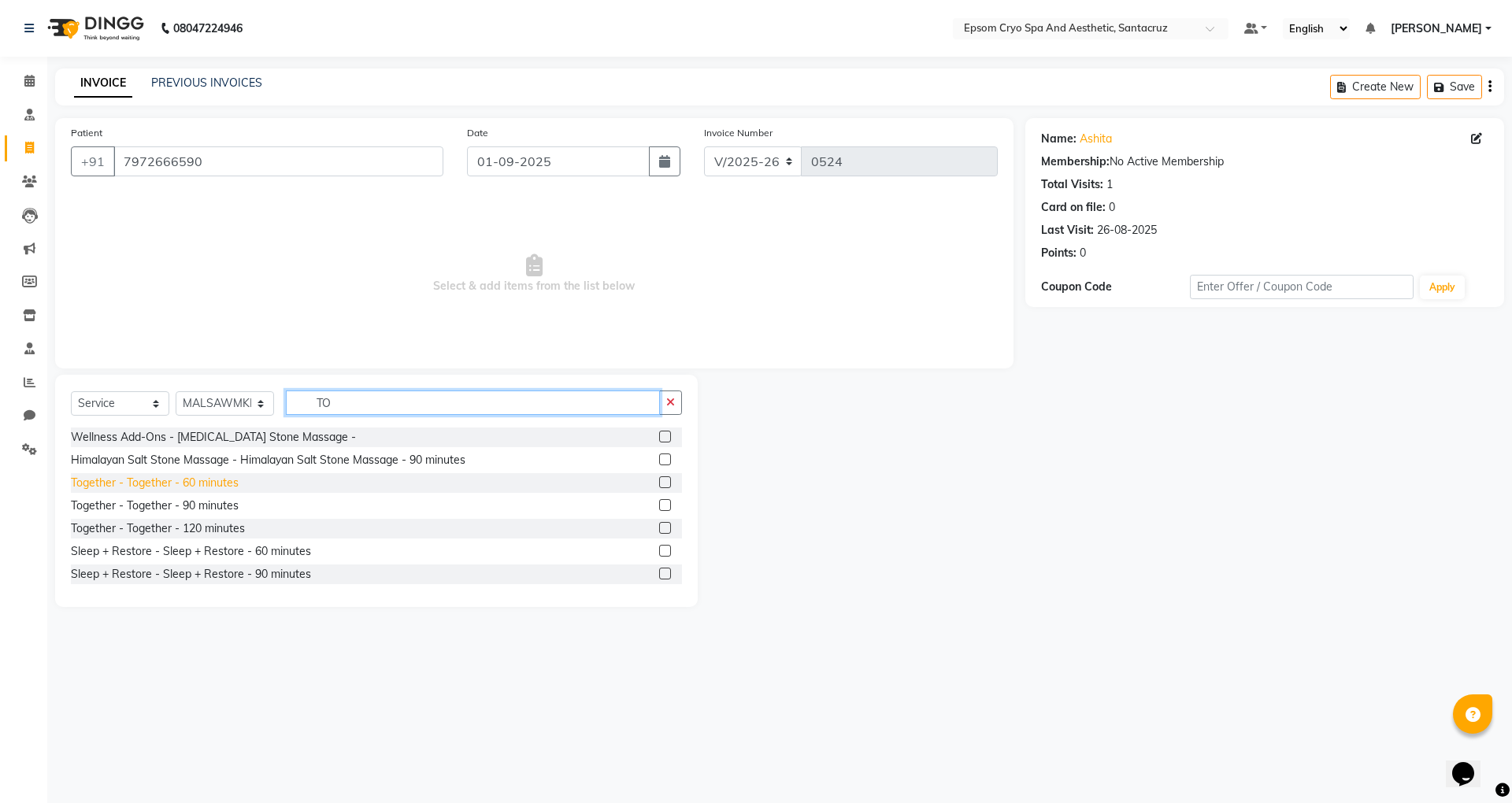
type input "TO"
click at [229, 479] on div "Together - Together - 60 minutes" at bounding box center [154, 482] width 167 height 16
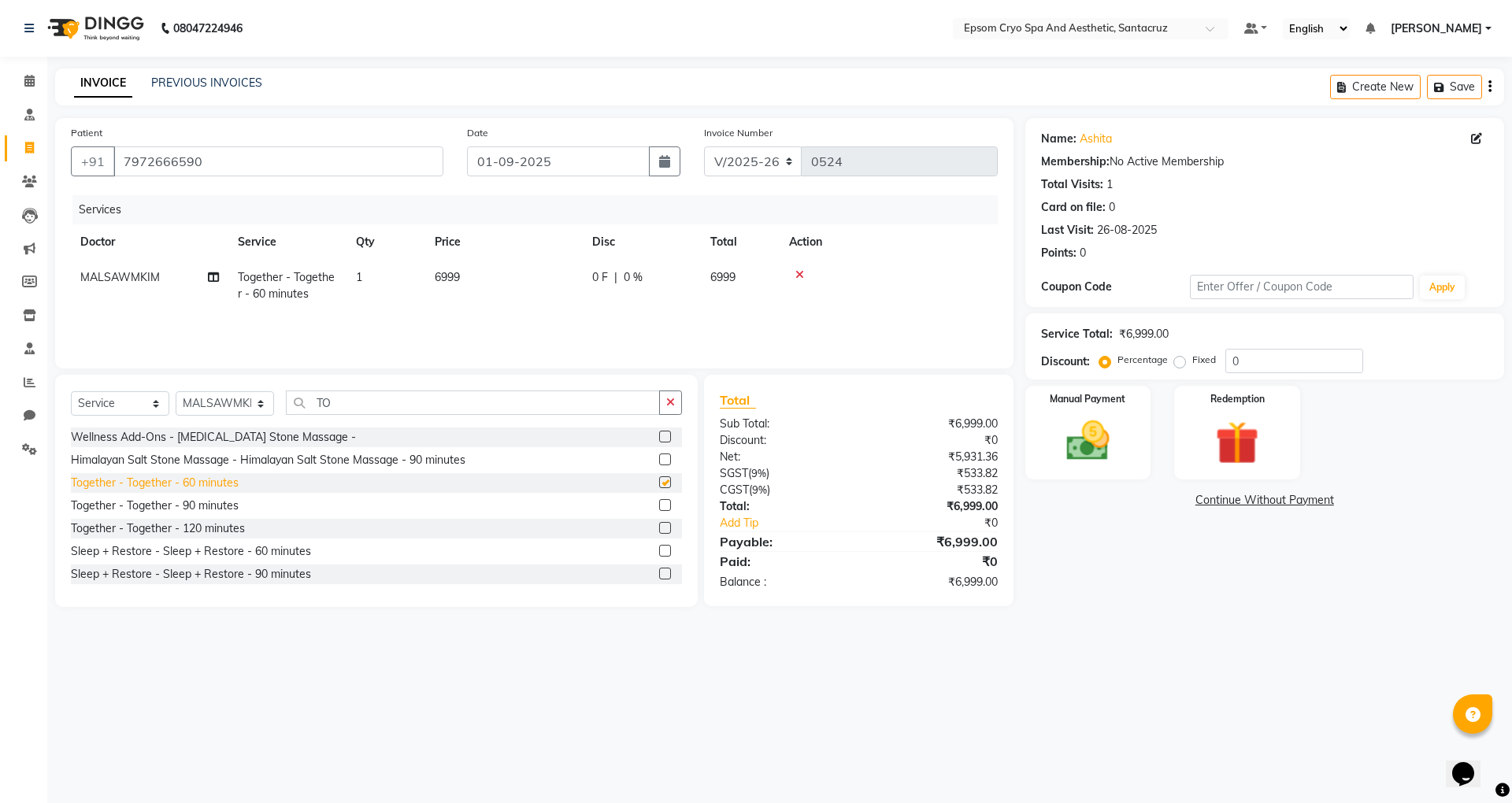
checkbox input "false"
click at [117, 281] on span "MALSAWMKIM" at bounding box center [120, 277] width 79 height 14
select select "72609"
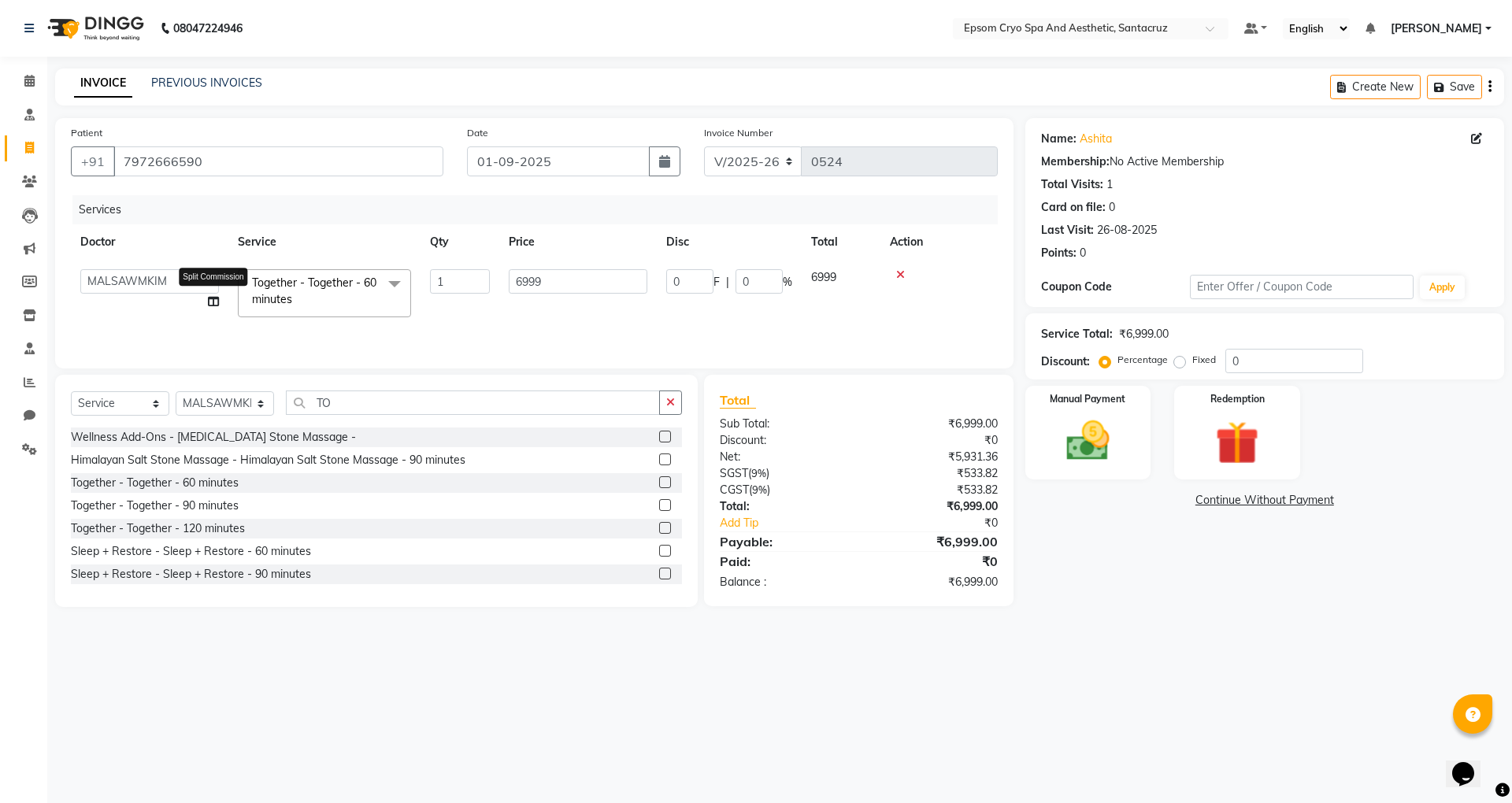
click at [215, 301] on icon at bounding box center [213, 301] width 11 height 11
select select "72609"
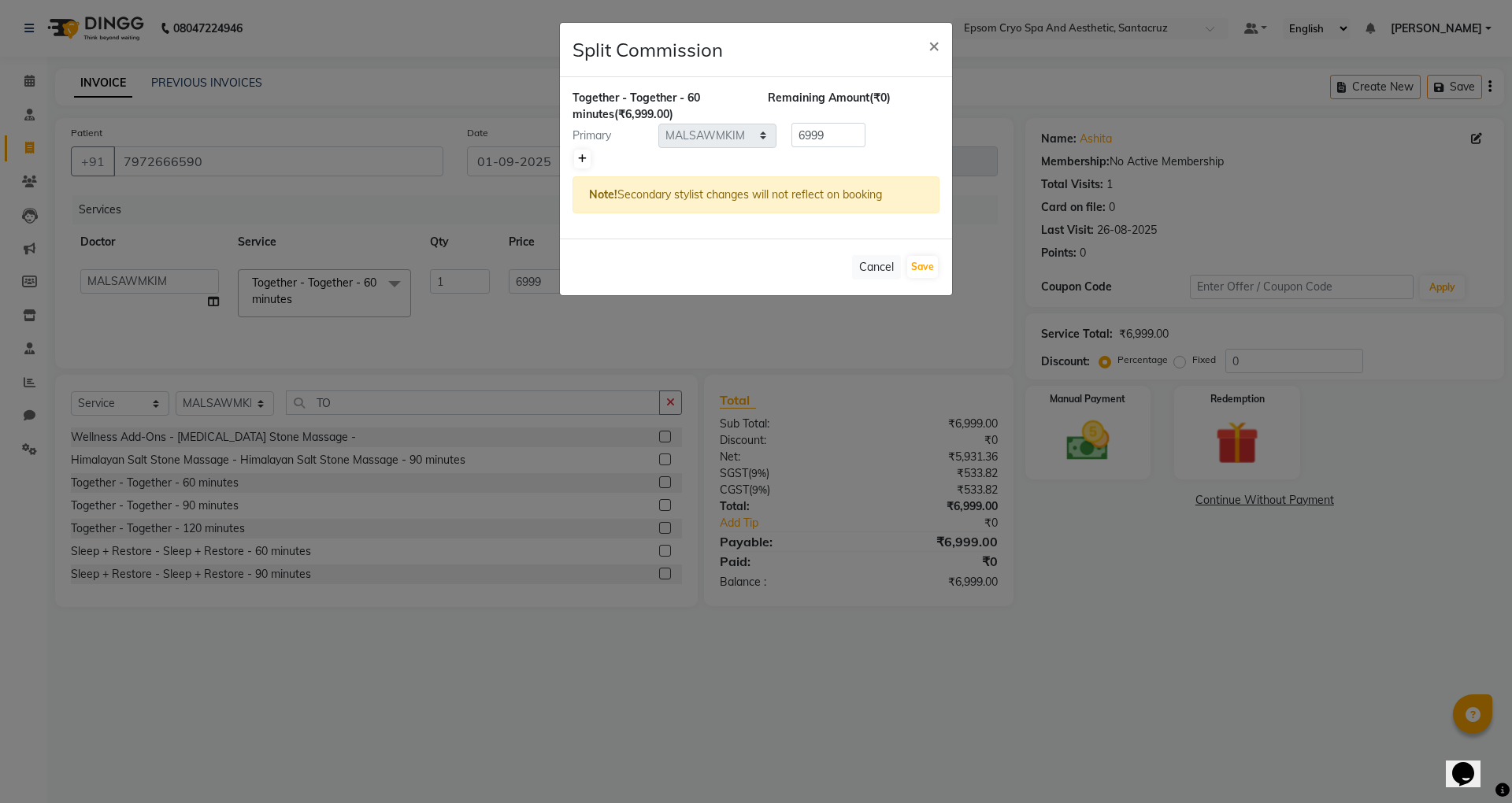
click at [578, 162] on icon at bounding box center [583, 159] width 9 height 9
type input "3499.5"
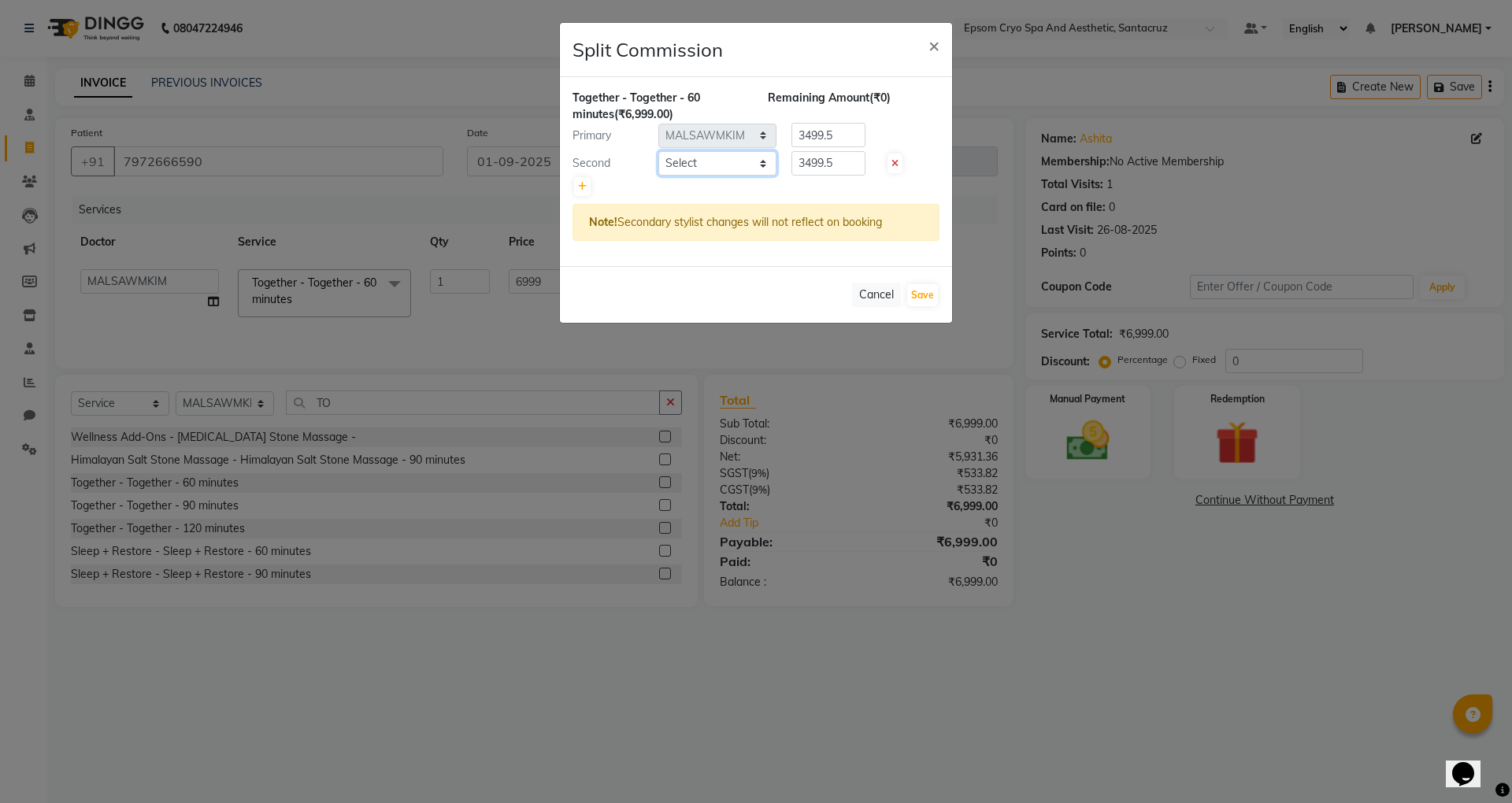
click at [725, 166] on select "Select Aditya Kumar ASHWINI BINDU Dr. Naman Jha Ekta Singh Ganesh HK Hariom sin…" at bounding box center [717, 163] width 118 height 24
select select "72611"
click at [658, 152] on select "Select Aditya Kumar ASHWINI BINDU Dr. Naman Jha Ekta Singh Ganesh HK Hariom sin…" at bounding box center [717, 163] width 118 height 24
click at [923, 296] on button "Save" at bounding box center [923, 295] width 31 height 22
select select "Select"
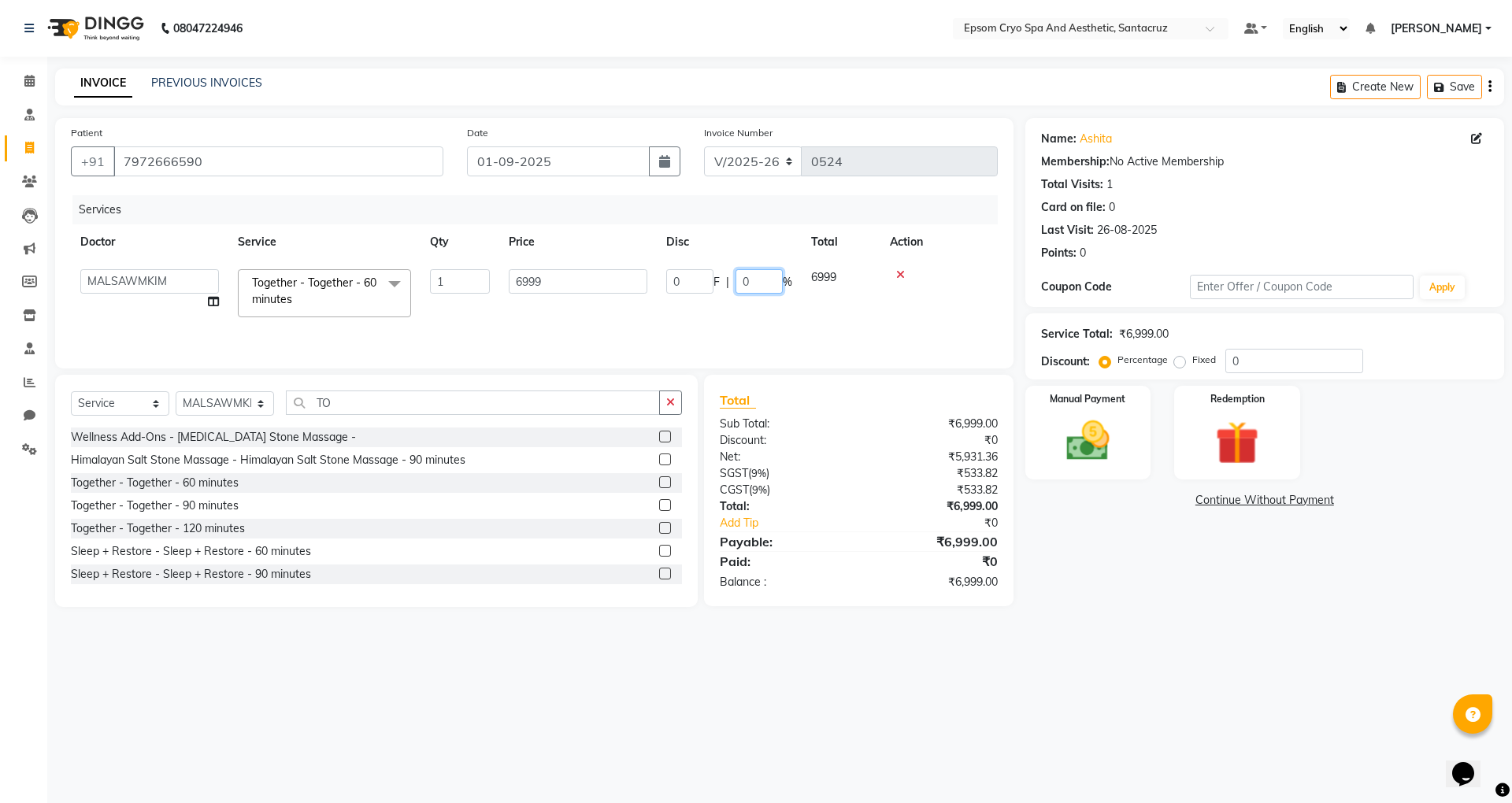
click at [767, 286] on input "0" at bounding box center [759, 281] width 47 height 24
type input "100"
click at [771, 243] on tr "Doctor Service Qty Price Disc Total Action" at bounding box center [534, 242] width 927 height 35
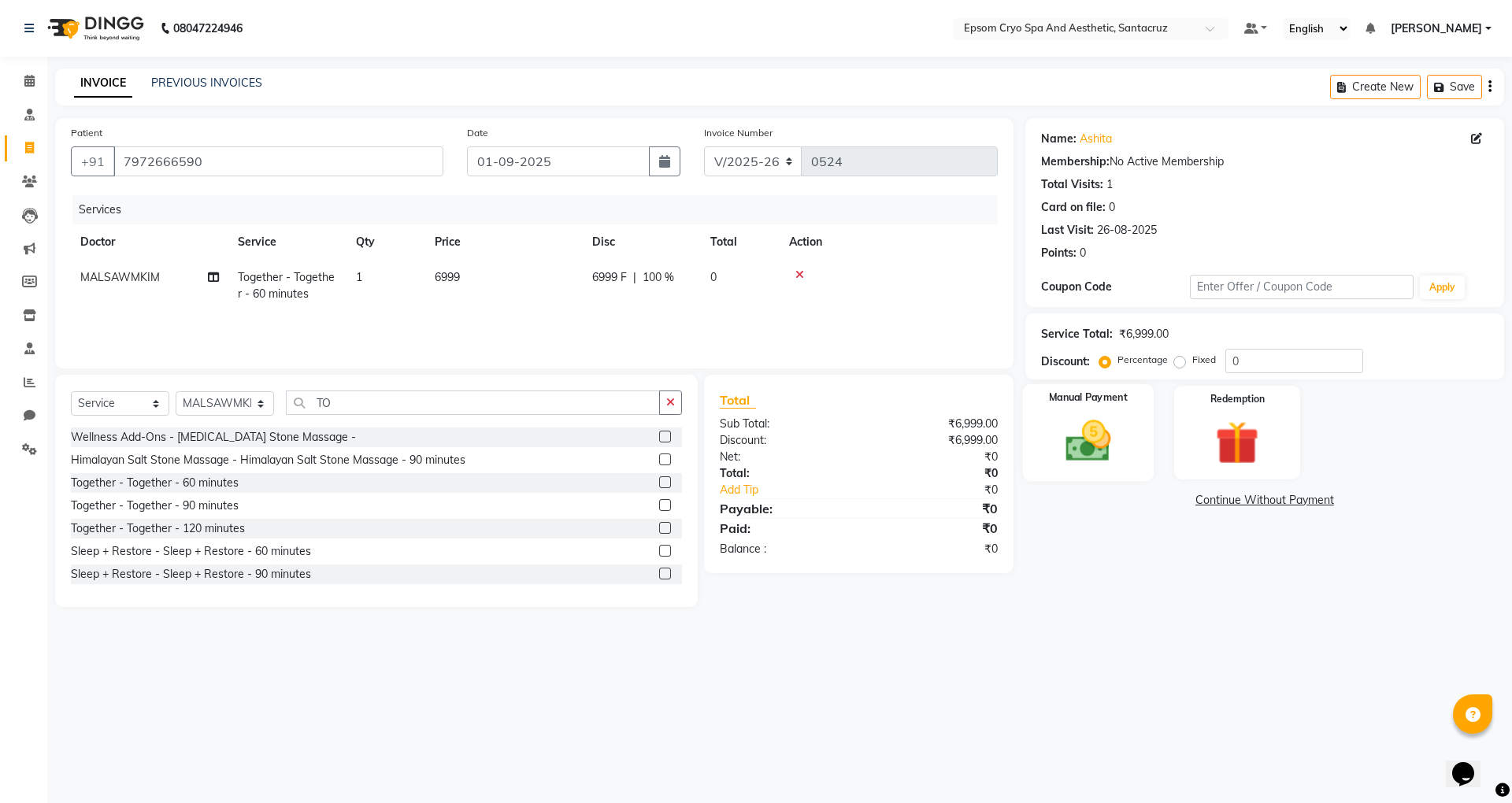
click at [1117, 451] on img at bounding box center [1088, 441] width 73 height 52
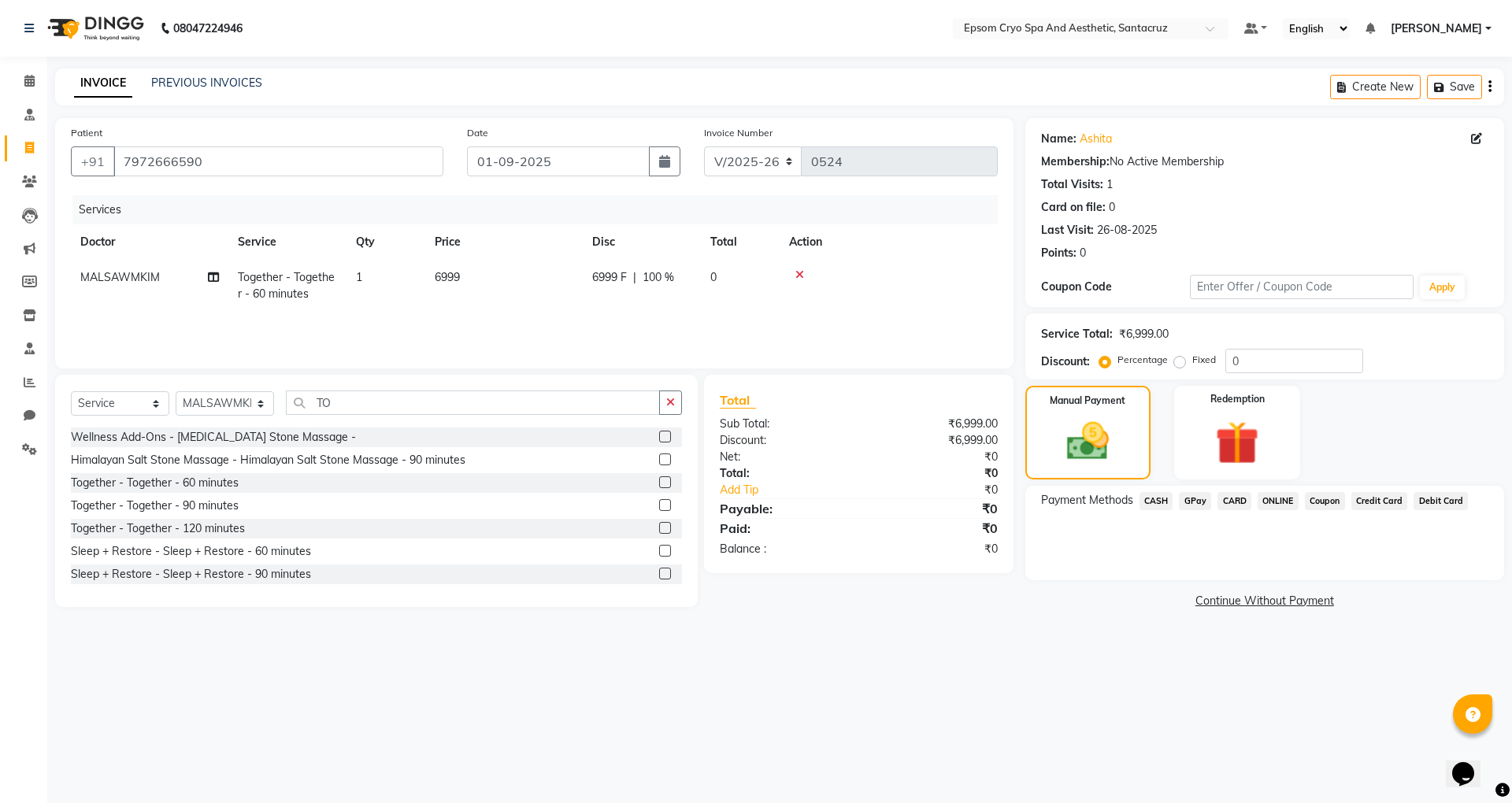
click at [1150, 501] on span "CASH" at bounding box center [1156, 500] width 34 height 18
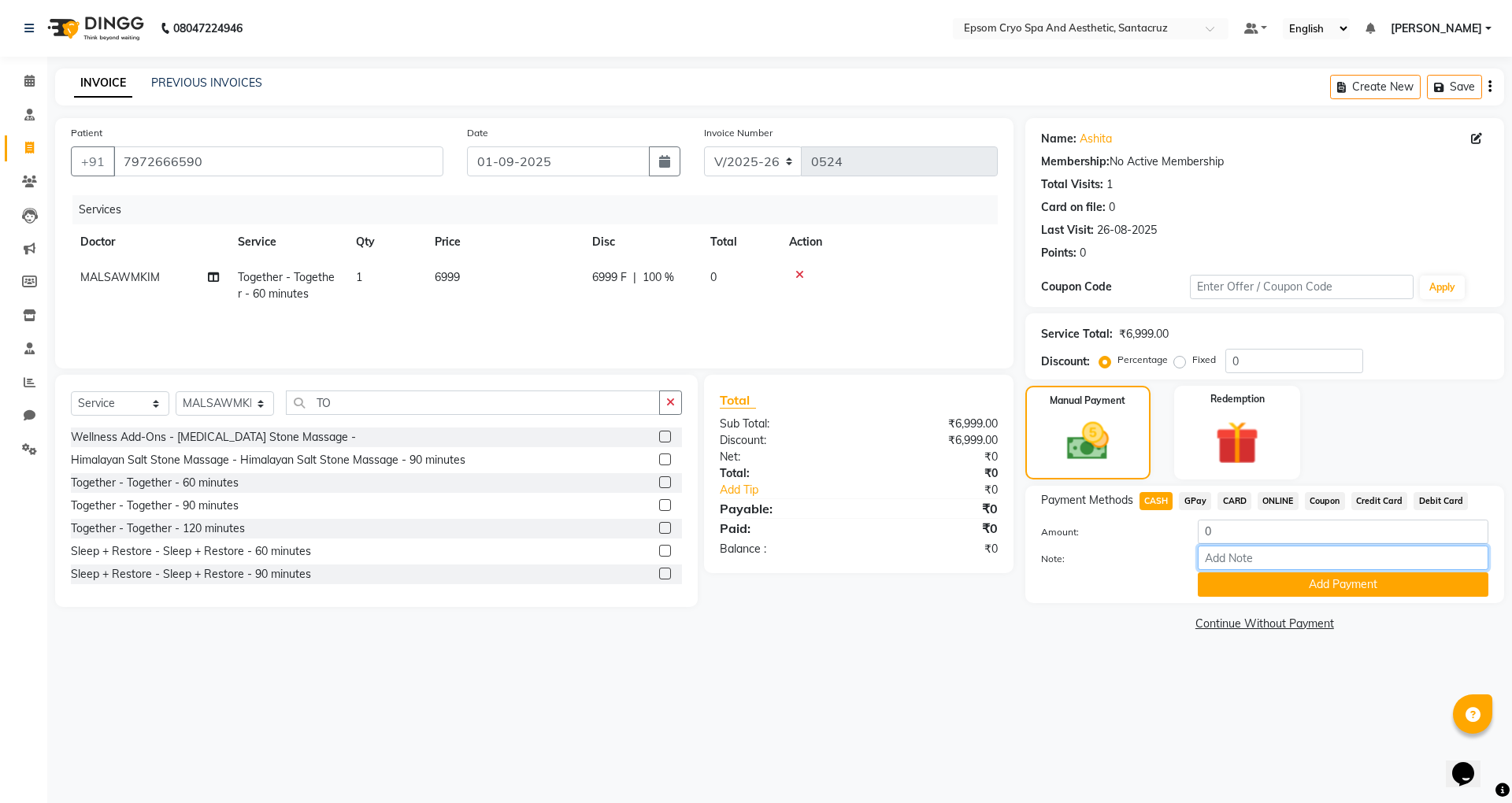
click at [1241, 561] on input "Note:" at bounding box center [1343, 558] width 291 height 24
click at [1336, 591] on button "Add Payment" at bounding box center [1343, 585] width 291 height 24
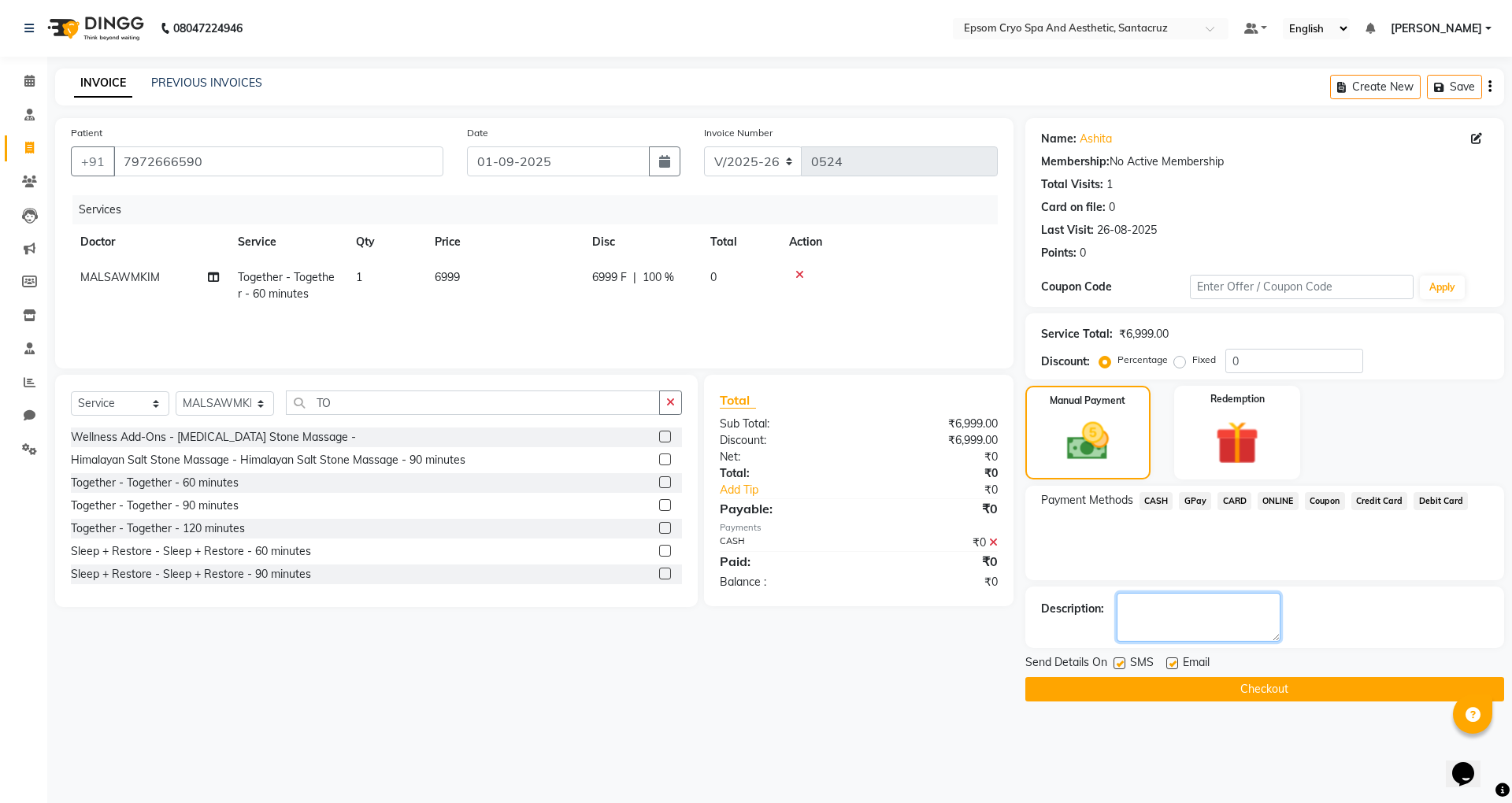
click at [1188, 627] on textarea at bounding box center [1199, 617] width 164 height 49
type textarea "t"
type textarea "They had yuan coupon of 1 couple therapy +1 couple therapy free. Today's visit …"
click at [1279, 681] on button "Checkout" at bounding box center [1264, 689] width 479 height 24
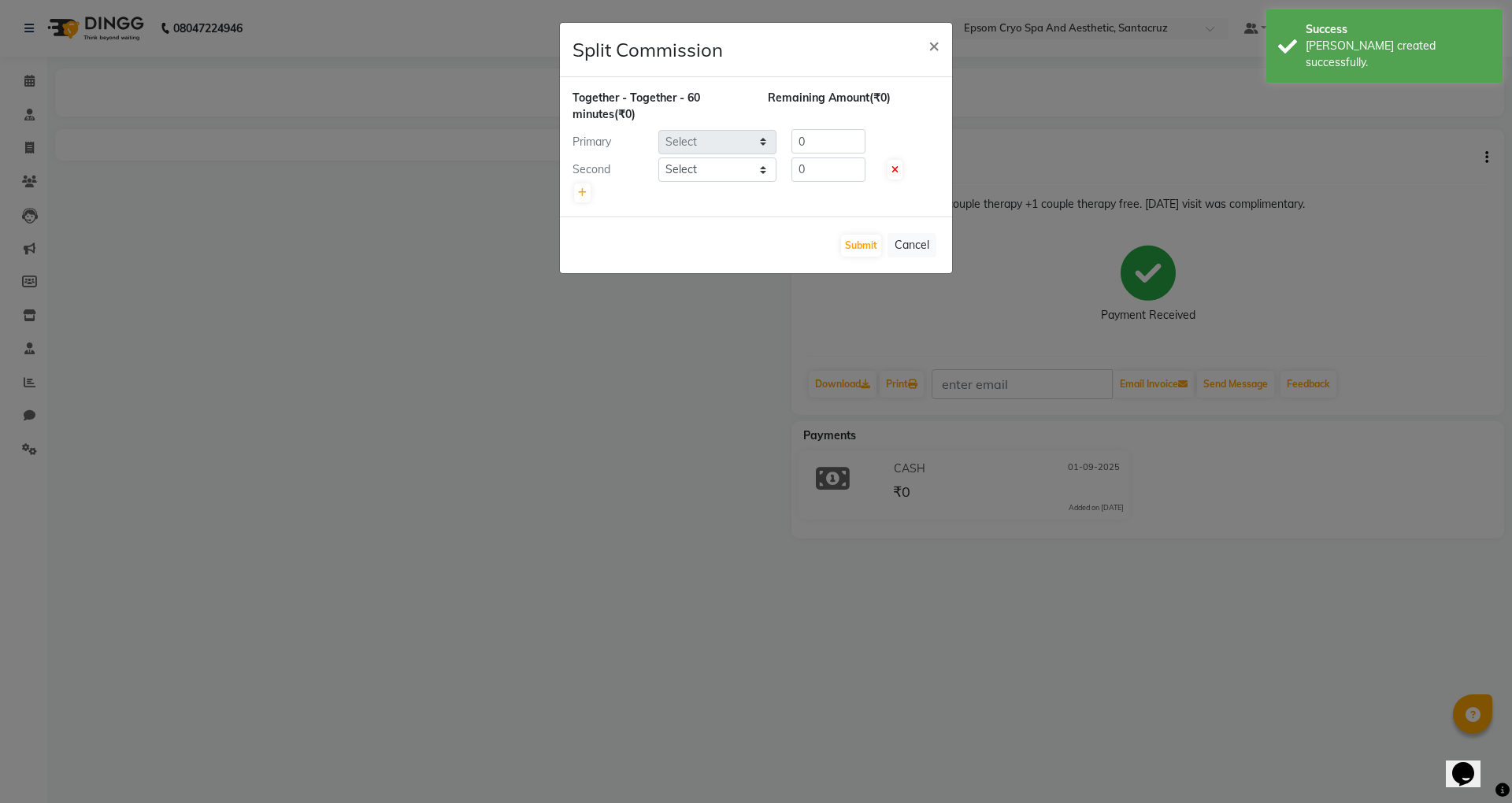
select select "72609"
select select "72611"
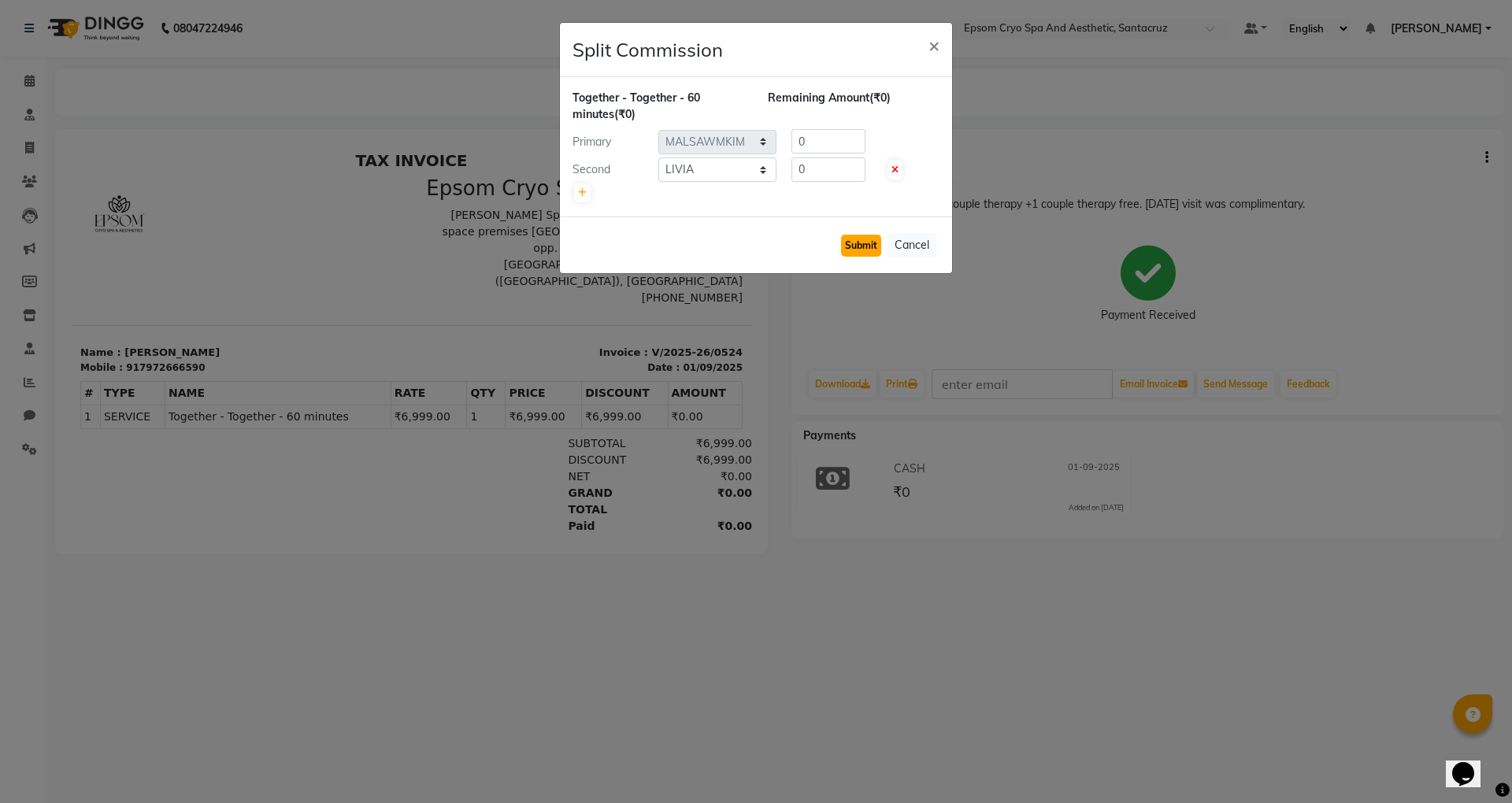
click at [870, 248] on button "Submit" at bounding box center [861, 246] width 41 height 22
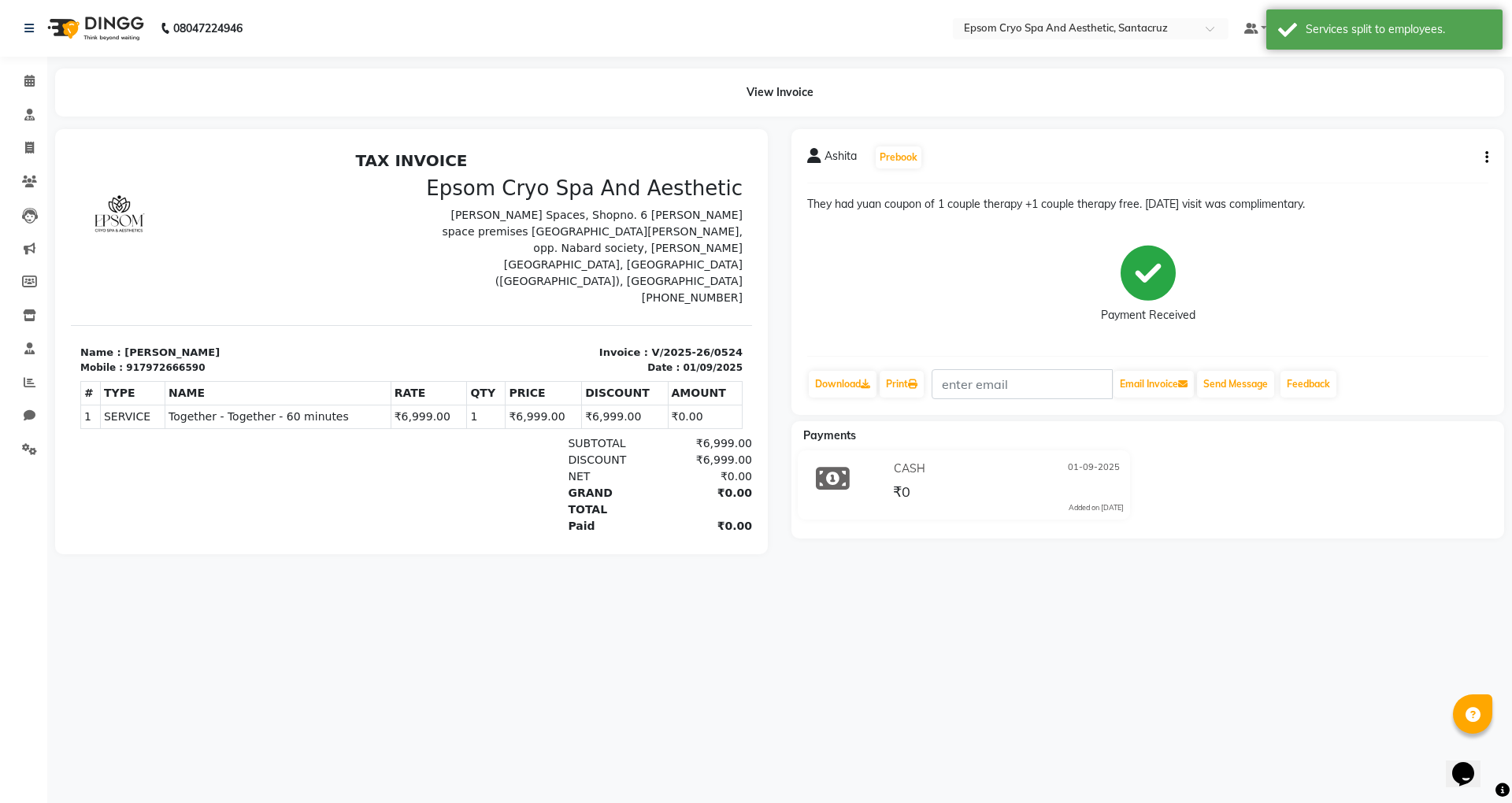
click at [140, 32] on img at bounding box center [94, 28] width 108 height 44
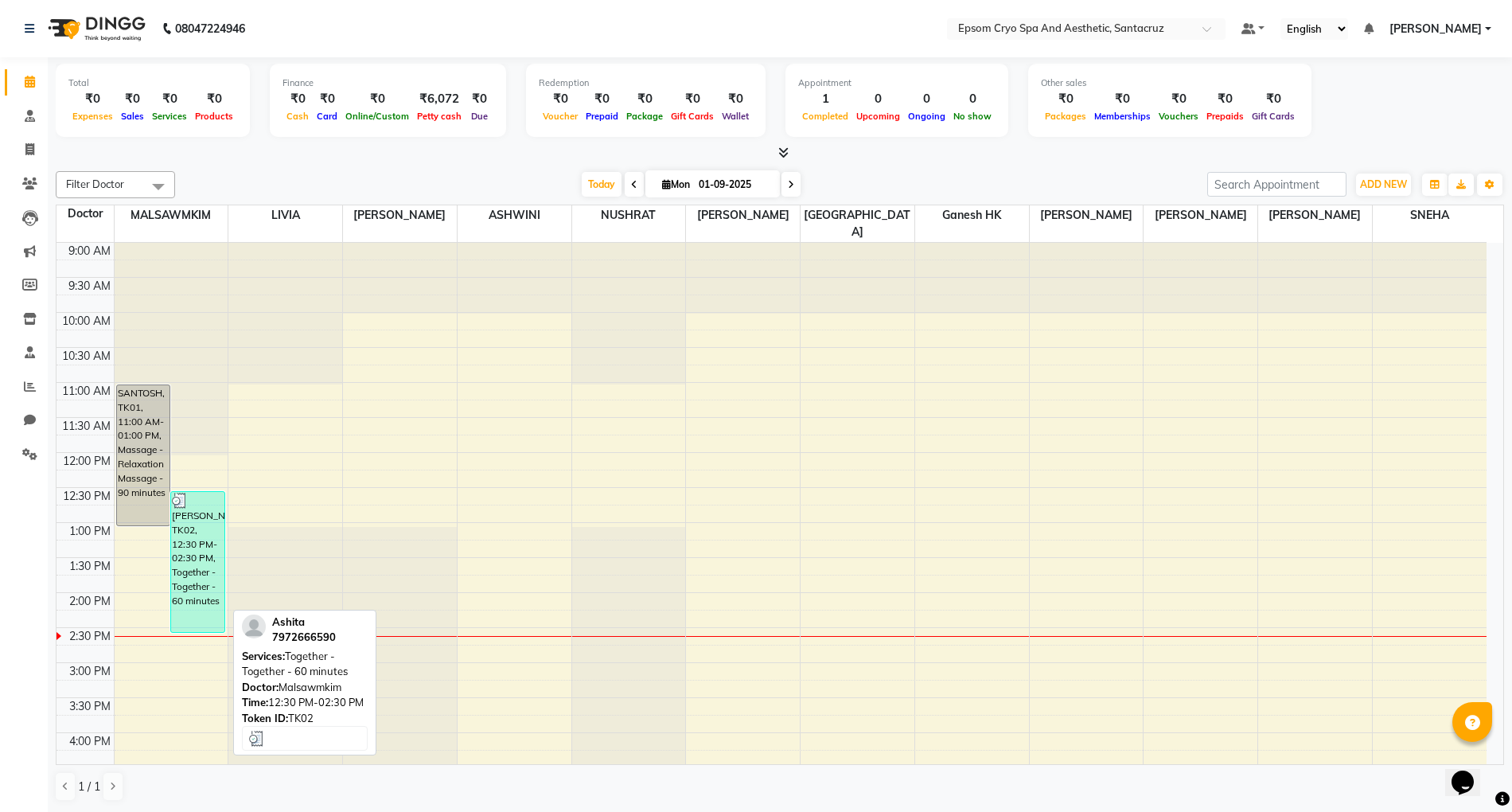
click at [208, 548] on div "[PERSON_NAME], TK02, 12:30 PM-02:30 PM, Together - Together - 60 minutes" at bounding box center [197, 562] width 53 height 140
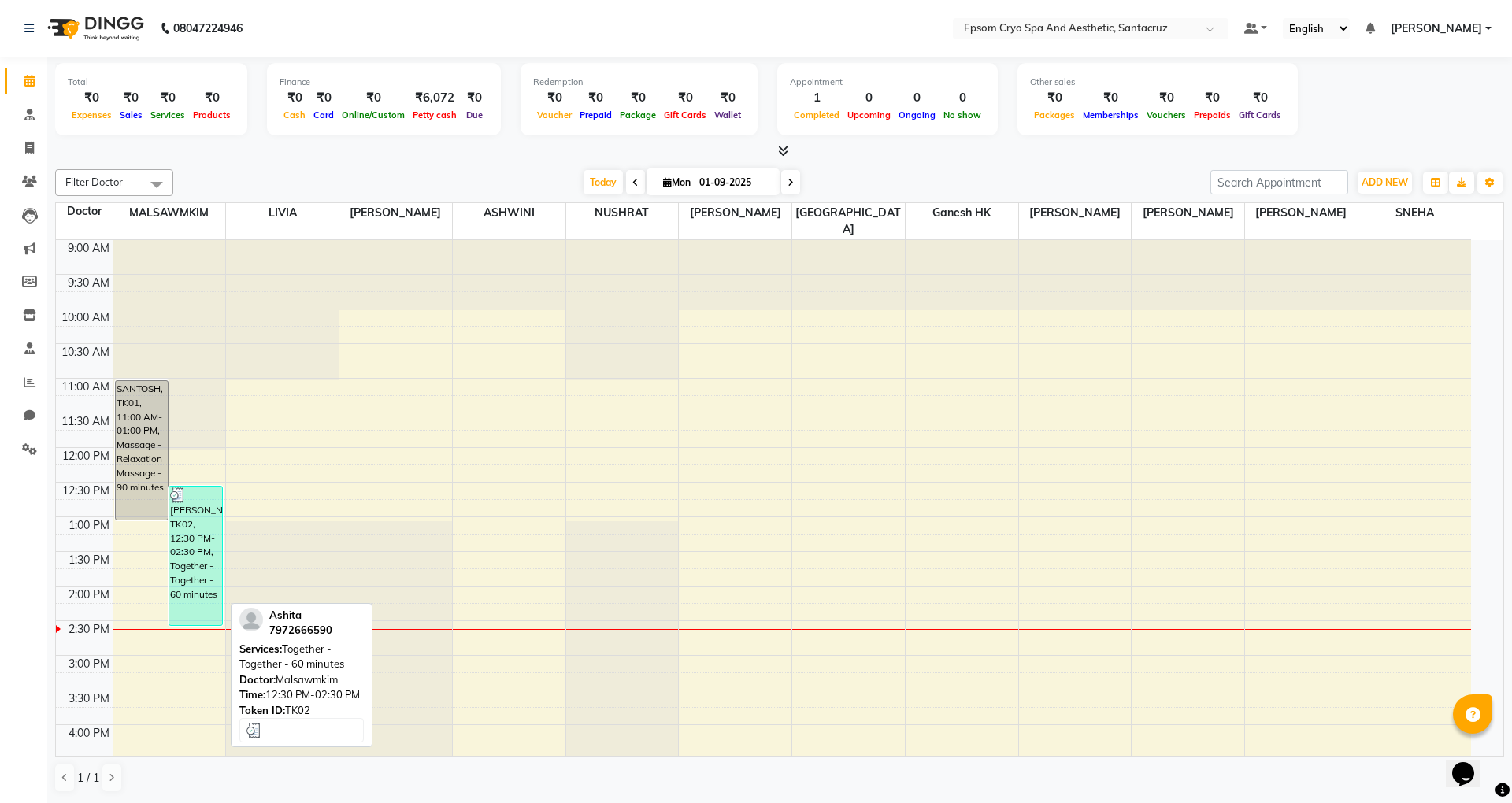
select select "3"
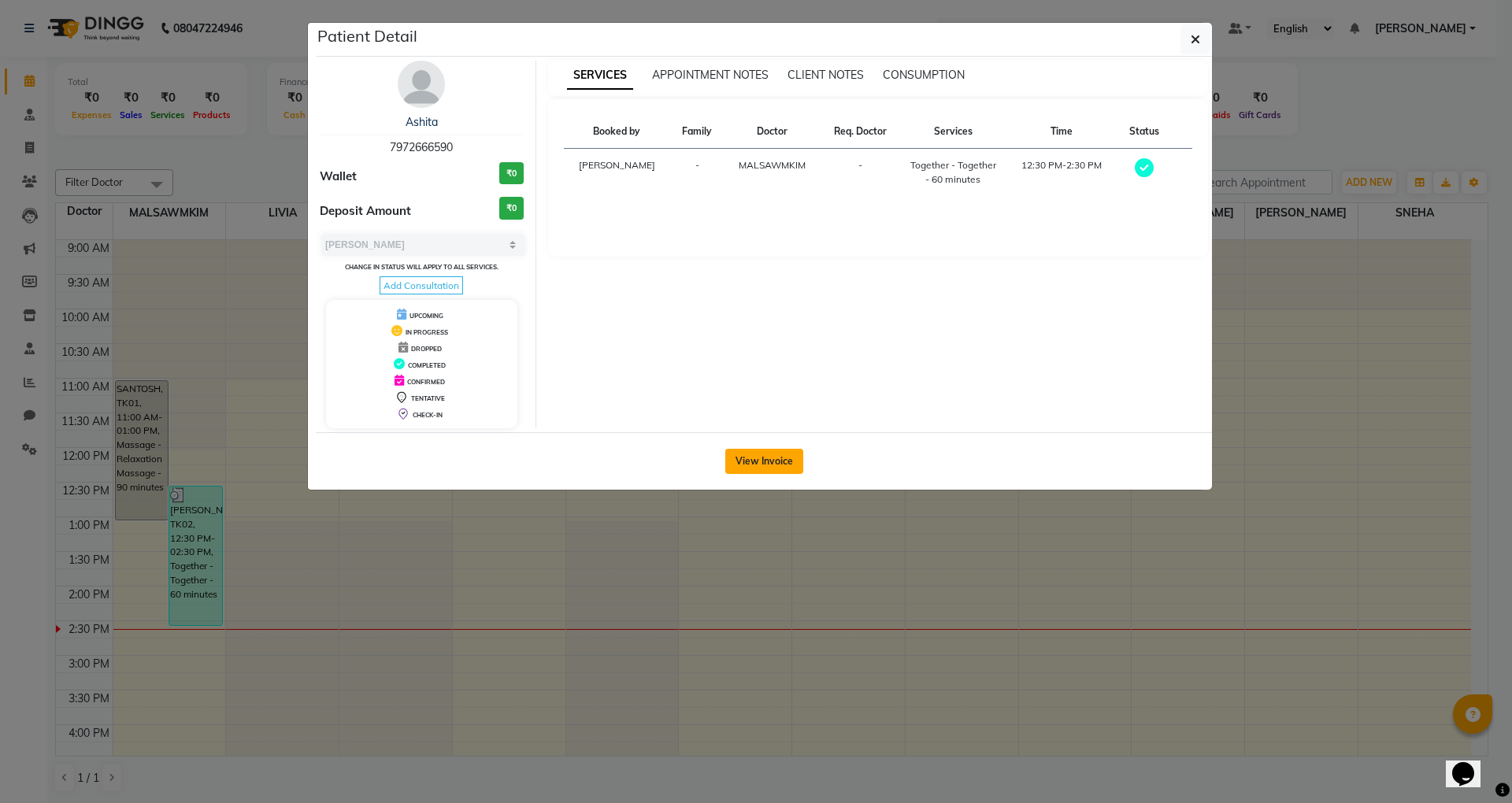
click at [763, 465] on button "View Invoice" at bounding box center [765, 461] width 78 height 25
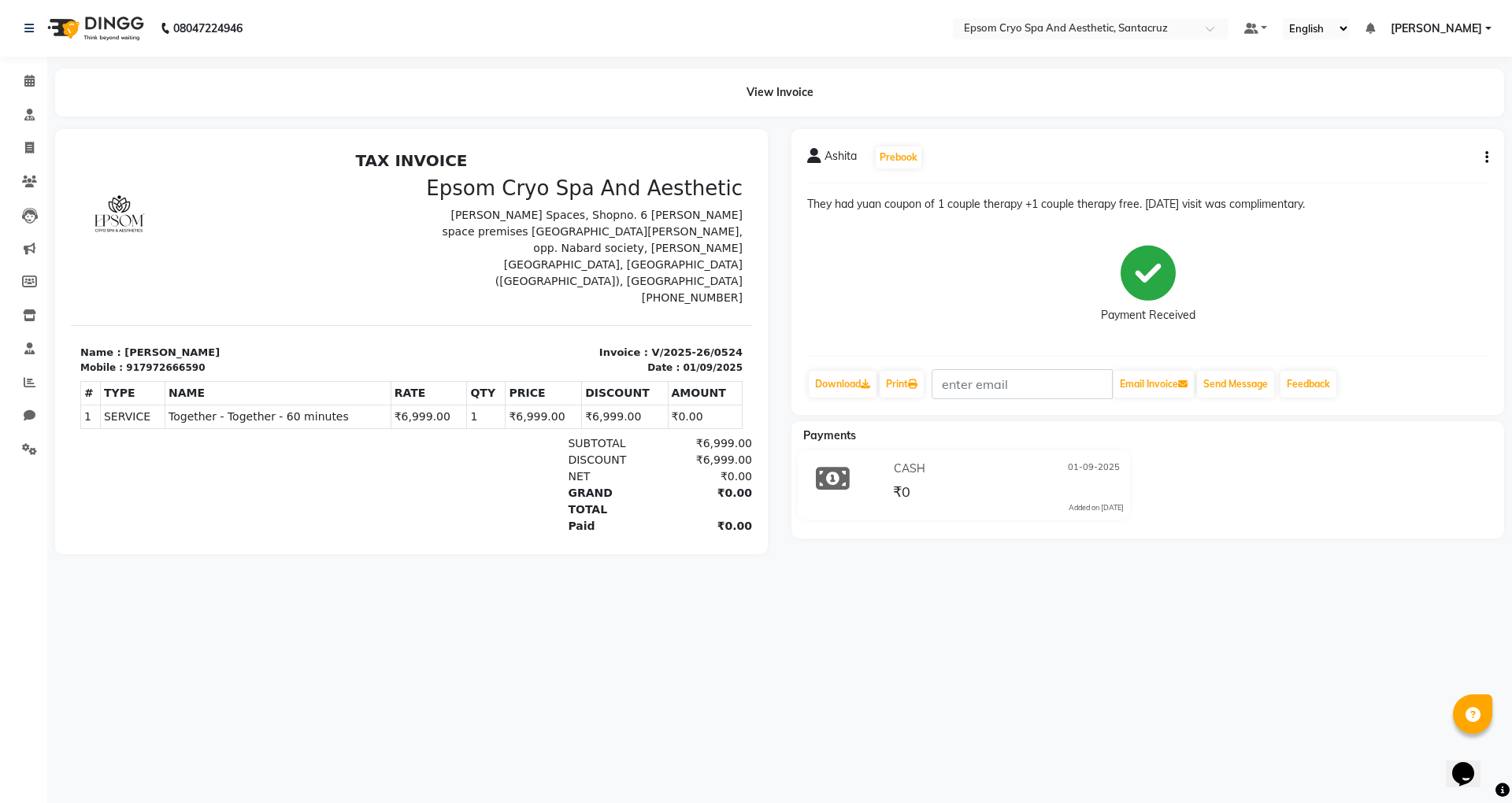
drag, startPoint x: 65, startPoint y: 30, endPoint x: 65, endPoint y: 40, distance: 10.0
click at [65, 30] on img at bounding box center [94, 28] width 108 height 44
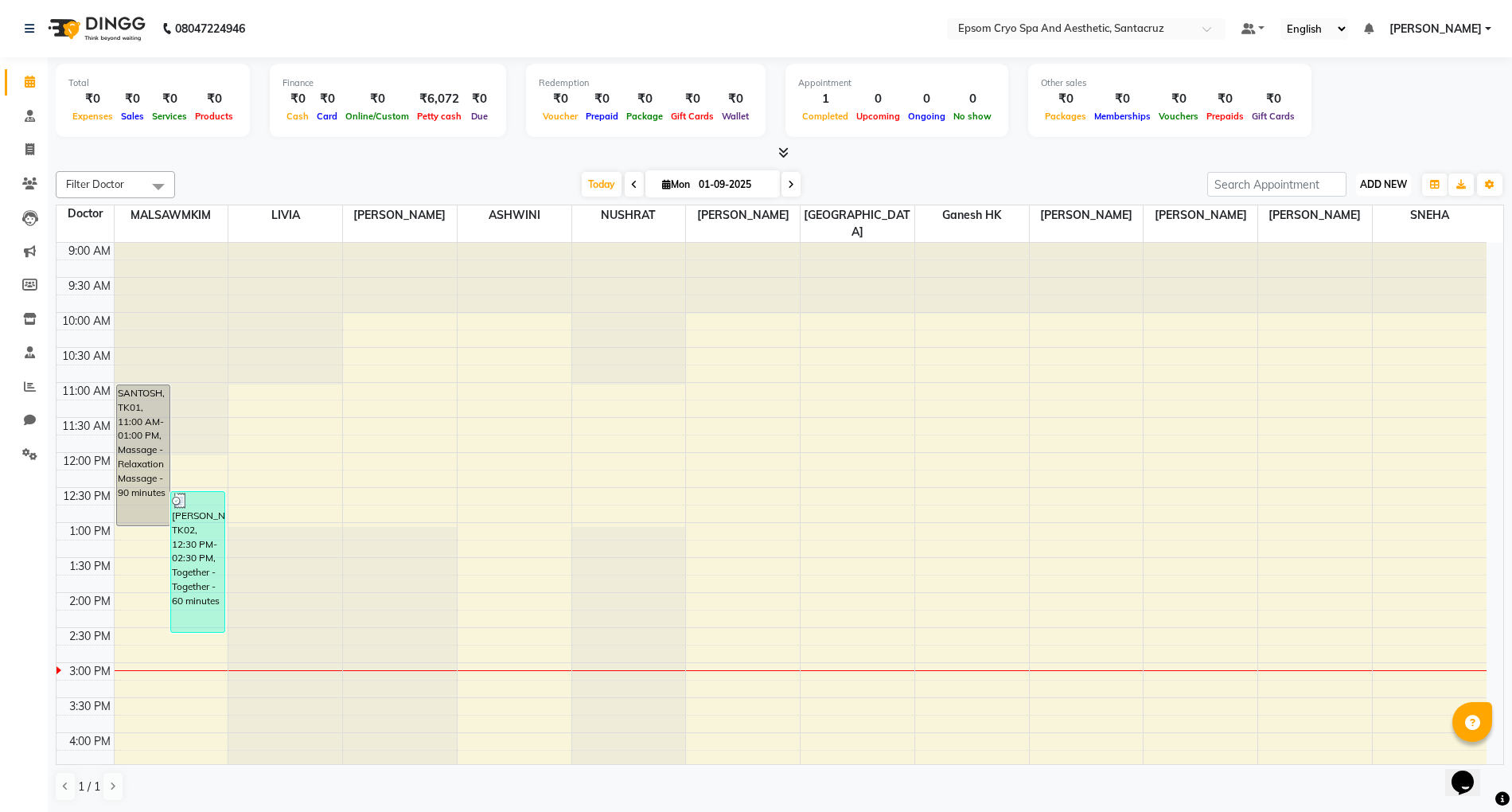
click at [1380, 182] on span "ADD NEW" at bounding box center [1384, 184] width 47 height 12
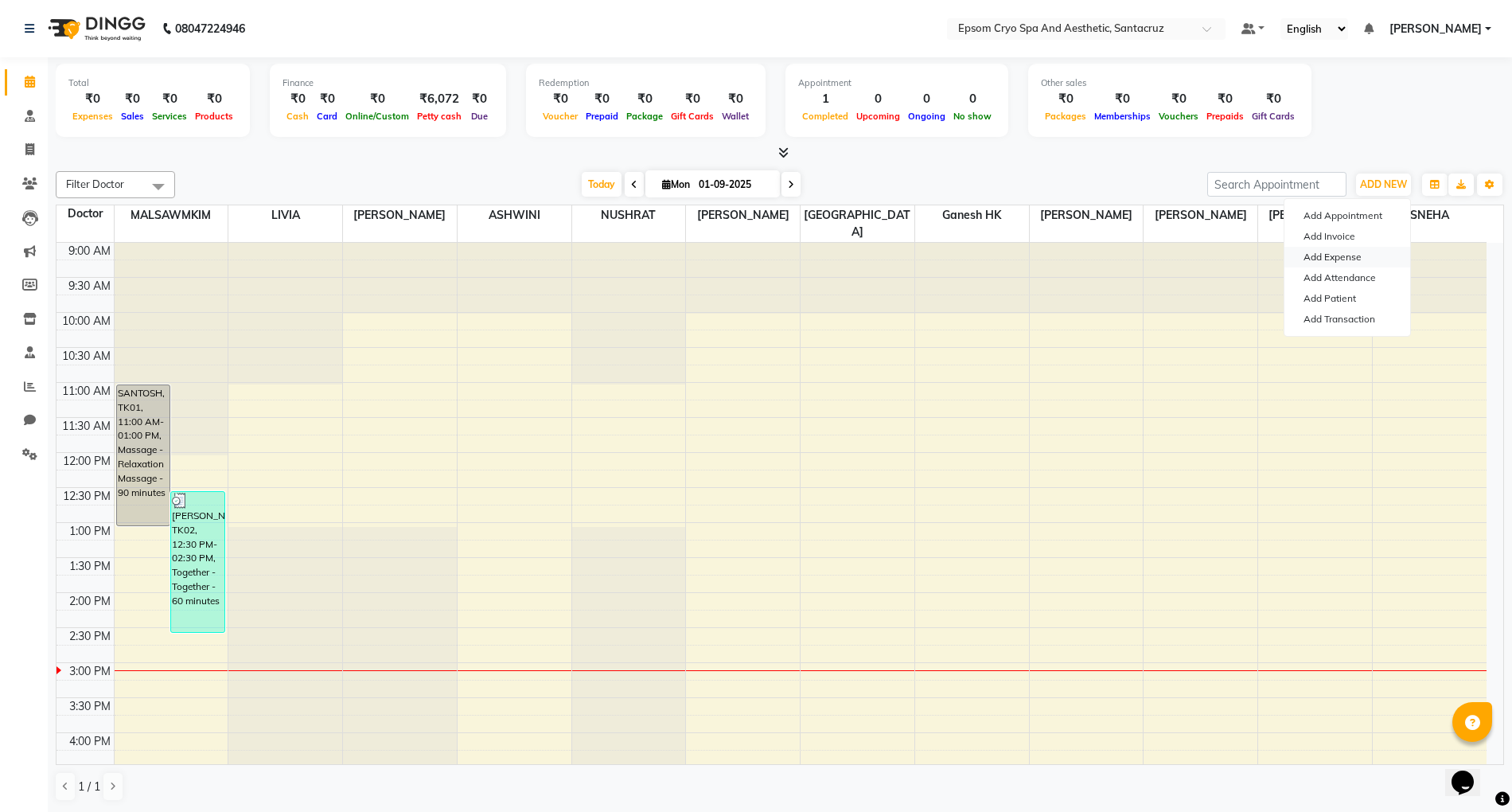
click at [1366, 261] on link "Add Expense" at bounding box center [1347, 257] width 126 height 21
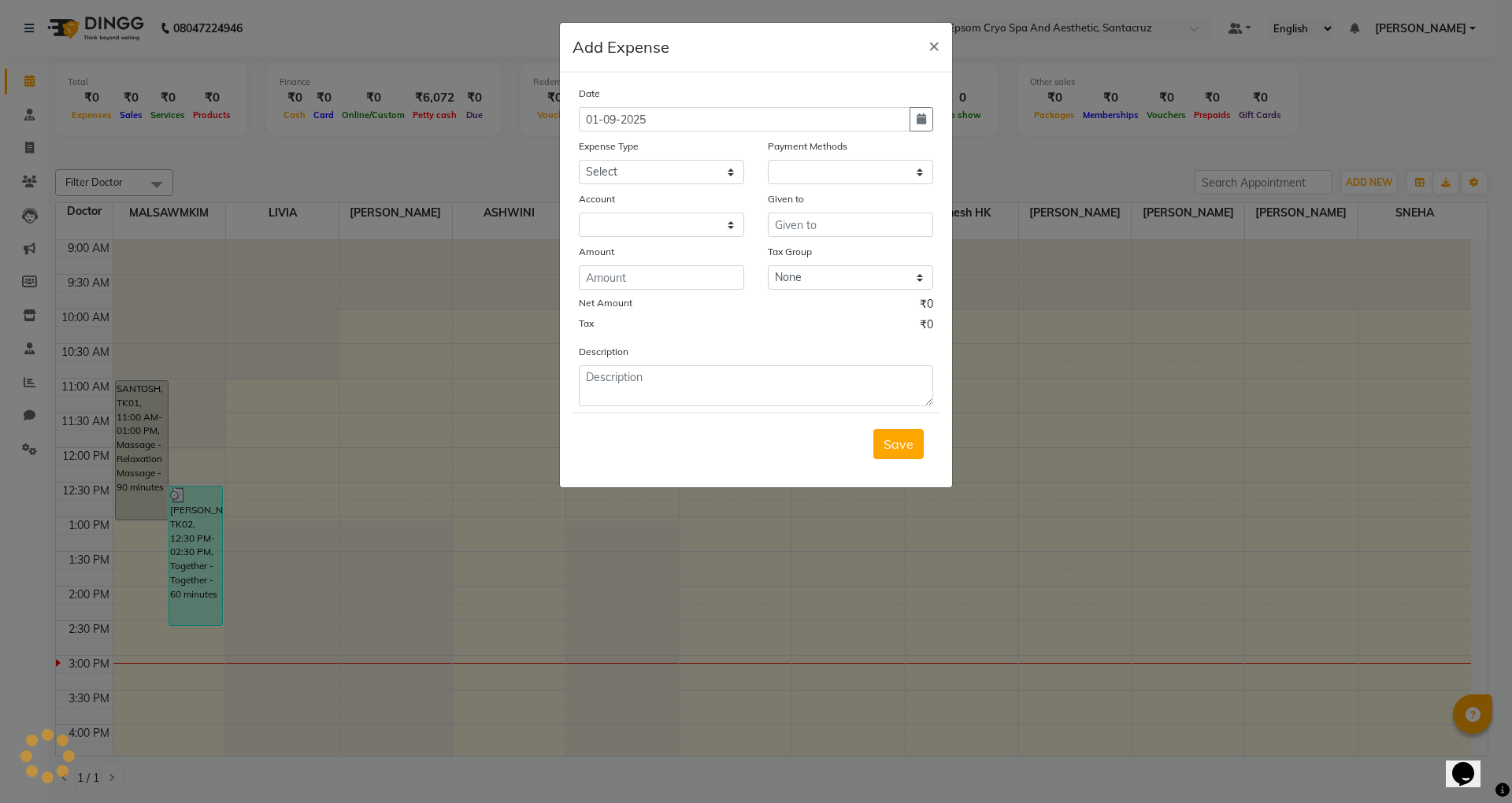
select select "1"
select select "7159"
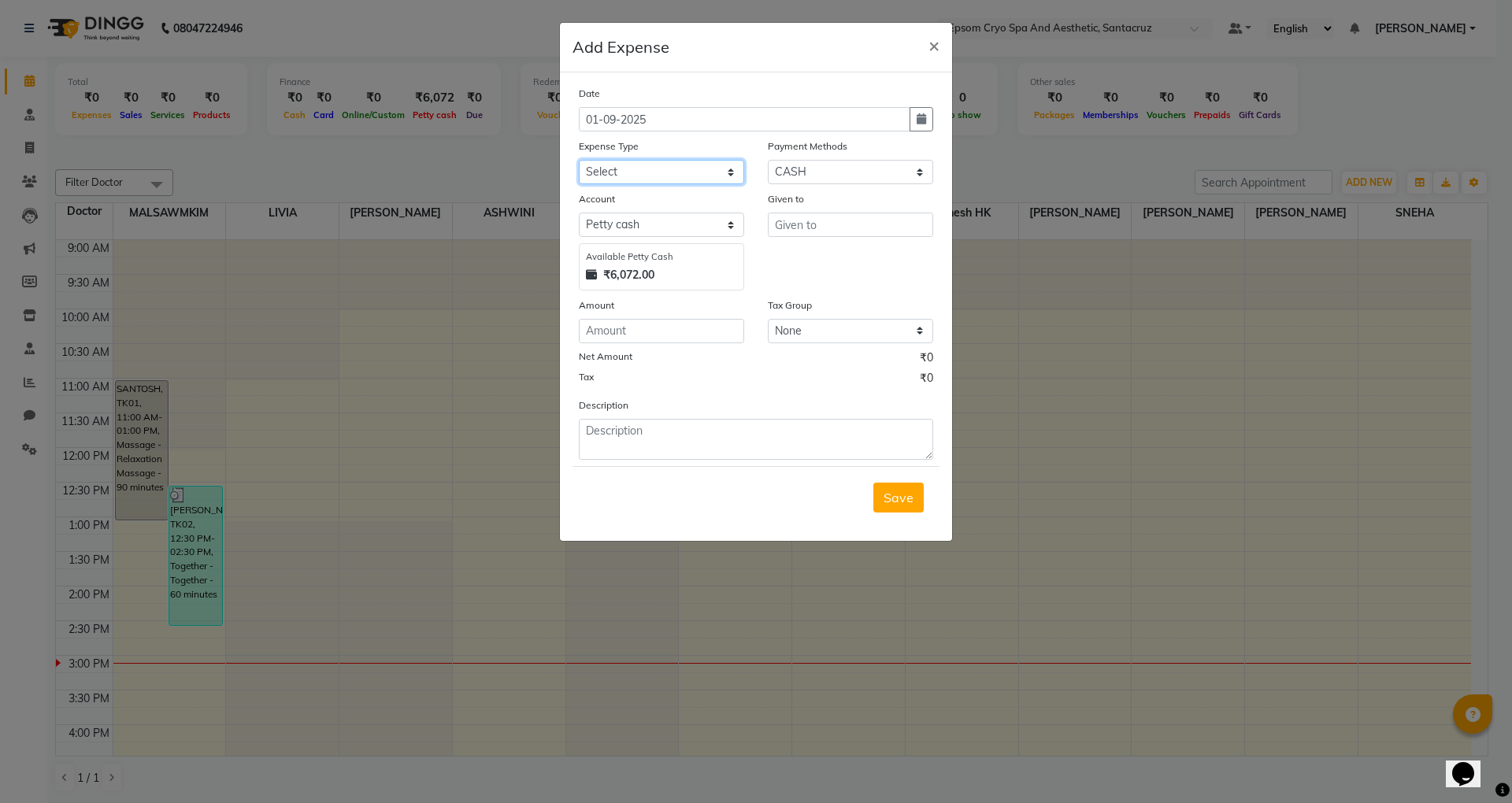
click at [715, 175] on select "Select Advance Salary Bank charges Car maintenance Cash transfer to bank Cash t…" at bounding box center [662, 172] width 166 height 24
select select "10"
click at [579, 160] on select "Select Advance Salary Bank charges Car maintenance Cash transfer to bank Cash t…" at bounding box center [662, 172] width 166 height 24
click at [865, 219] on input "text" at bounding box center [851, 224] width 166 height 24
type input "PRANAV"
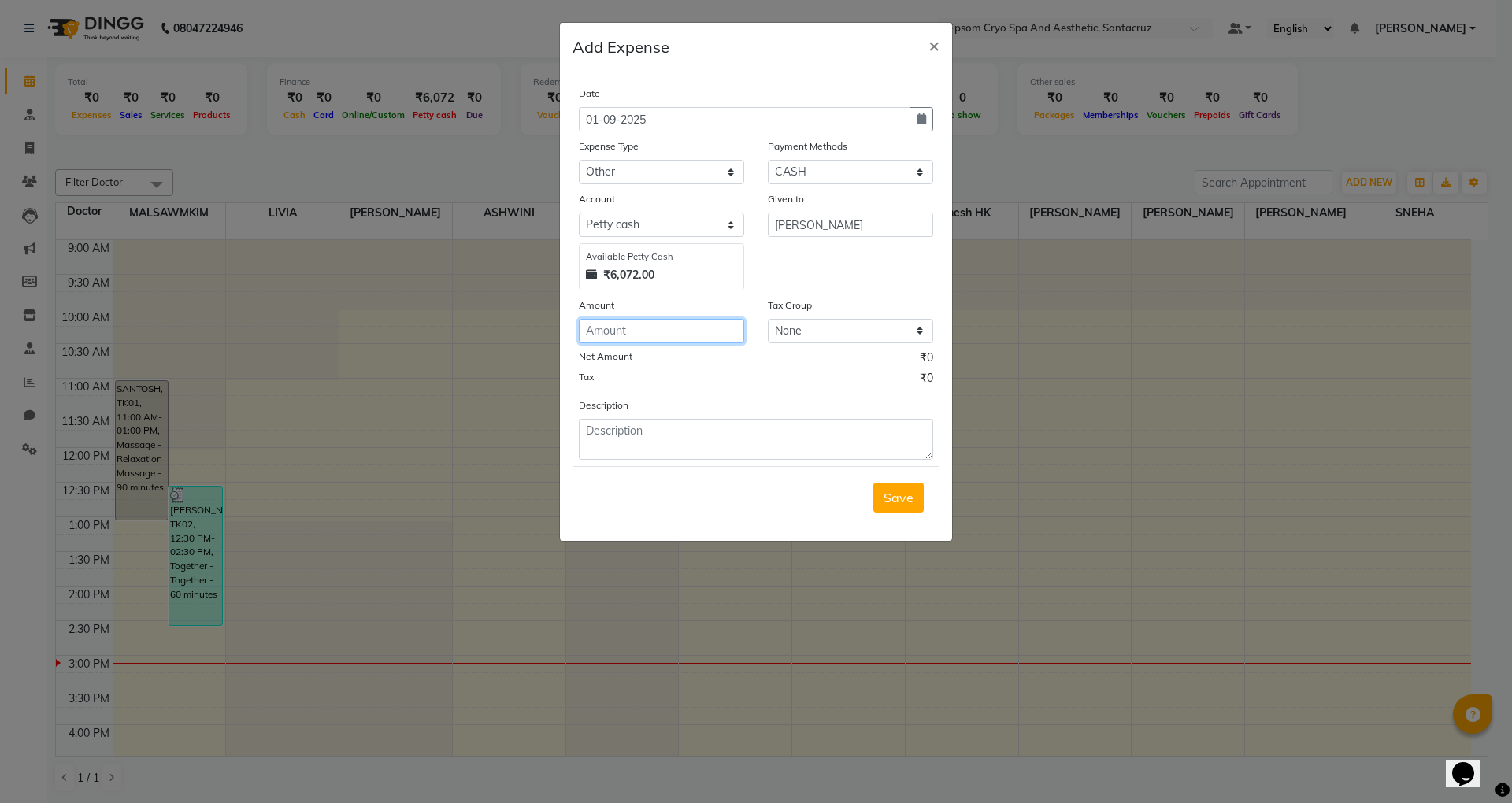
click at [664, 328] on input "number" at bounding box center [662, 331] width 166 height 24
type input "30"
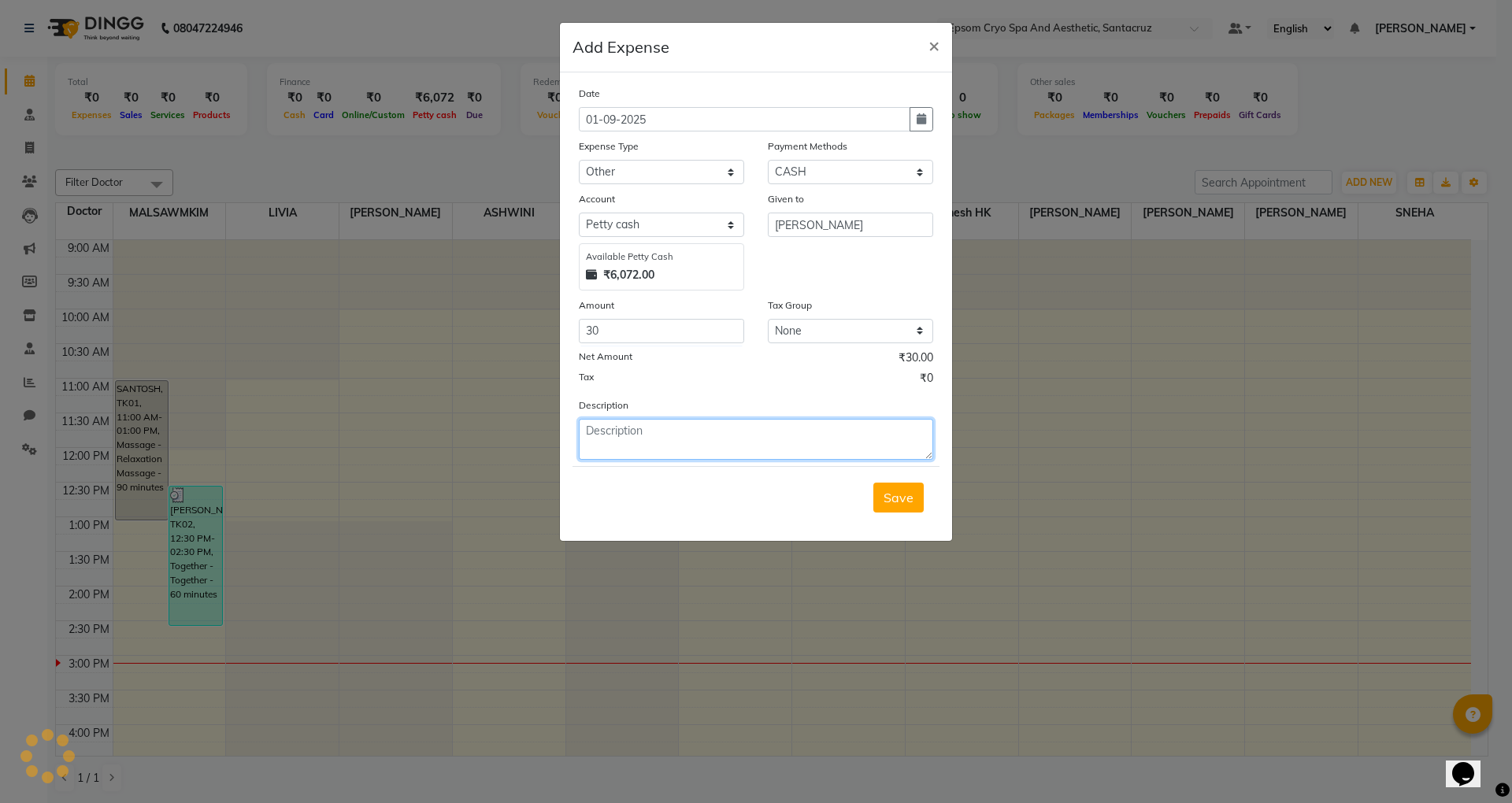
click at [627, 420] on textarea at bounding box center [756, 439] width 355 height 41
type textarea "MILK"
click at [897, 499] on span "Save" at bounding box center [898, 498] width 30 height 16
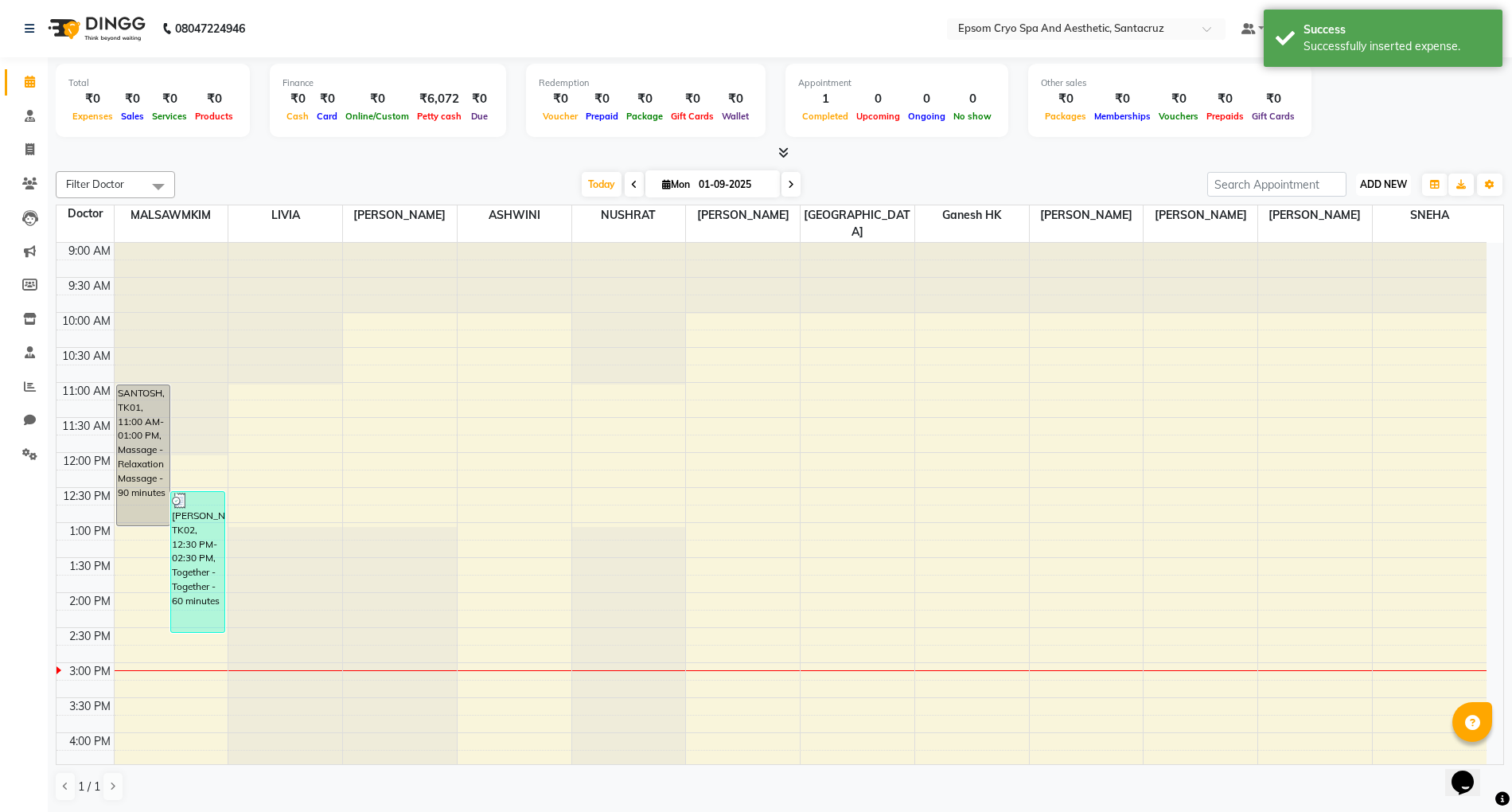
click at [1400, 186] on span "ADD NEW" at bounding box center [1384, 184] width 47 height 12
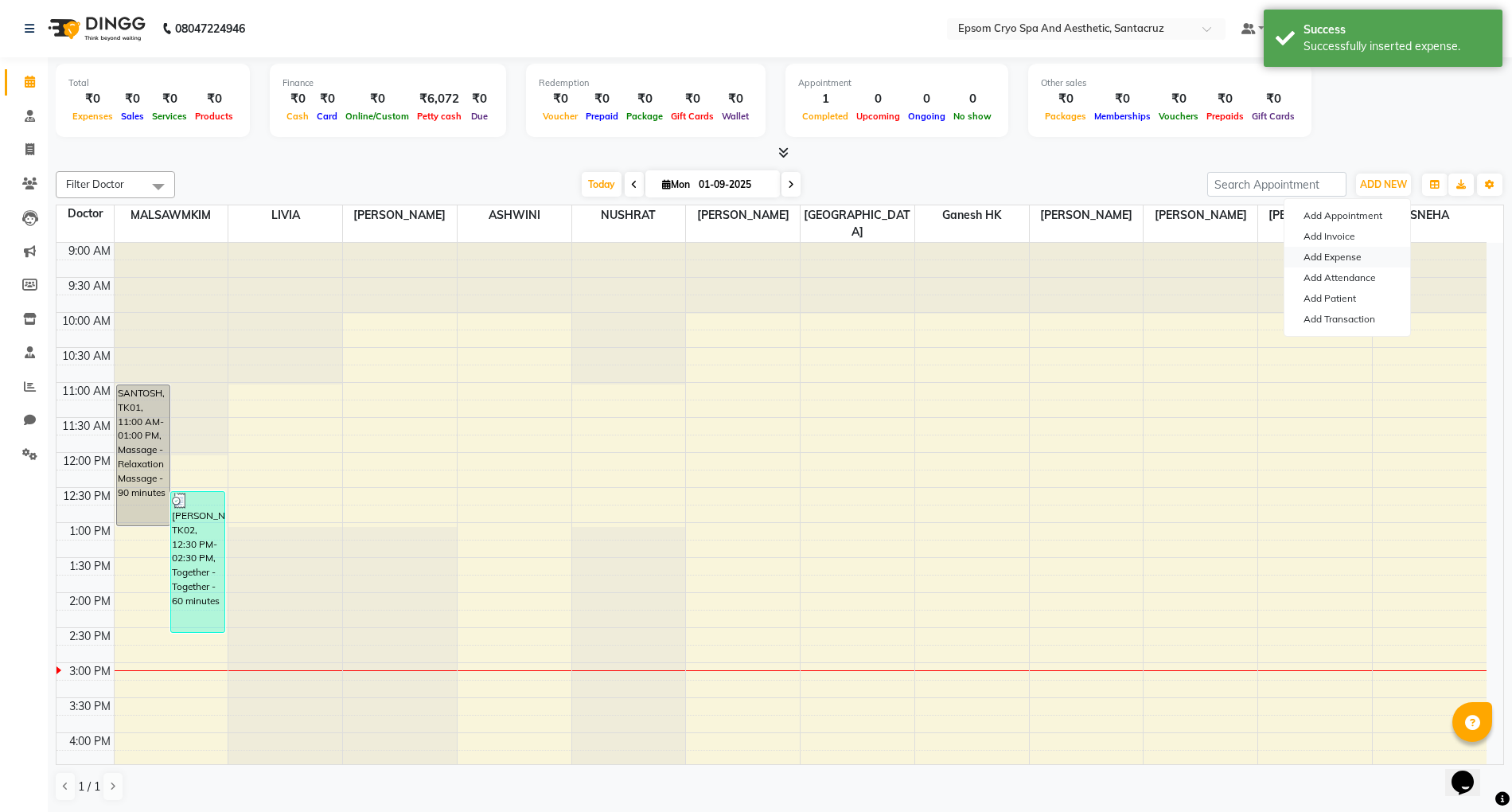
click at [1360, 253] on link "Add Expense" at bounding box center [1347, 257] width 126 height 21
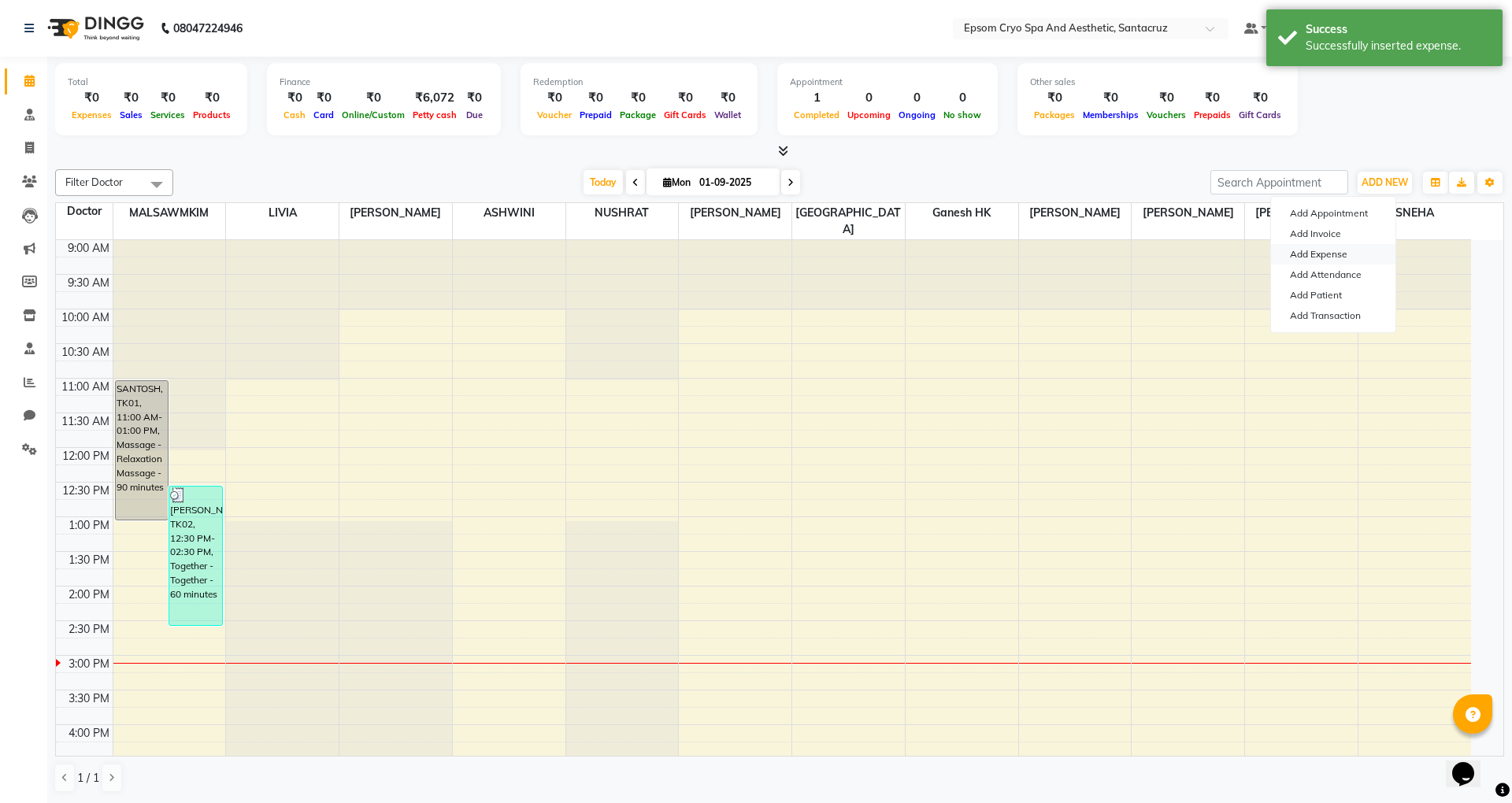
select select "1"
select select "7159"
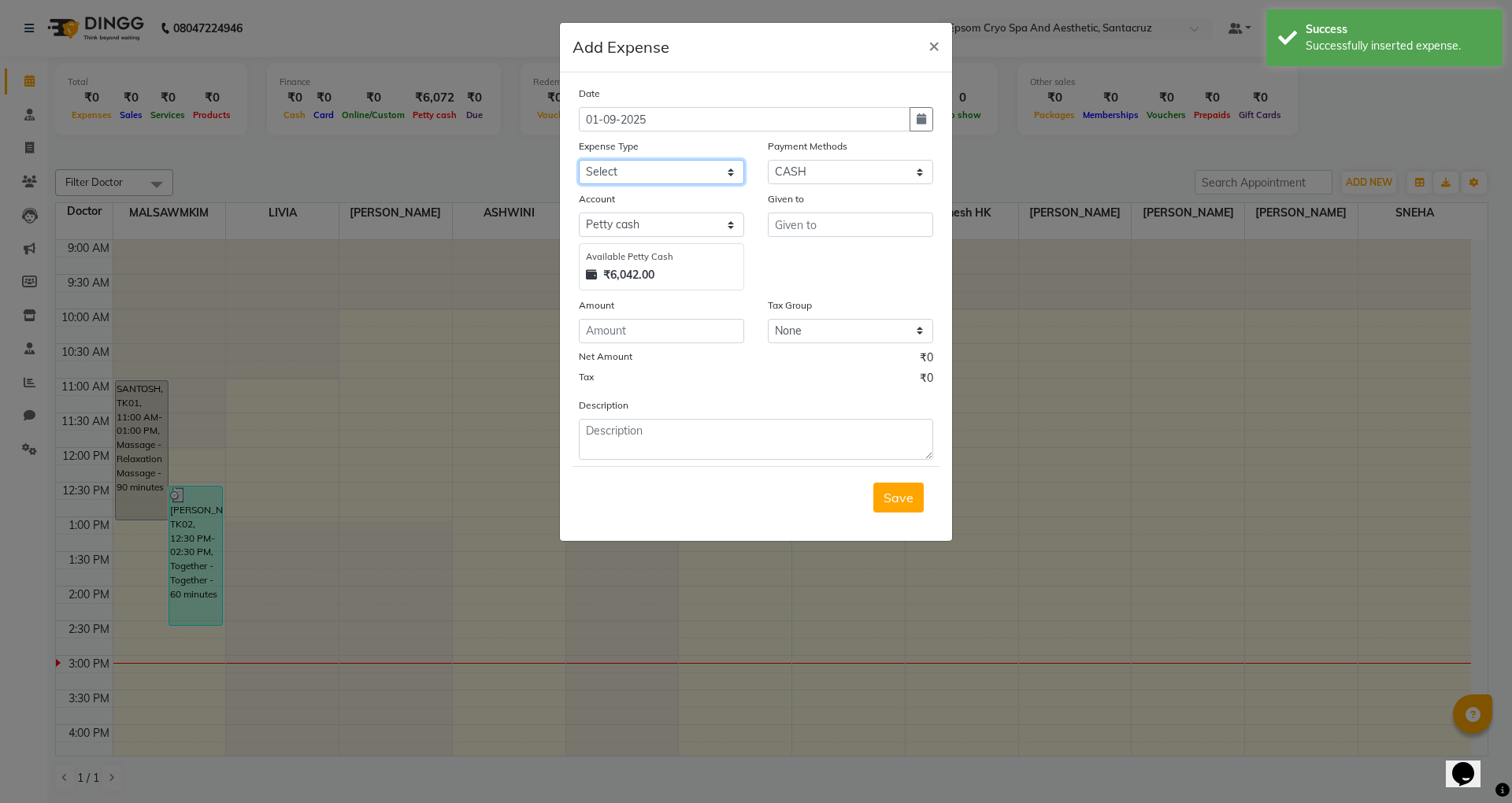
click at [709, 164] on select "Select Advance Salary Bank charges Car maintenance Cash transfer to bank Cash t…" at bounding box center [662, 172] width 166 height 24
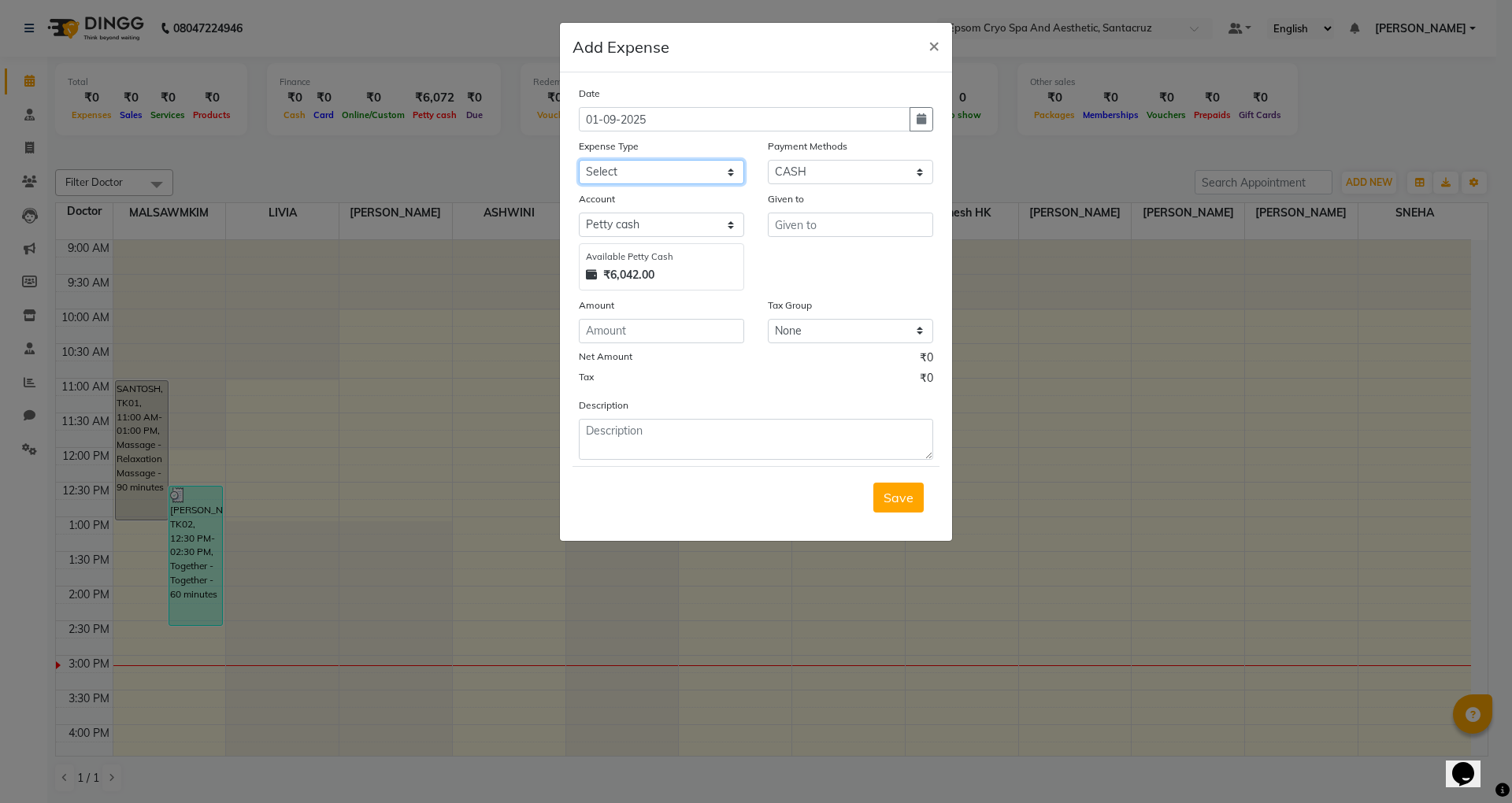
select select "10"
click at [579, 160] on select "Select Advance Salary Bank charges Car maintenance Cash transfer to bank Cash t…" at bounding box center [662, 172] width 166 height 24
click at [835, 230] on input "text" at bounding box center [851, 224] width 166 height 24
type input "PRANAV"
click at [704, 340] on input "number" at bounding box center [662, 331] width 166 height 24
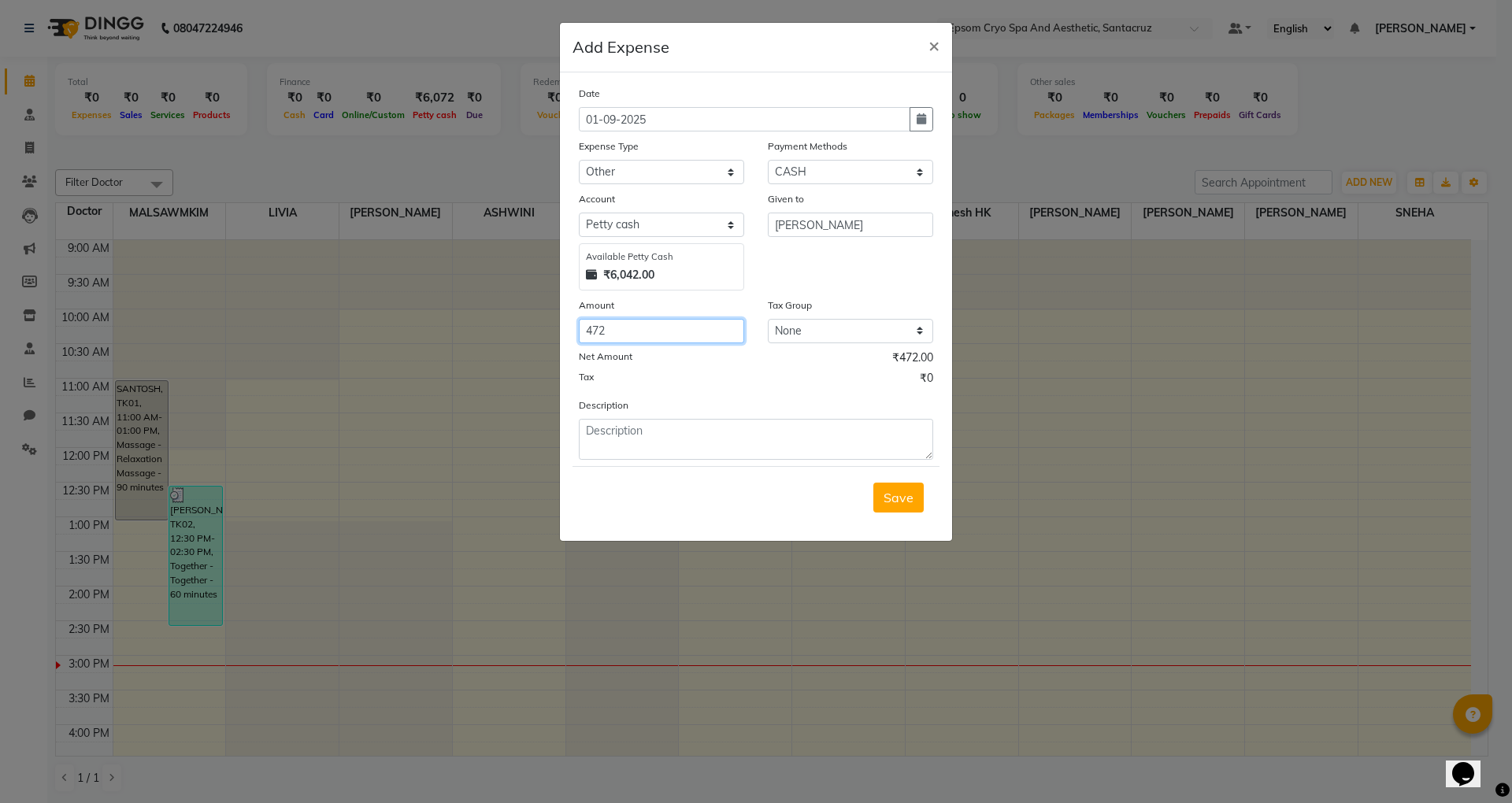
type input "472"
click at [693, 444] on textarea at bounding box center [756, 439] width 355 height 41
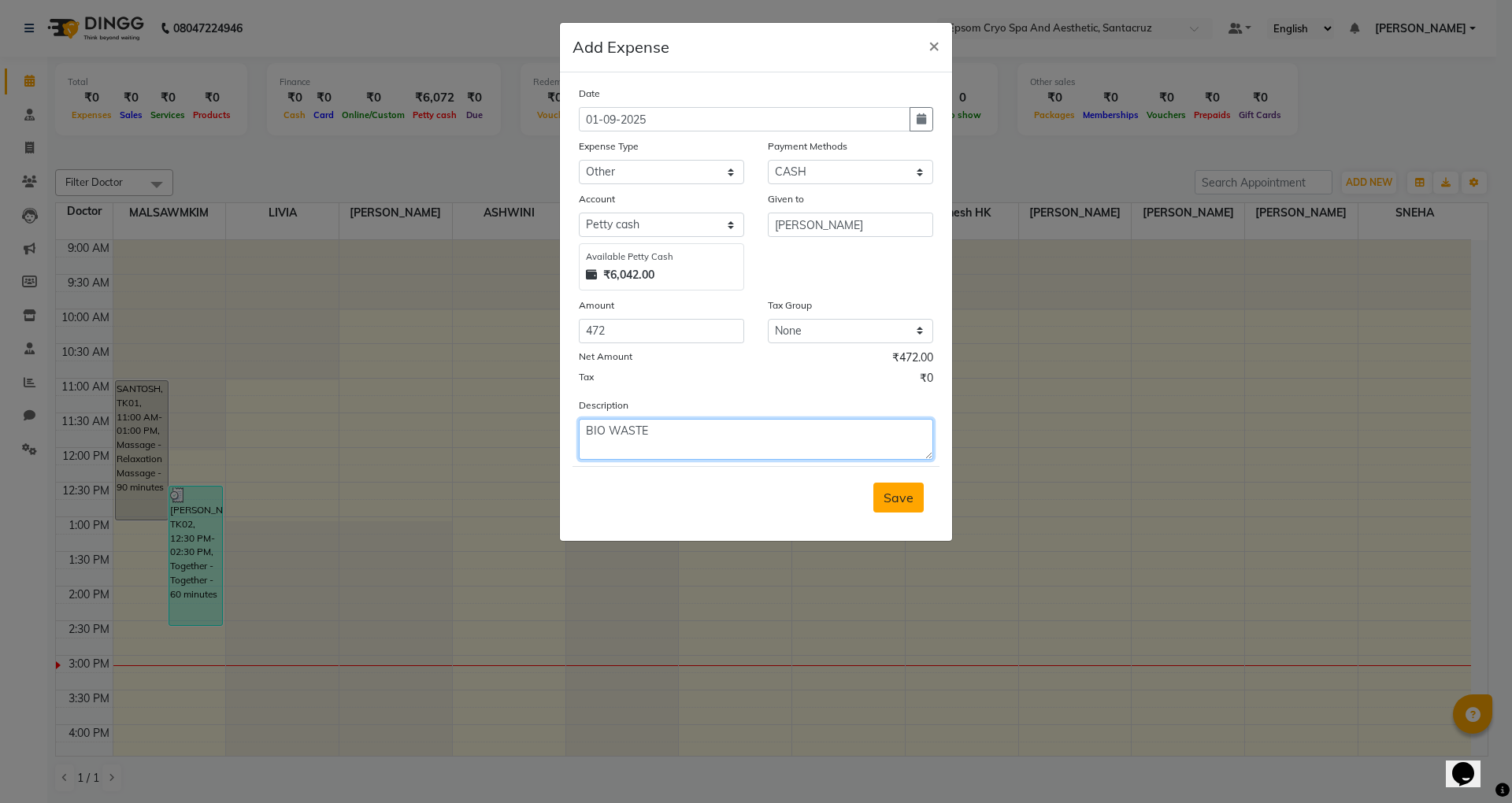
type textarea "BIO WASTE"
click at [897, 490] on span "Save" at bounding box center [898, 498] width 30 height 16
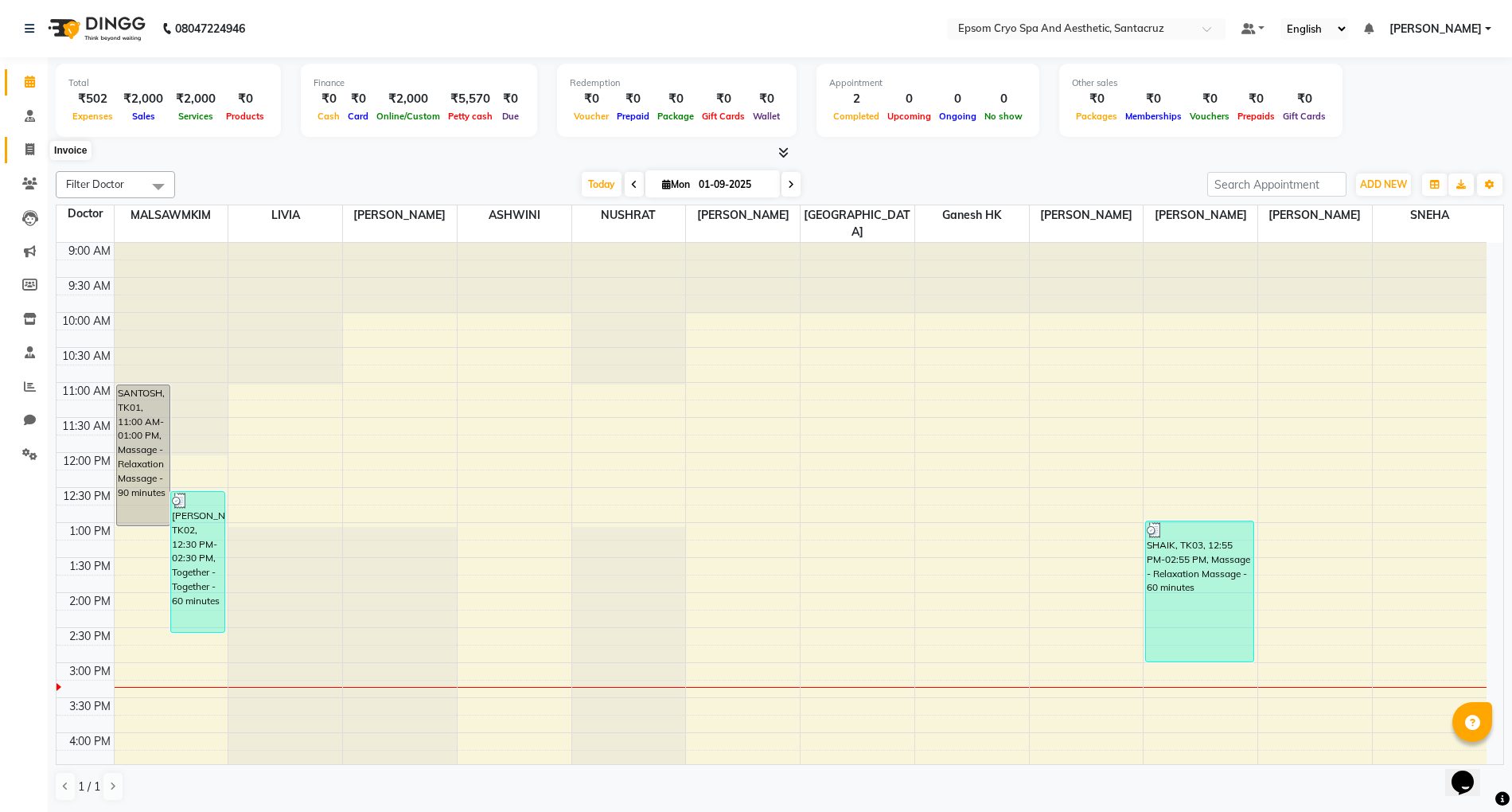
click at [36, 153] on span at bounding box center [30, 150] width 28 height 18
select select "8028"
select select "service"
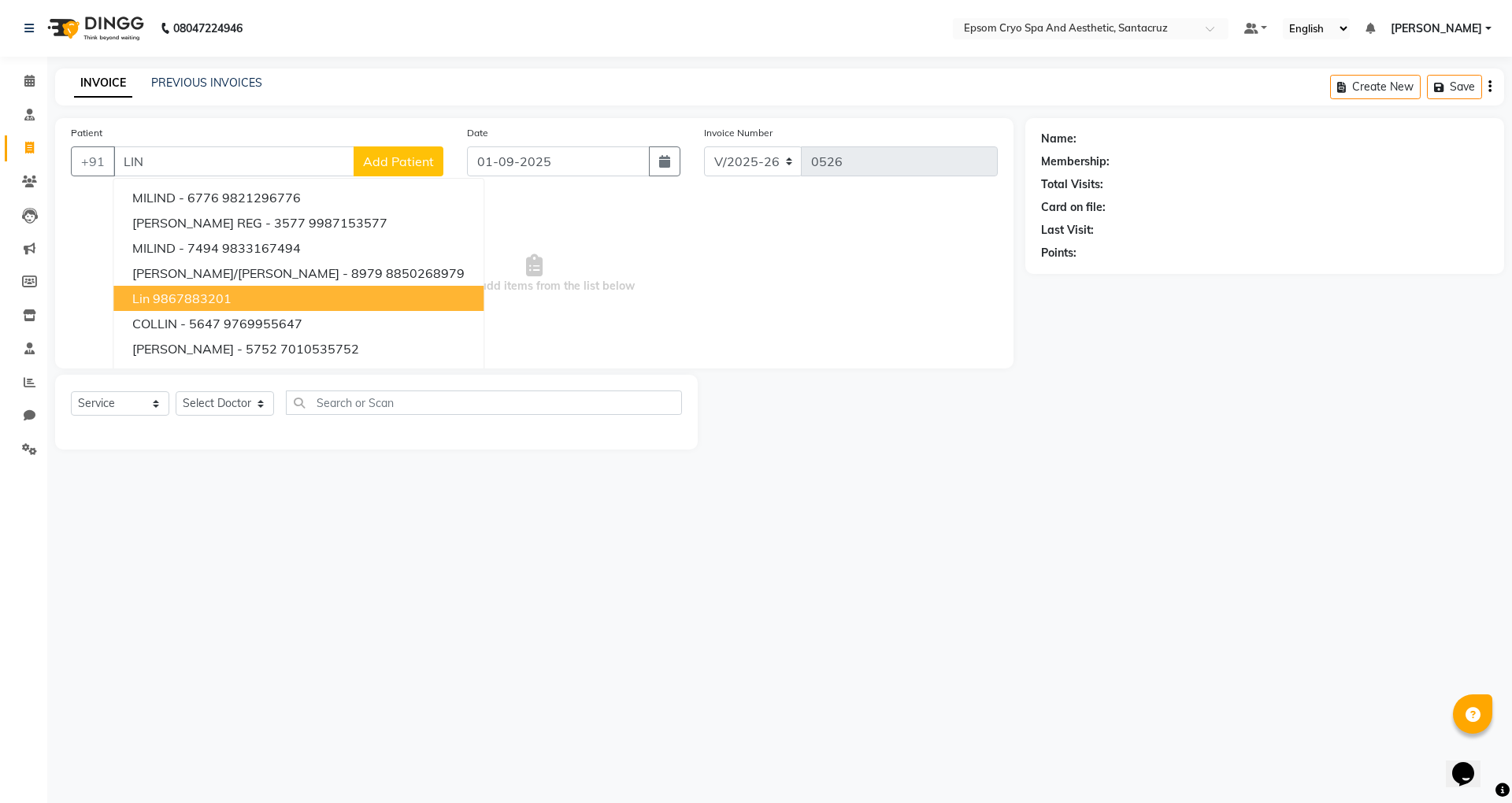
click at [238, 294] on button "lin 9867883201" at bounding box center [298, 298] width 370 height 25
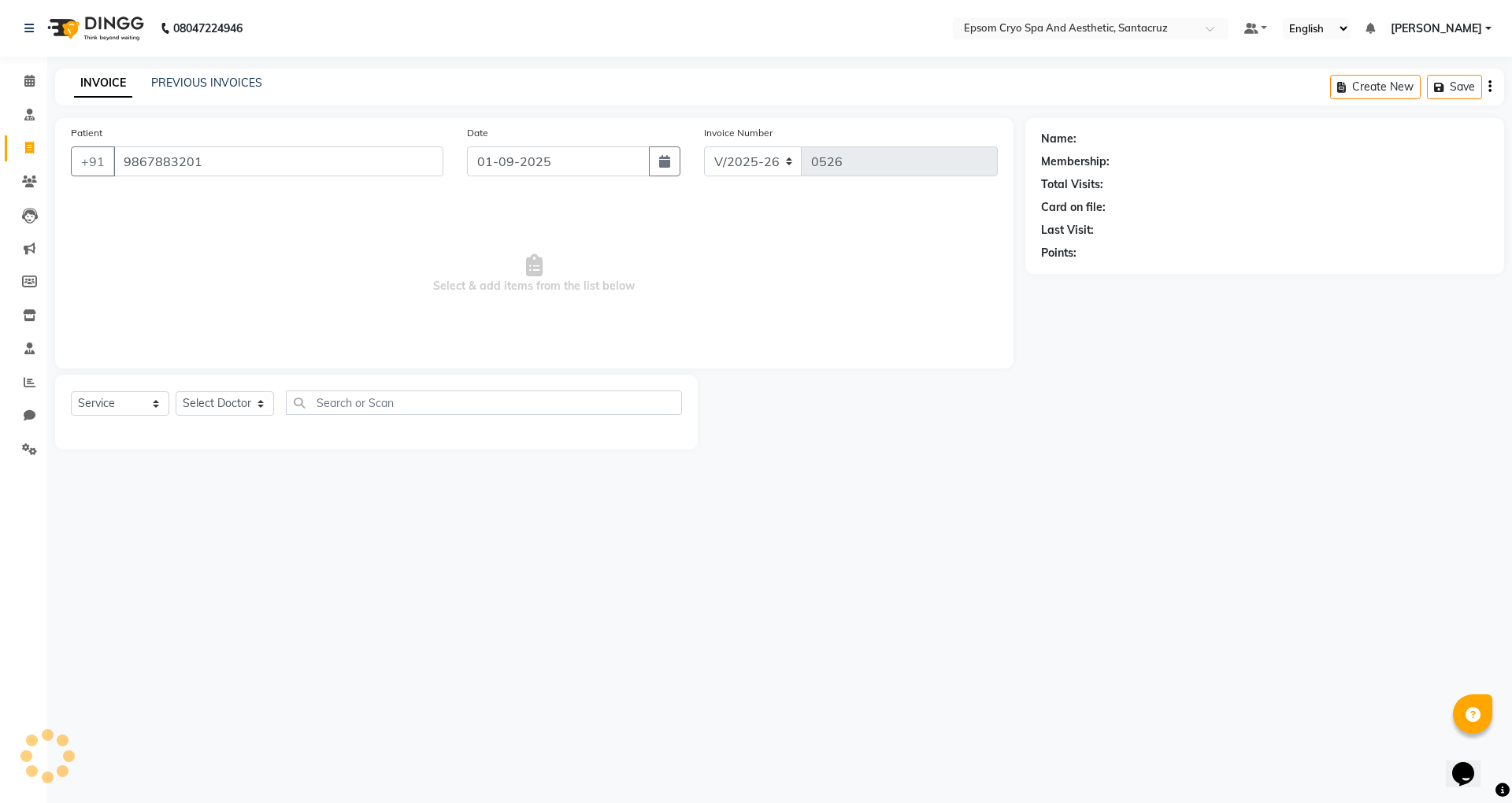
type input "9867883201"
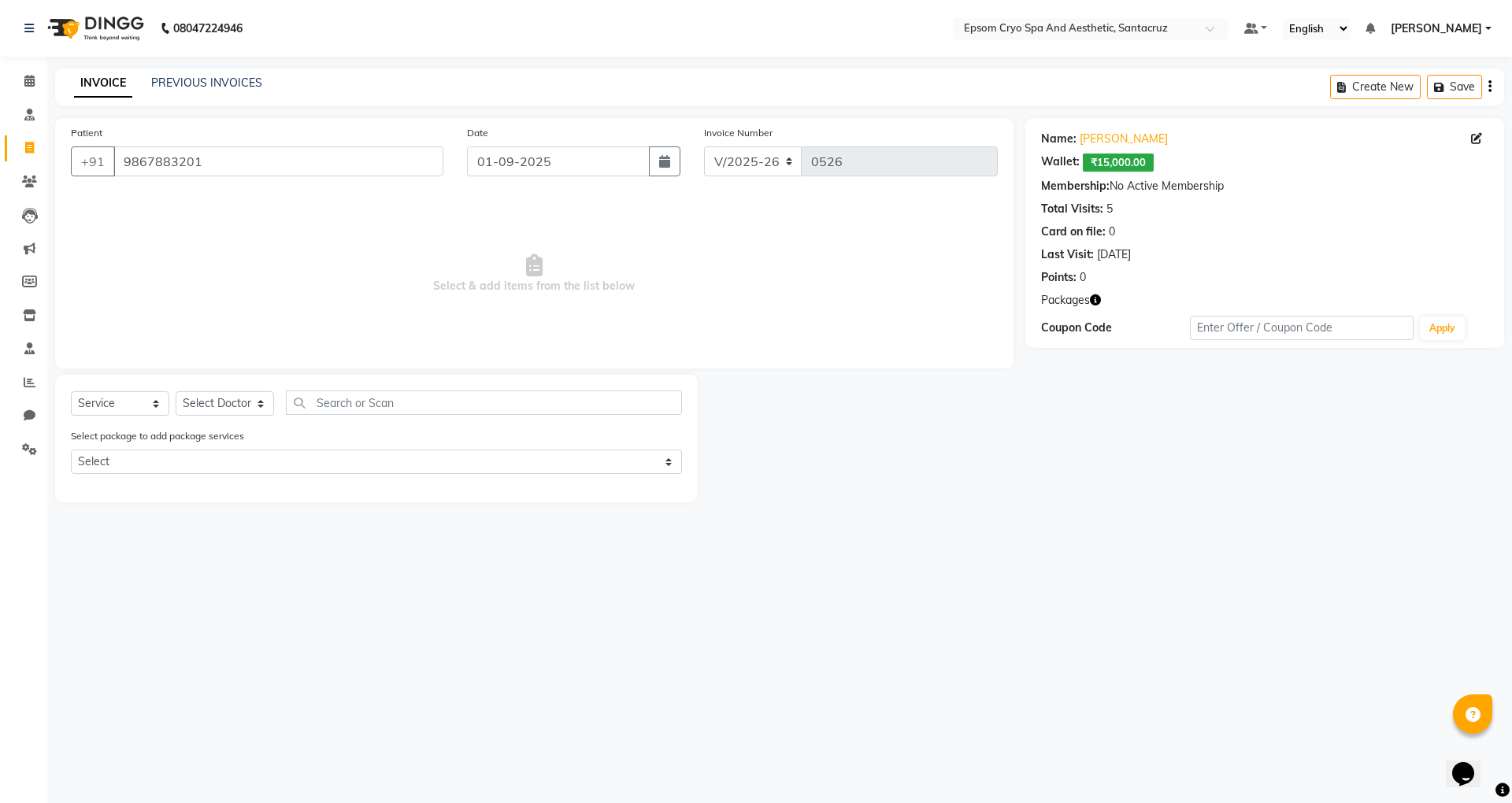
click at [1109, 160] on span "₹15,000.00" at bounding box center [1118, 162] width 71 height 18
click at [1087, 145] on link "Lin" at bounding box center [1124, 139] width 88 height 16
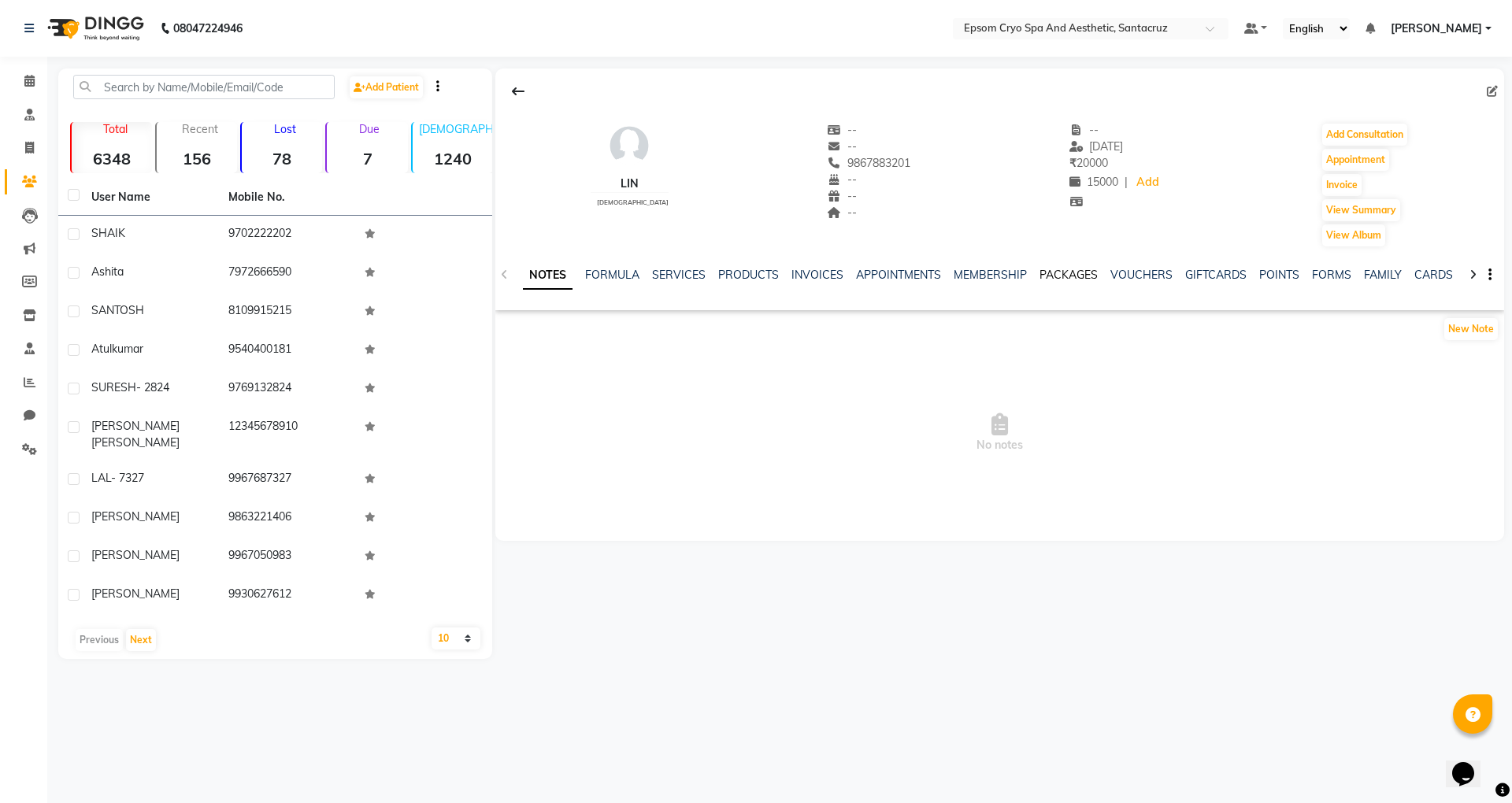
click at [1062, 279] on link "PACKAGES" at bounding box center [1069, 274] width 59 height 14
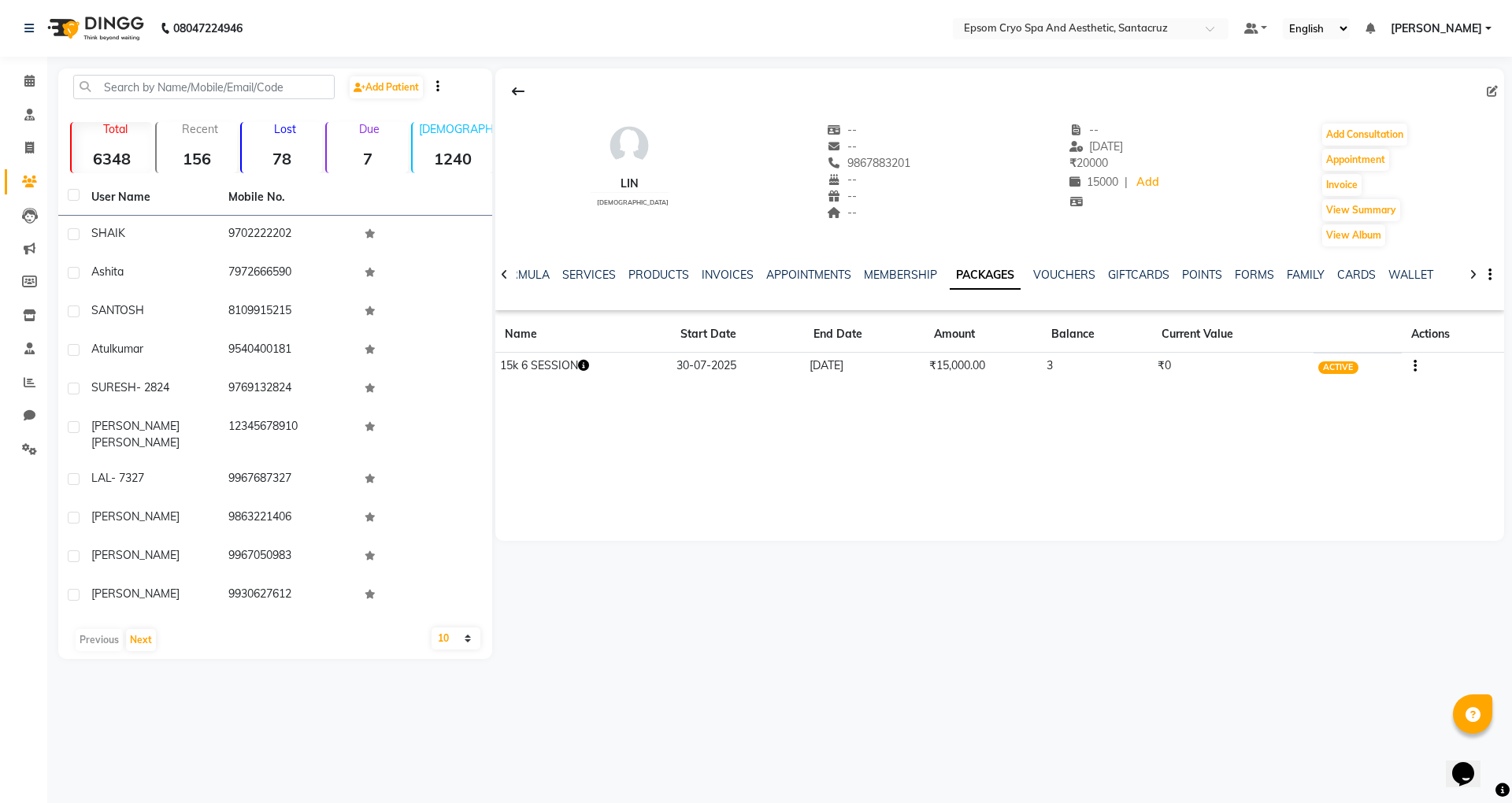
click at [92, 27] on img at bounding box center [94, 28] width 108 height 44
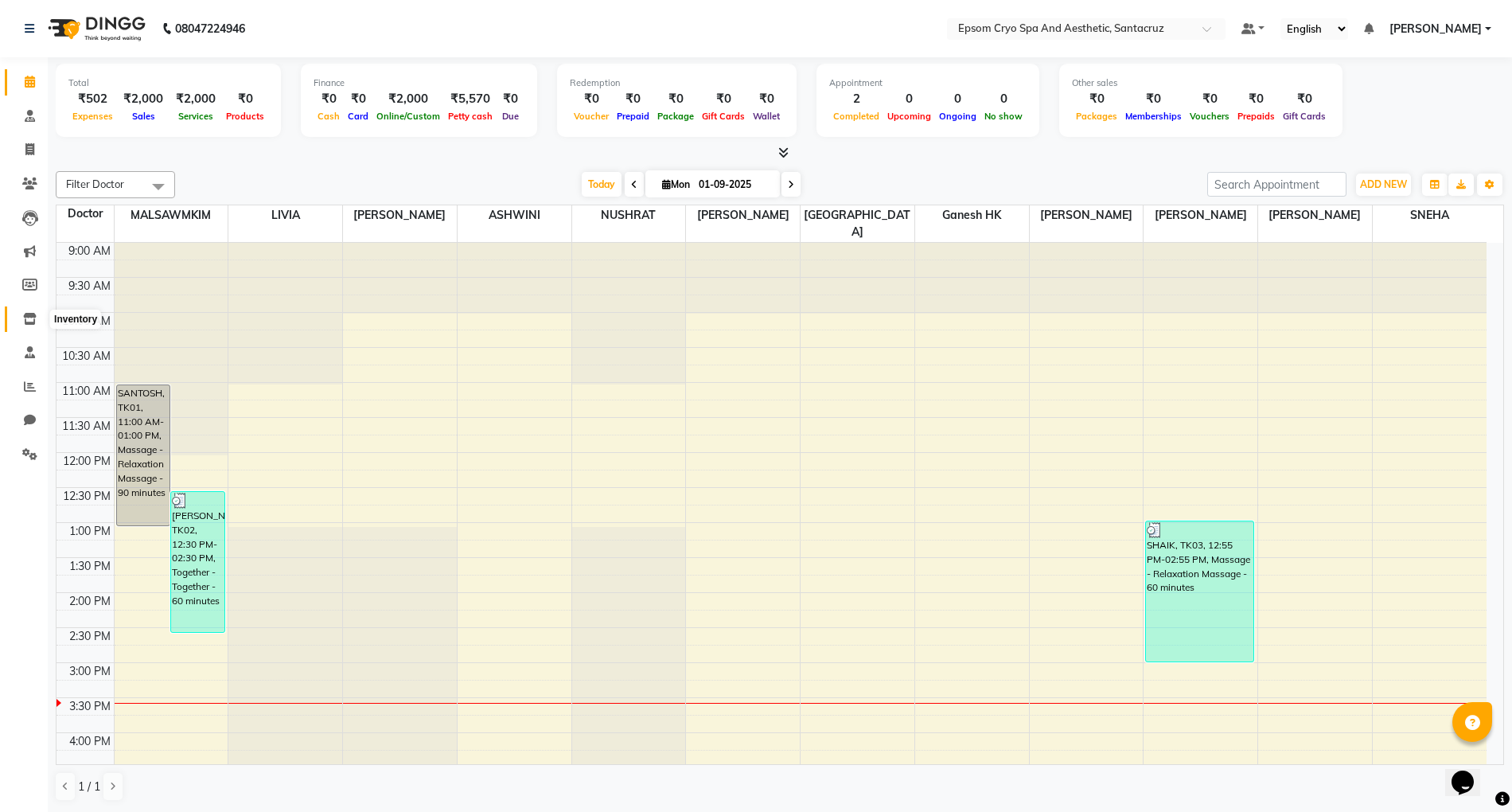
click at [32, 320] on icon at bounding box center [30, 319] width 14 height 12
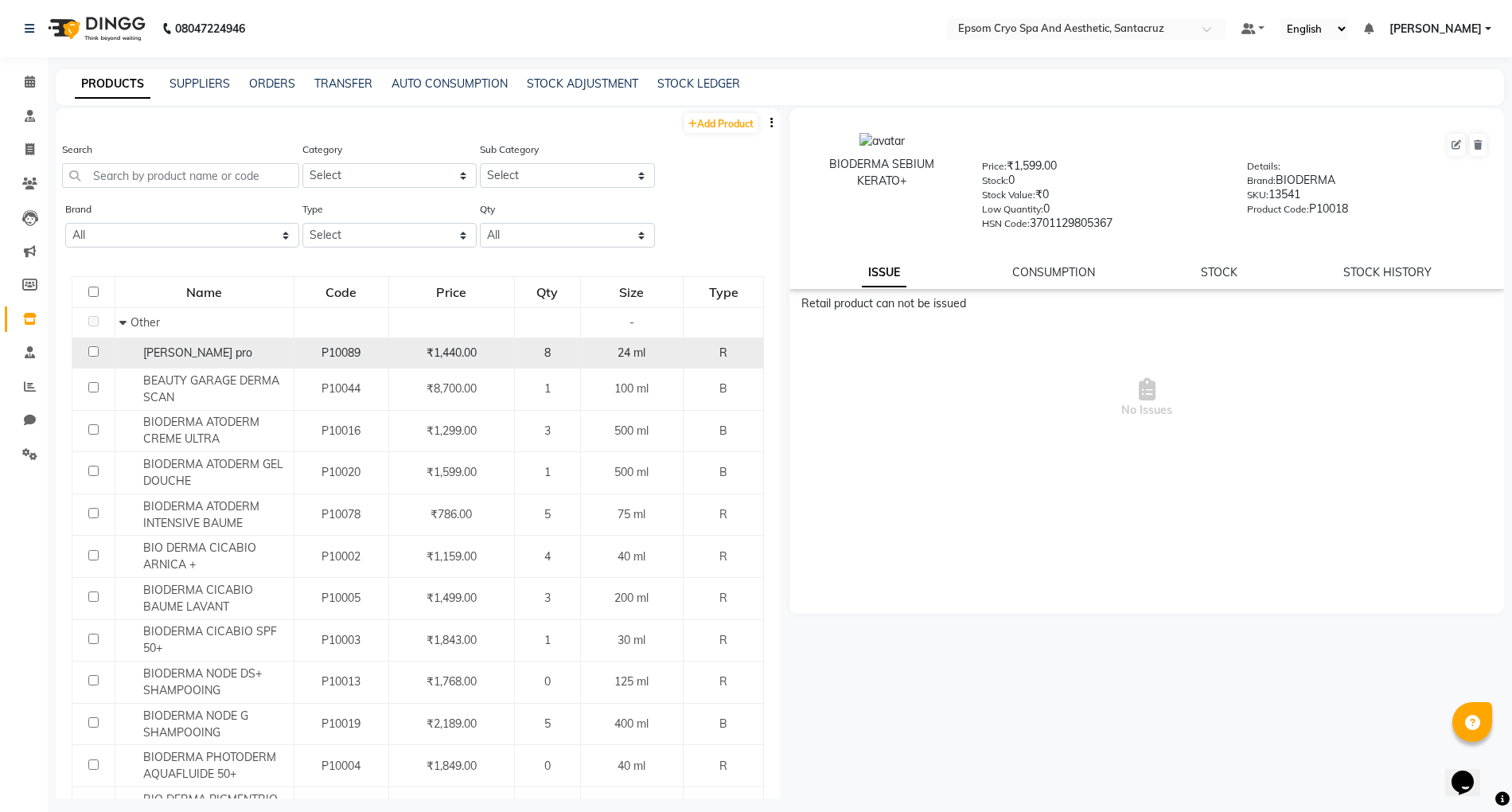
click at [545, 345] on div "8" at bounding box center [548, 352] width 52 height 17
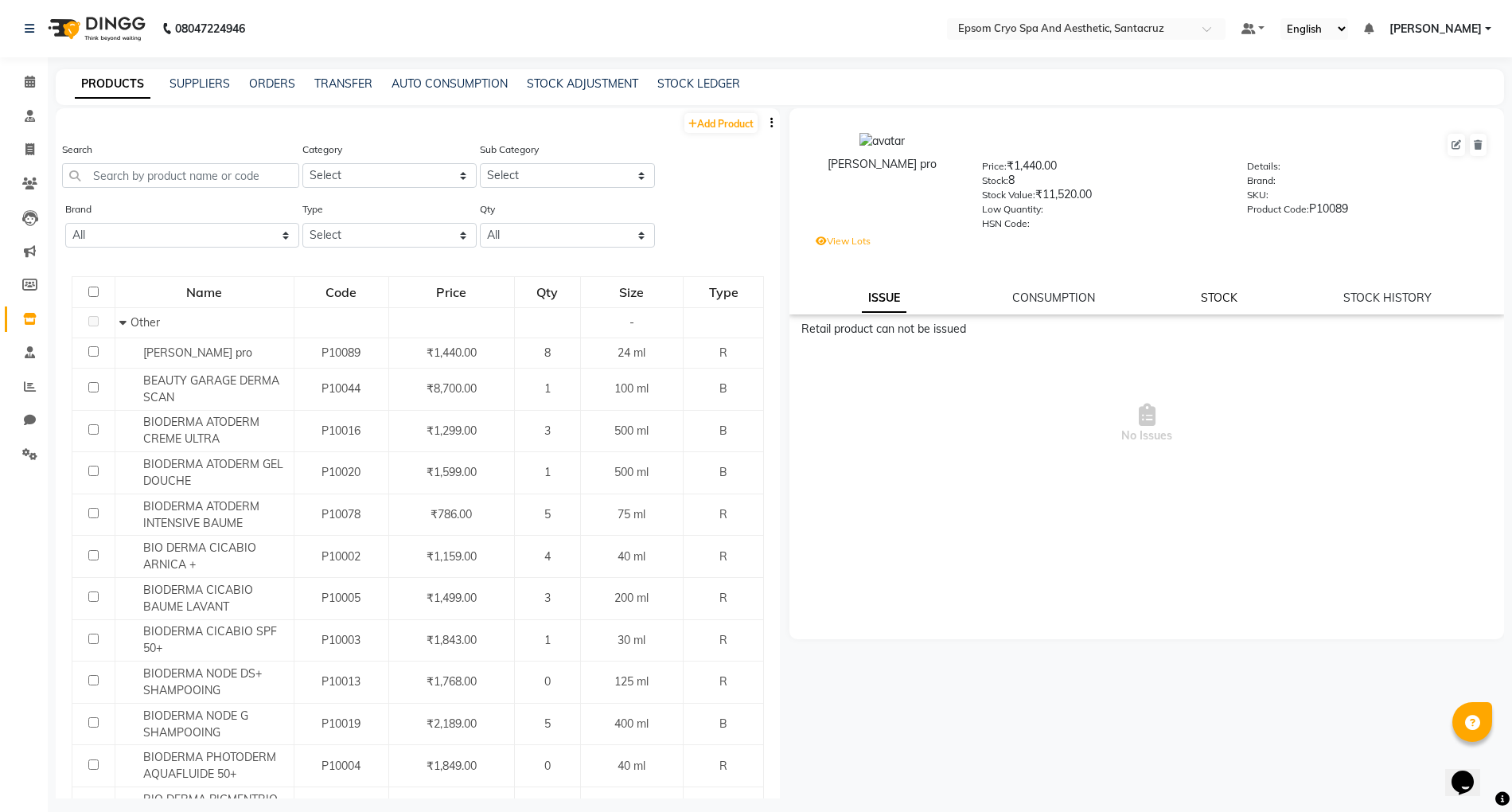
click at [1230, 295] on link "STOCK" at bounding box center [1219, 297] width 37 height 14
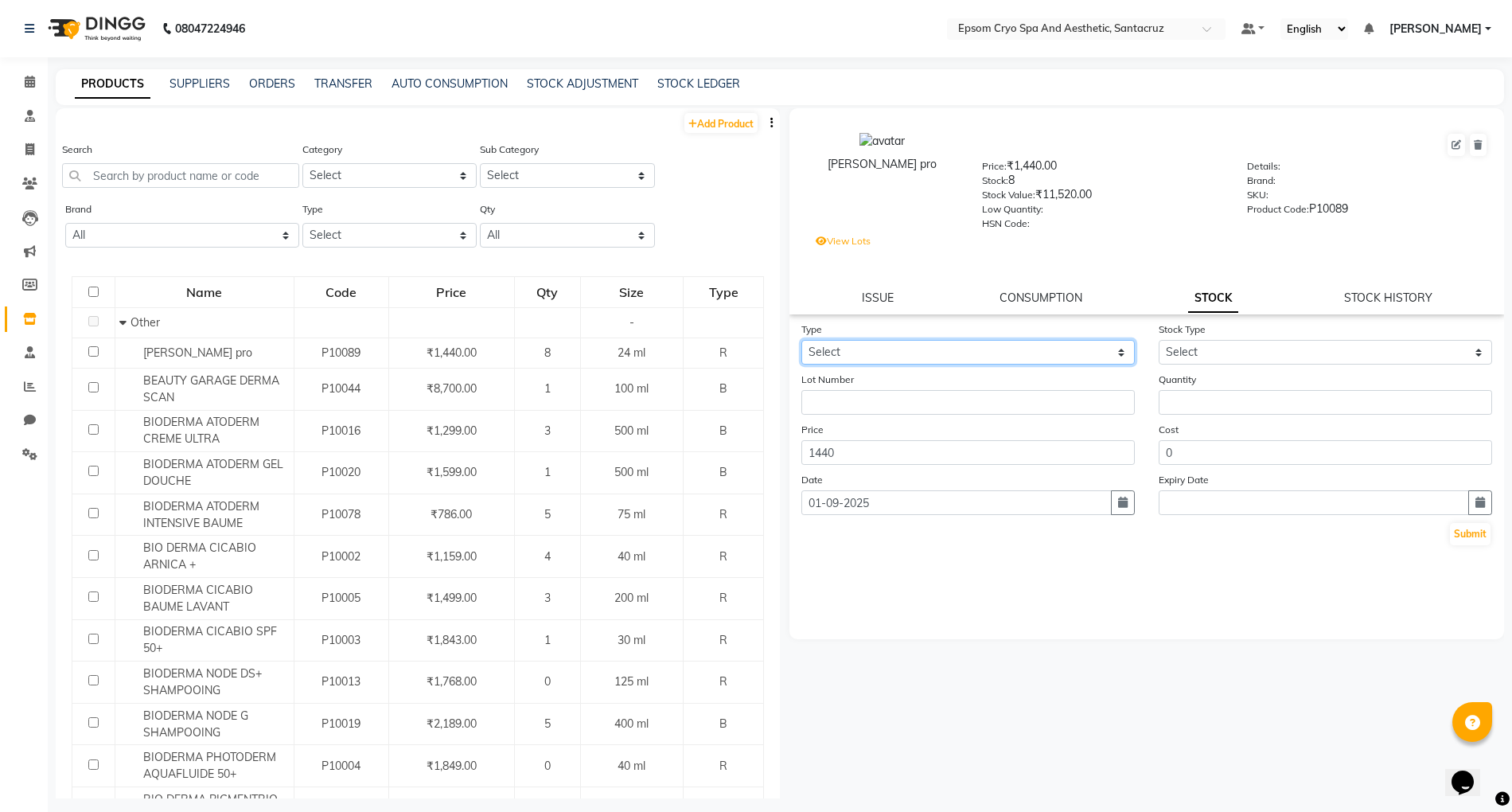
click at [1064, 353] on select "Select In Out" at bounding box center [968, 352] width 333 height 24
select select "out"
click at [801, 340] on select "Select In Out" at bounding box center [968, 352] width 333 height 24
select select
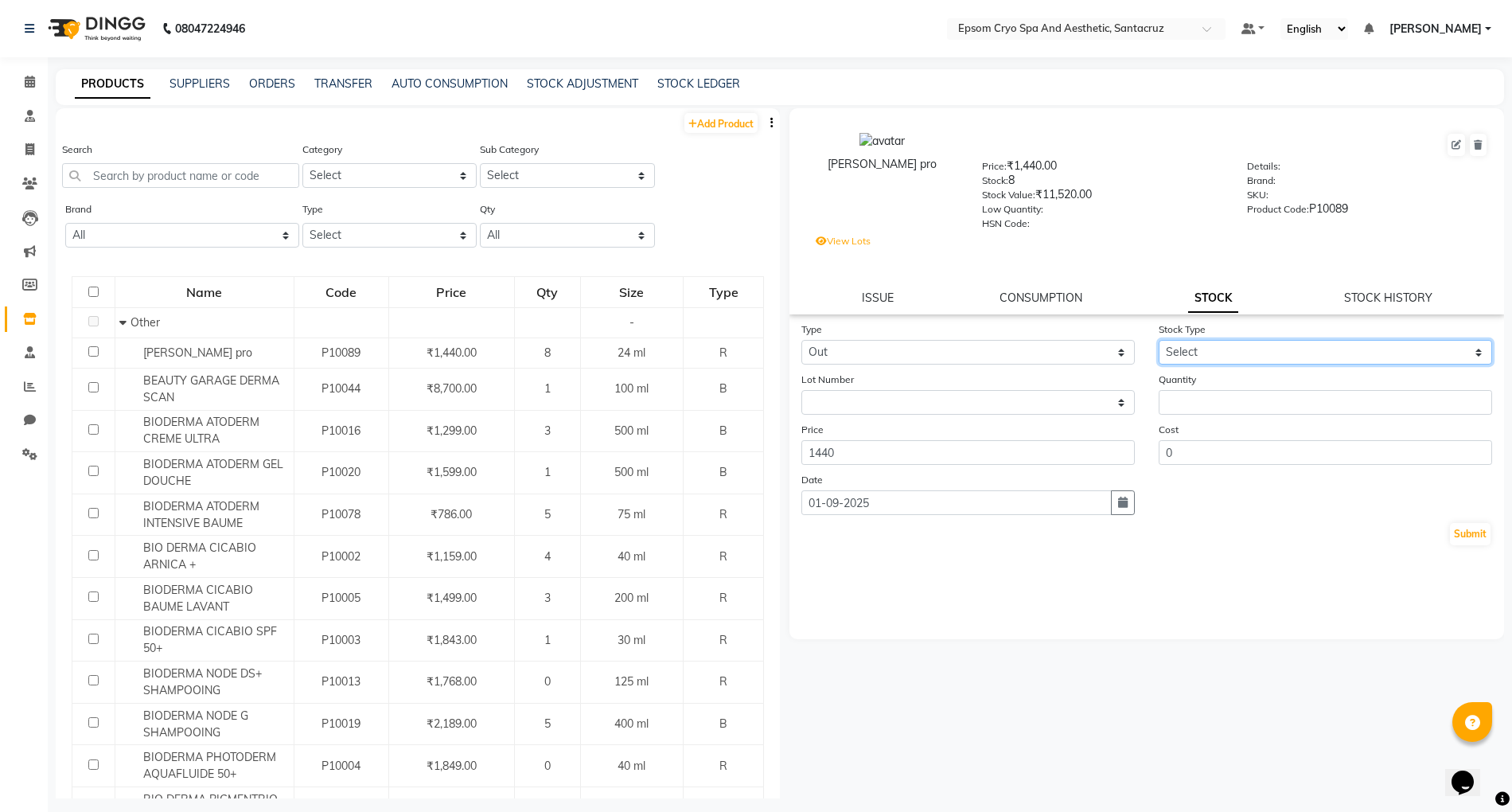
click at [1252, 351] on select "Select Internal Use Damaged Expired Adjustment Return Other" at bounding box center [1325, 352] width 333 height 24
select select "adjustment"
click at [1159, 340] on select "Select Internal Use Damaged Expired Adjustment Return Other" at bounding box center [1325, 352] width 333 height 24
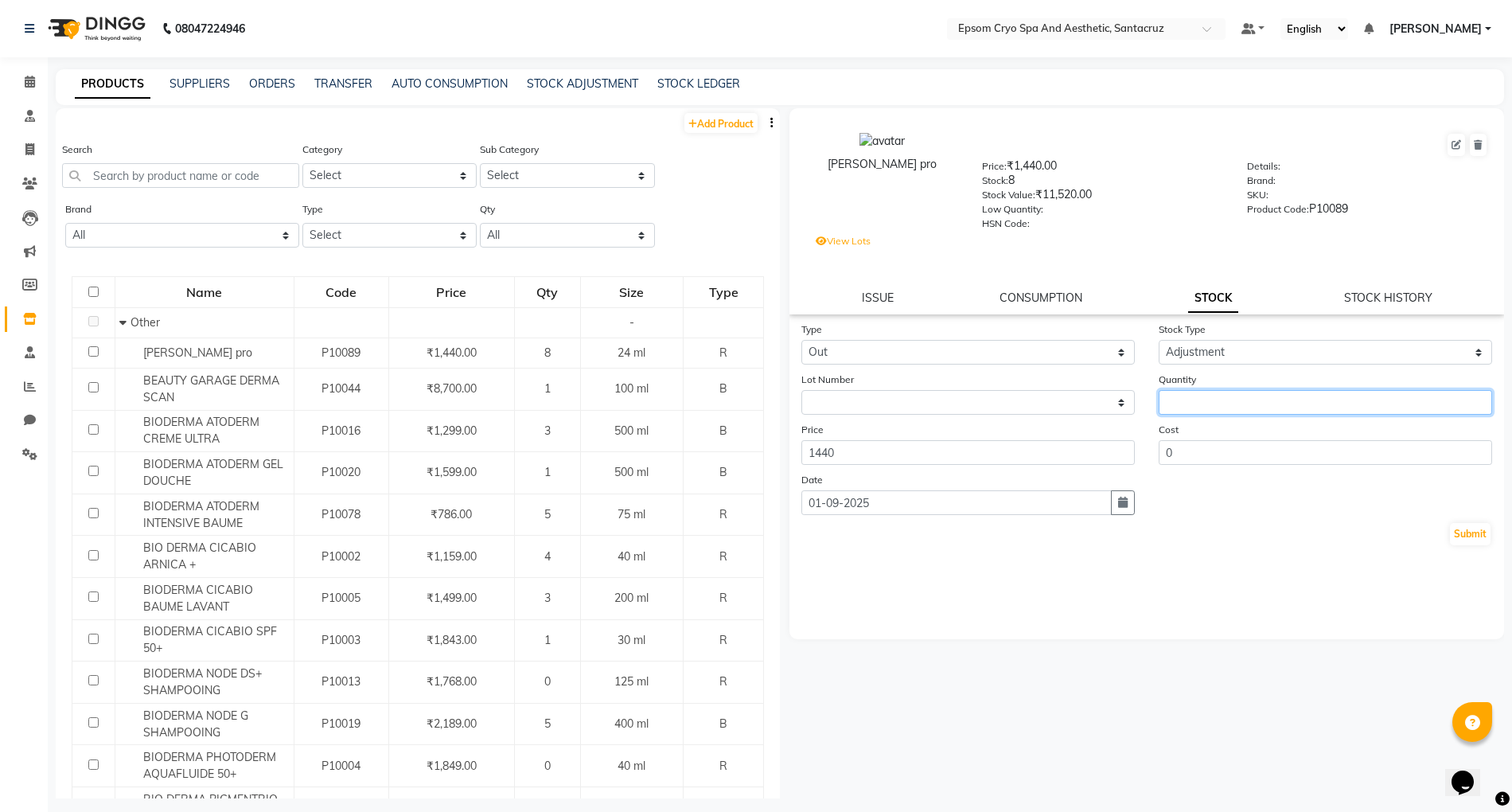
click at [1204, 399] on input "number" at bounding box center [1325, 402] width 333 height 24
type input "1"
click at [1309, 549] on div "Type Select In Out Stock Type Select Internal Use Damaged Expired Adjustment Re…" at bounding box center [1147, 480] width 715 height 318
click at [1482, 533] on button "Submit" at bounding box center [1470, 535] width 41 height 23
select select
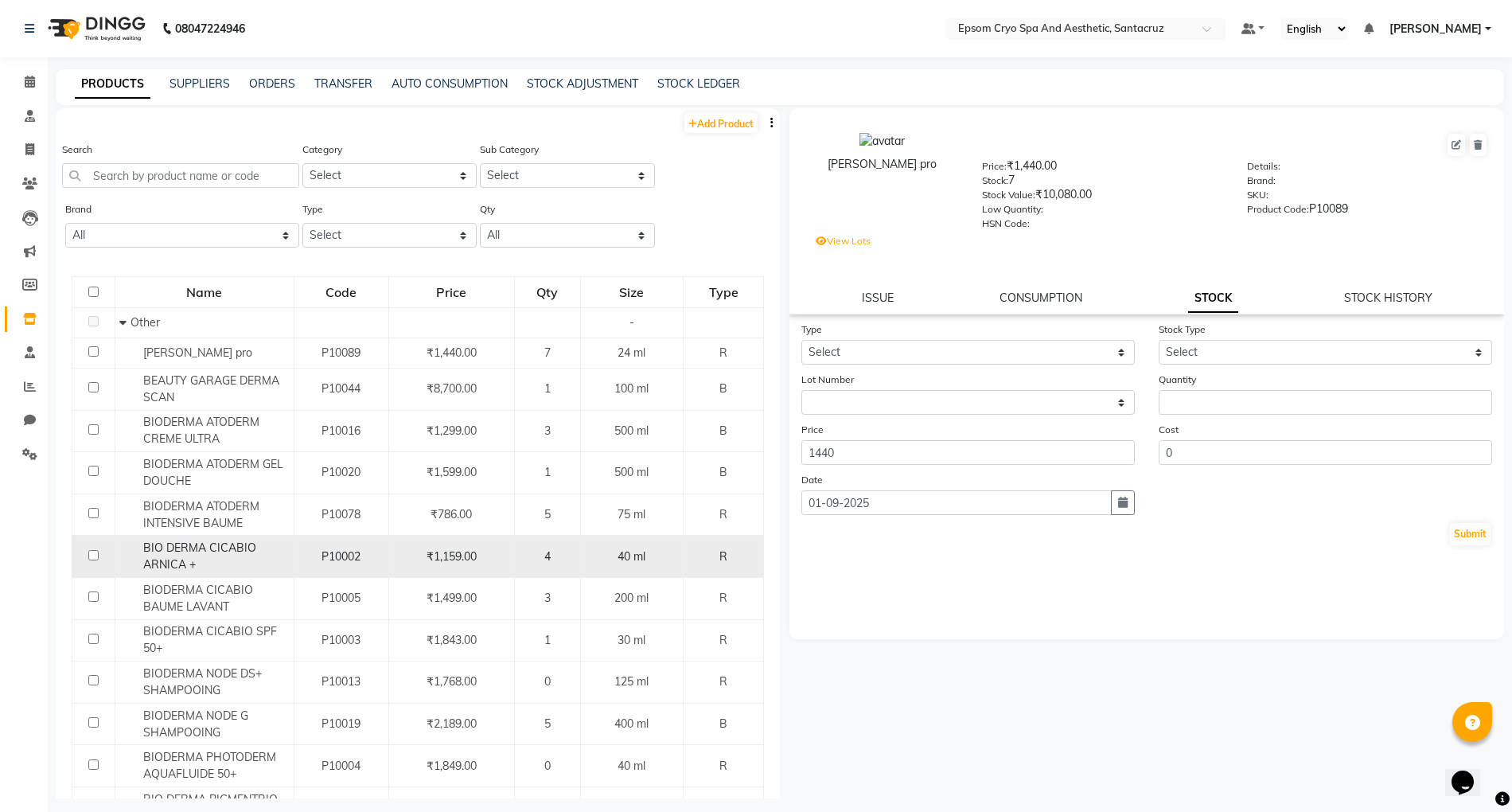
click at [521, 564] on div "4" at bounding box center [548, 556] width 52 height 17
select select
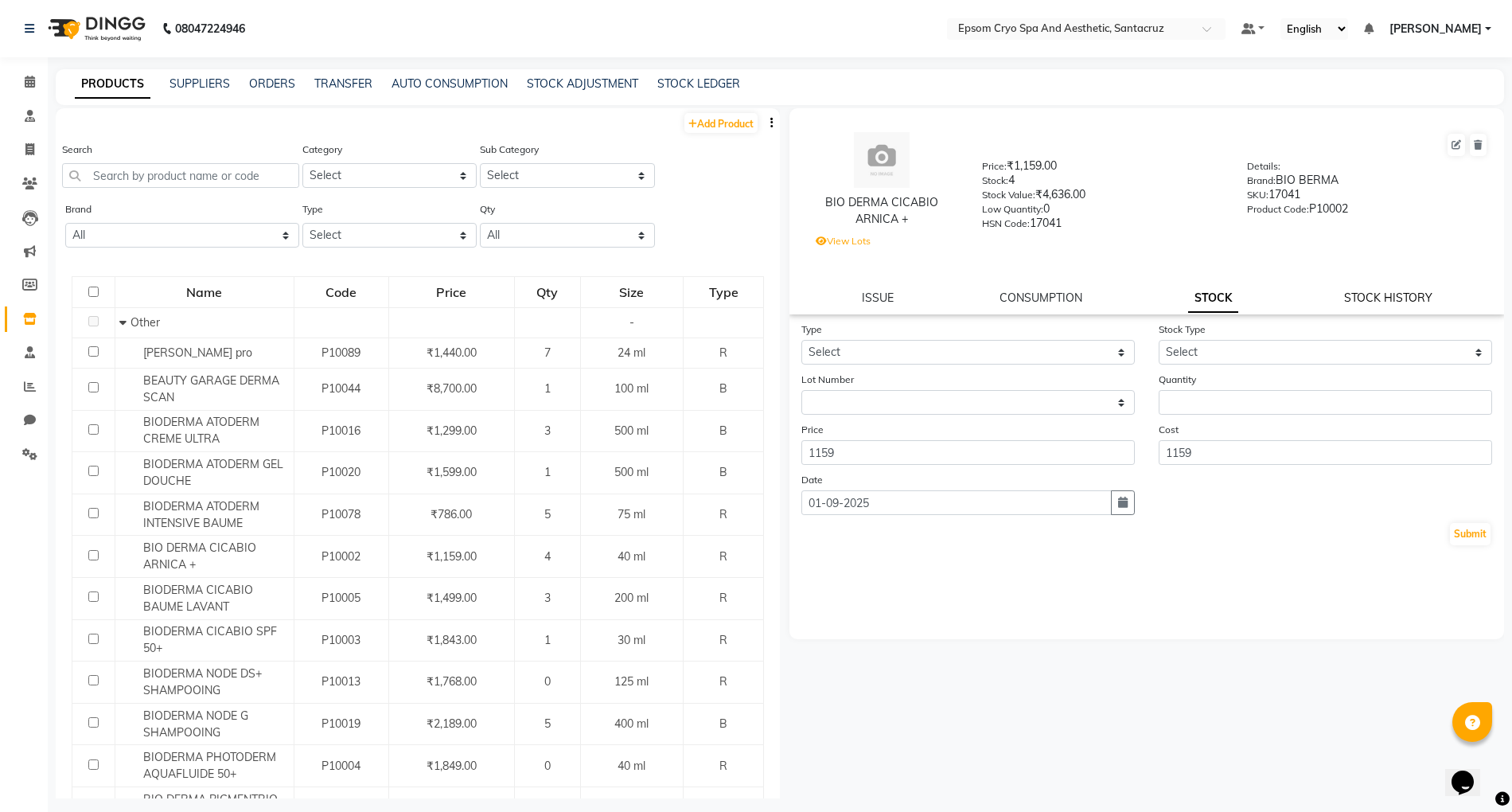
click at [1402, 295] on link "STOCK HISTORY" at bounding box center [1388, 297] width 88 height 14
select select "all"
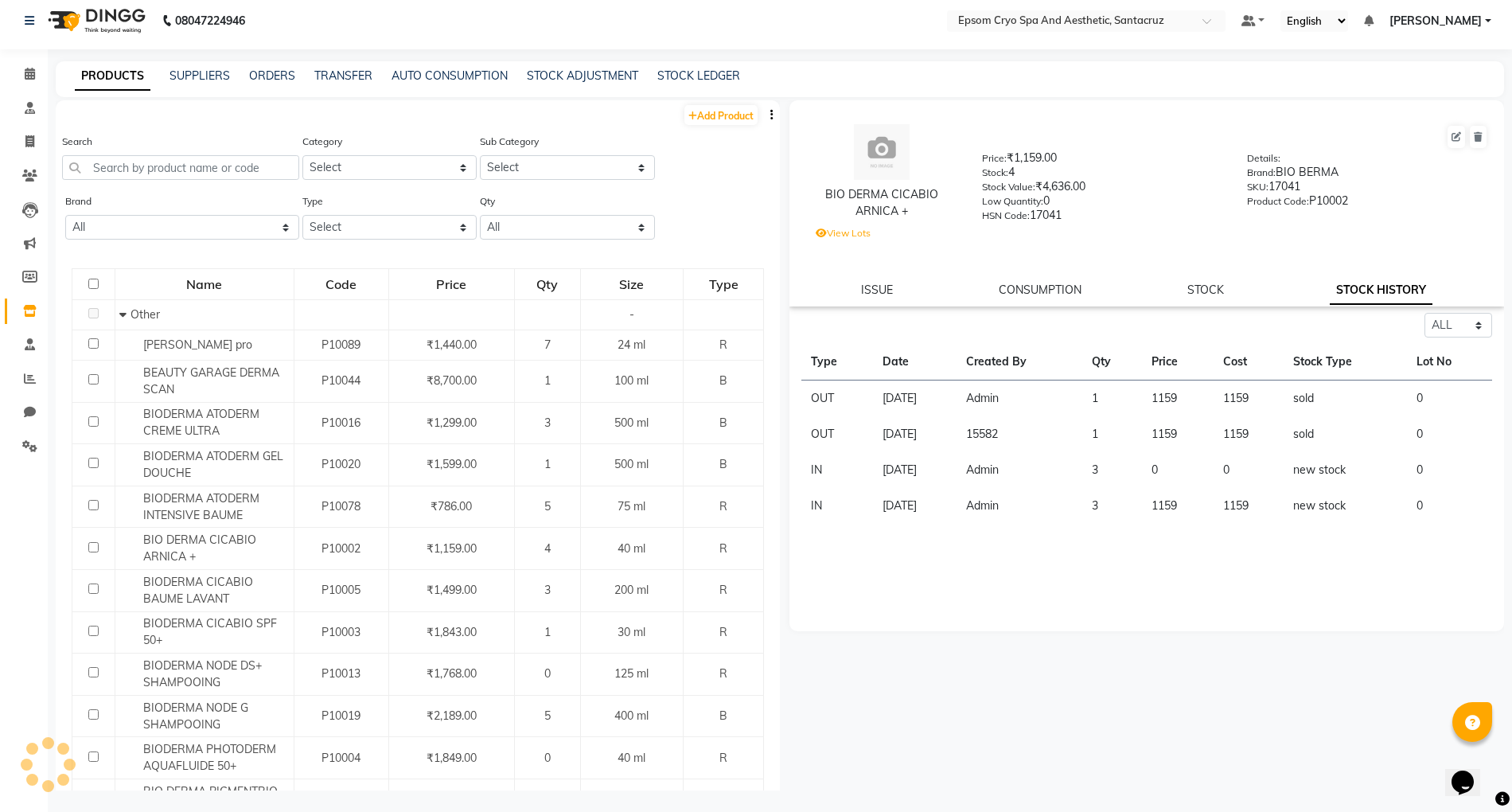
scroll to position [10, 0]
click at [1211, 290] on link "STOCK" at bounding box center [1206, 287] width 37 height 14
select select
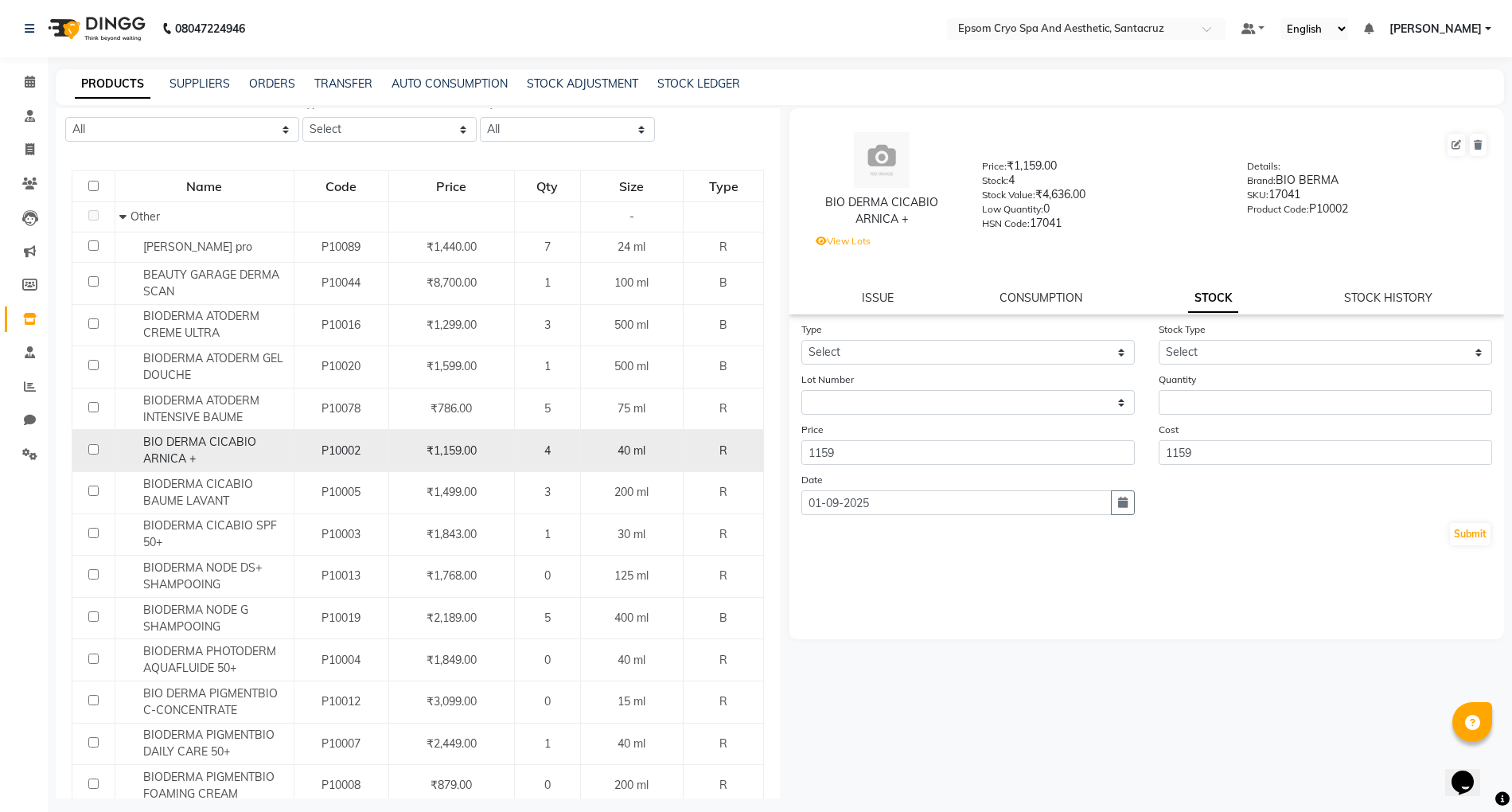
scroll to position [0, 0]
